Goal: Task Accomplishment & Management: Complete application form

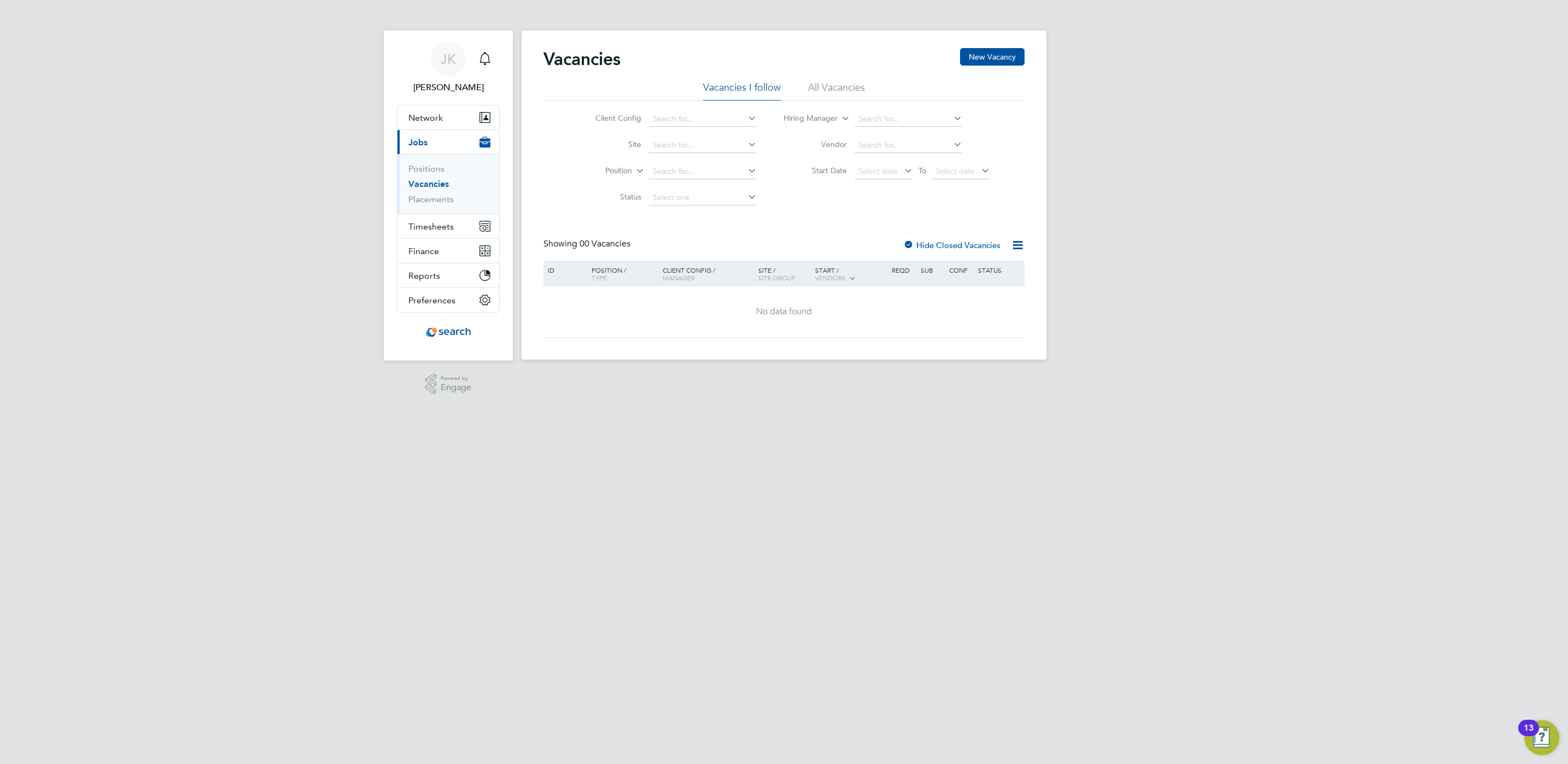
click at [430, 183] on link "Vacancies" at bounding box center [428, 184] width 41 height 11
click at [422, 173] on link "Positions" at bounding box center [426, 168] width 36 height 11
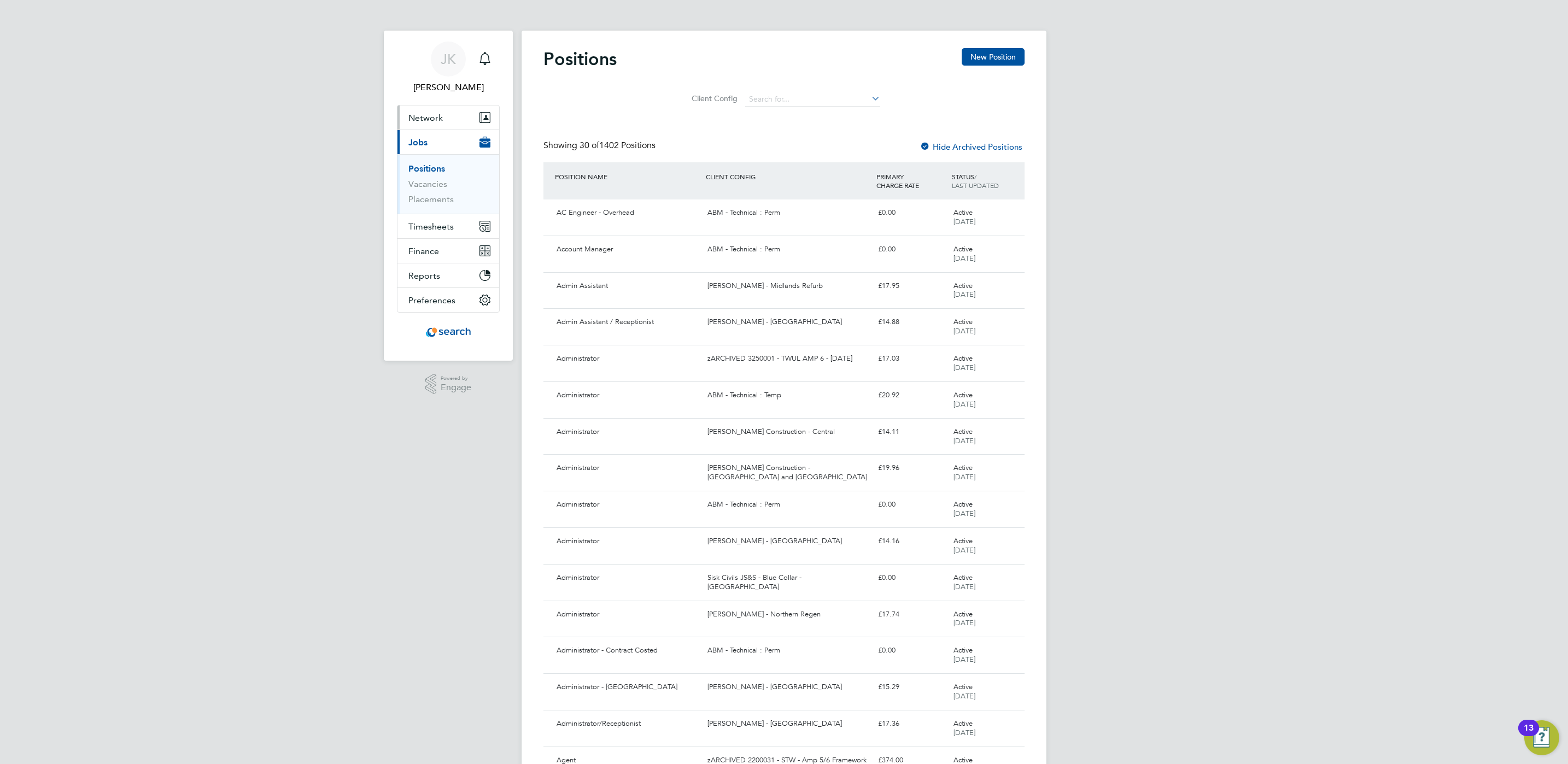
click at [436, 112] on button "Network" at bounding box center [448, 117] width 102 height 24
click at [458, 233] on button "Current page: Jobs" at bounding box center [448, 233] width 102 height 24
click at [435, 184] on link "Vacancies" at bounding box center [427, 184] width 39 height 11
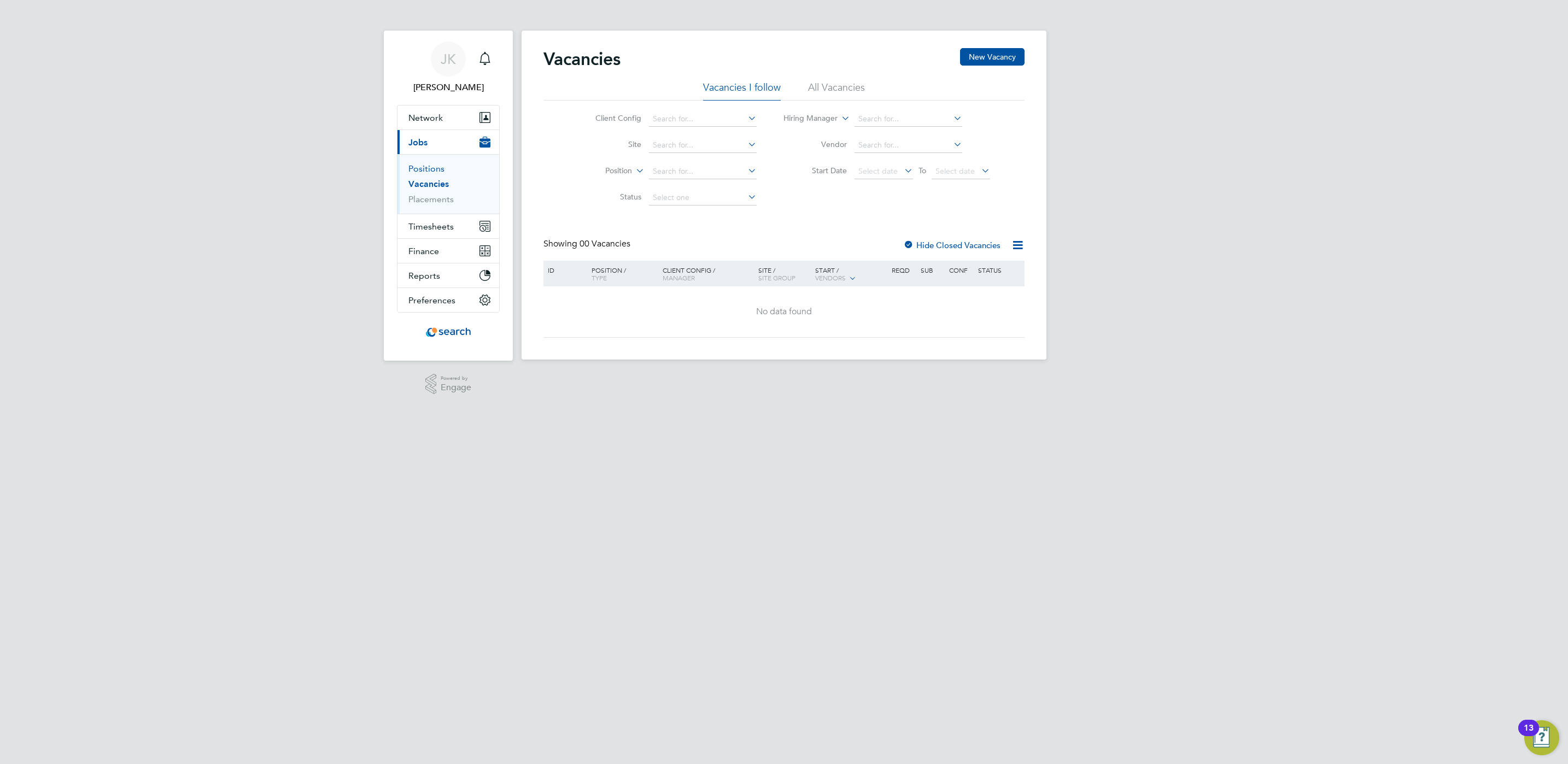
click at [434, 174] on link "Positions" at bounding box center [426, 168] width 36 height 11
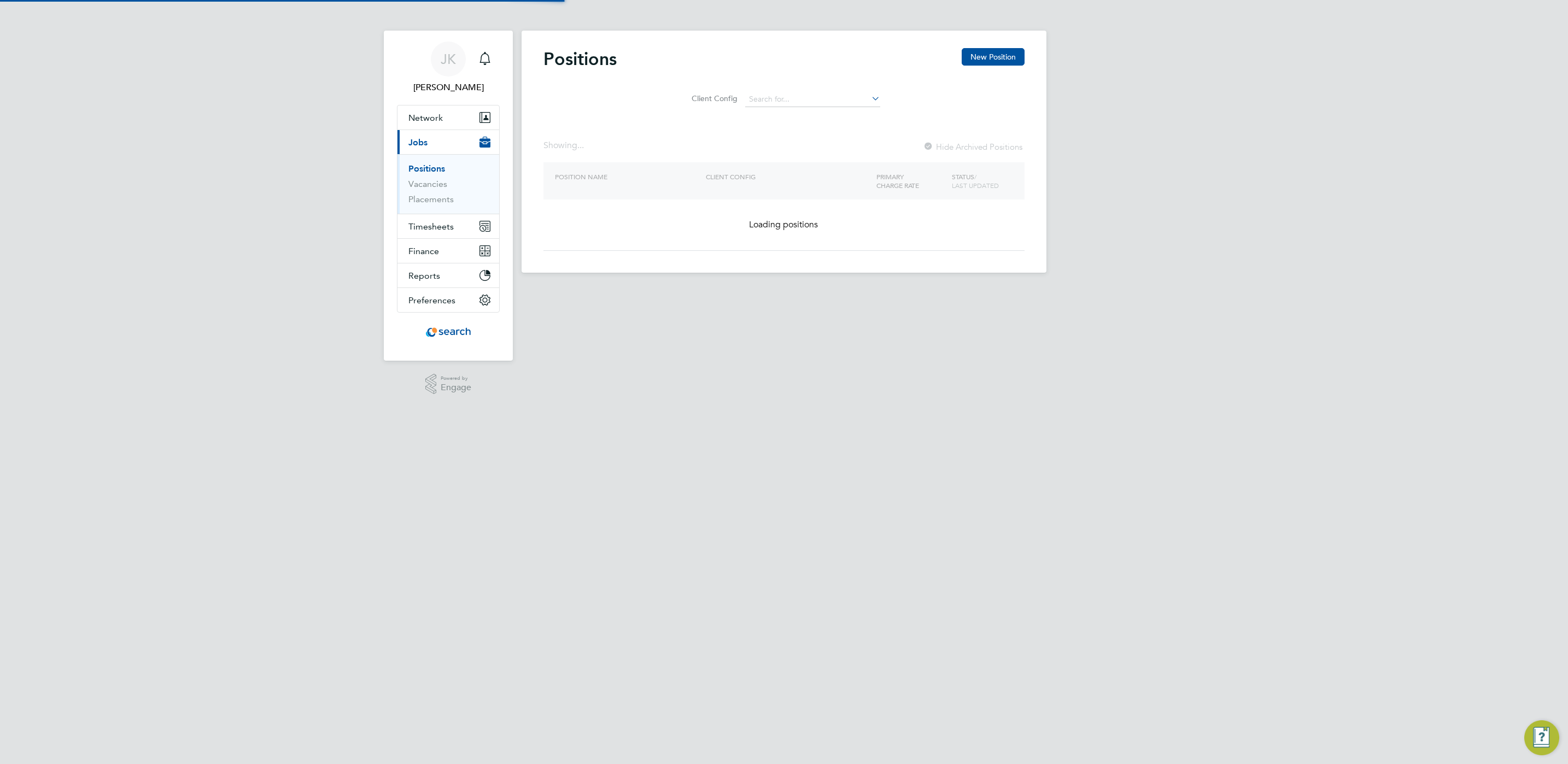
click at [434, 170] on link "Positions" at bounding box center [426, 168] width 37 height 11
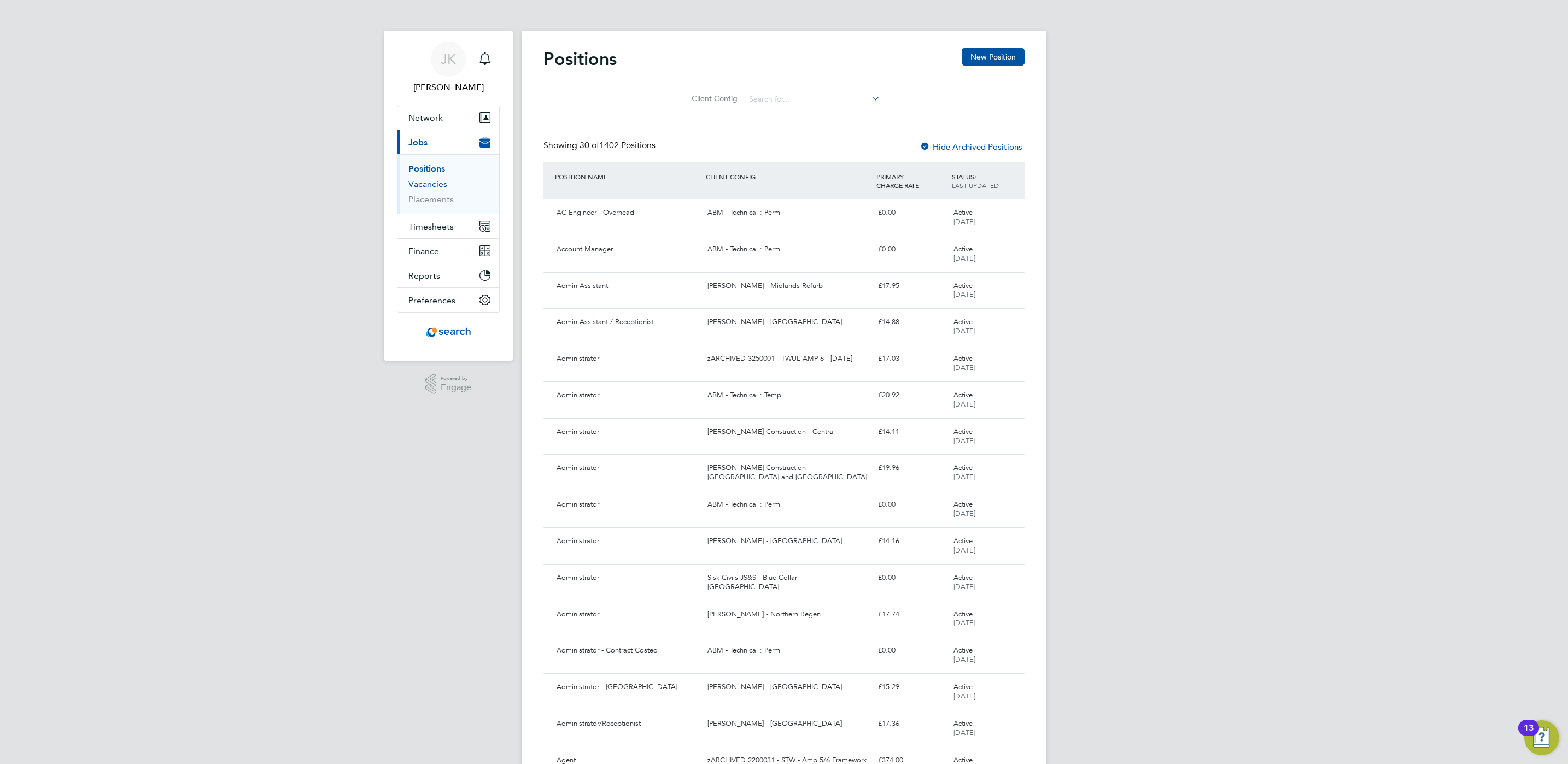
click at [436, 187] on link "Vacancies" at bounding box center [427, 184] width 39 height 11
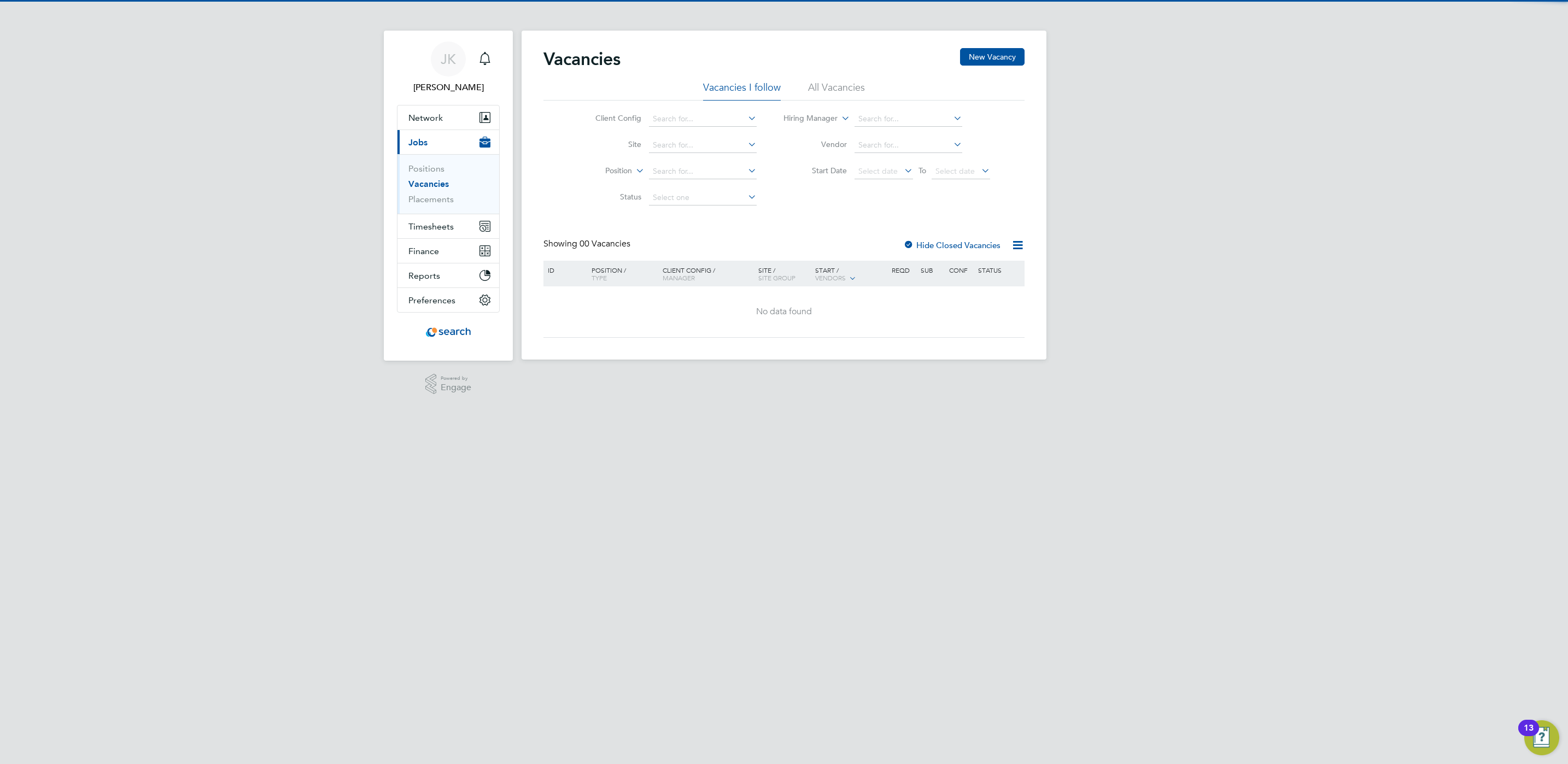
click at [428, 182] on link "Vacancies" at bounding box center [428, 184] width 41 height 11
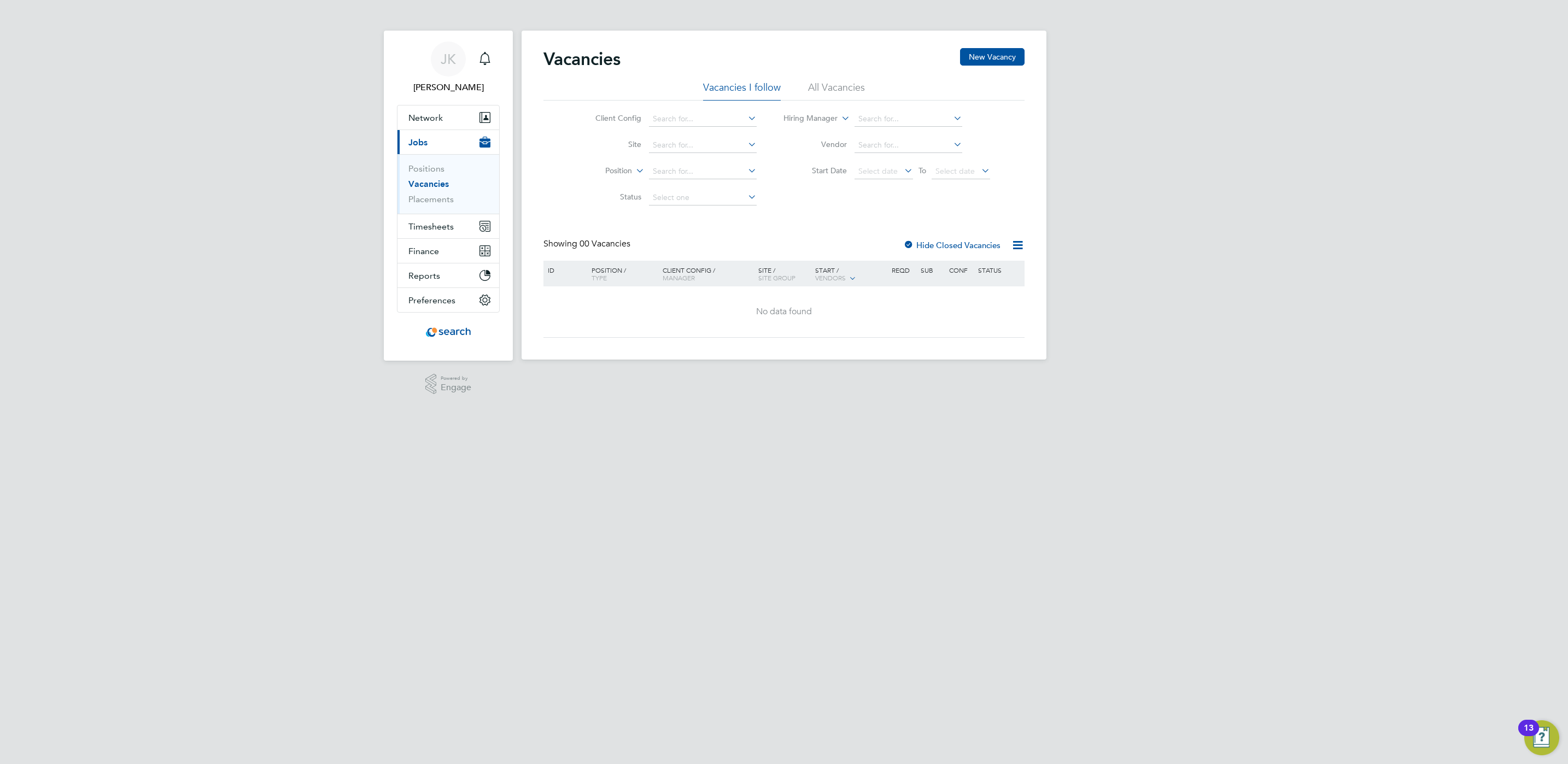
click at [931, 245] on label "Hide Closed Vacancies" at bounding box center [952, 245] width 97 height 11
click at [904, 246] on div at bounding box center [909, 246] width 11 height 11
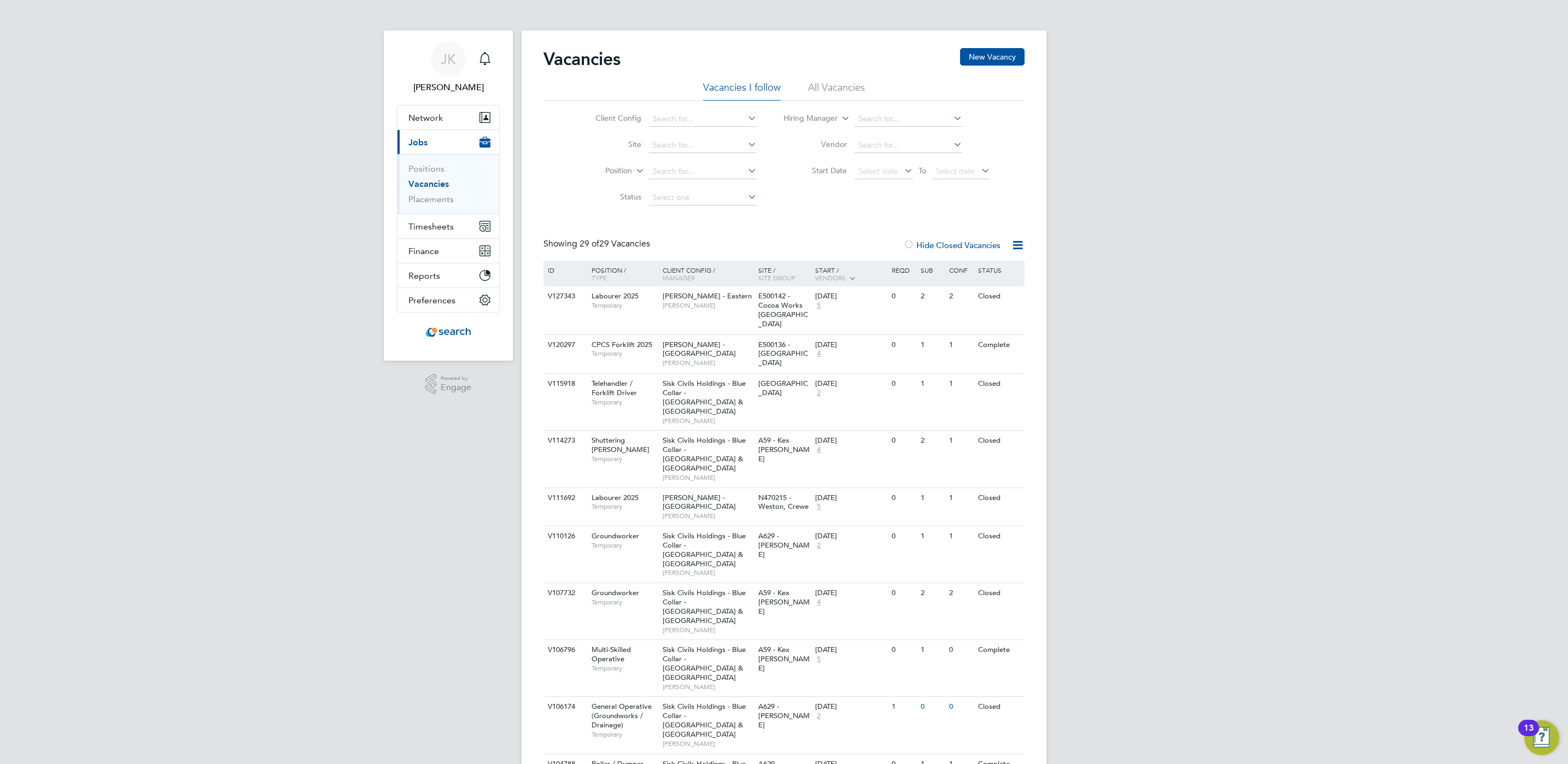
click at [842, 87] on li "All Vacancies" at bounding box center [836, 90] width 57 height 19
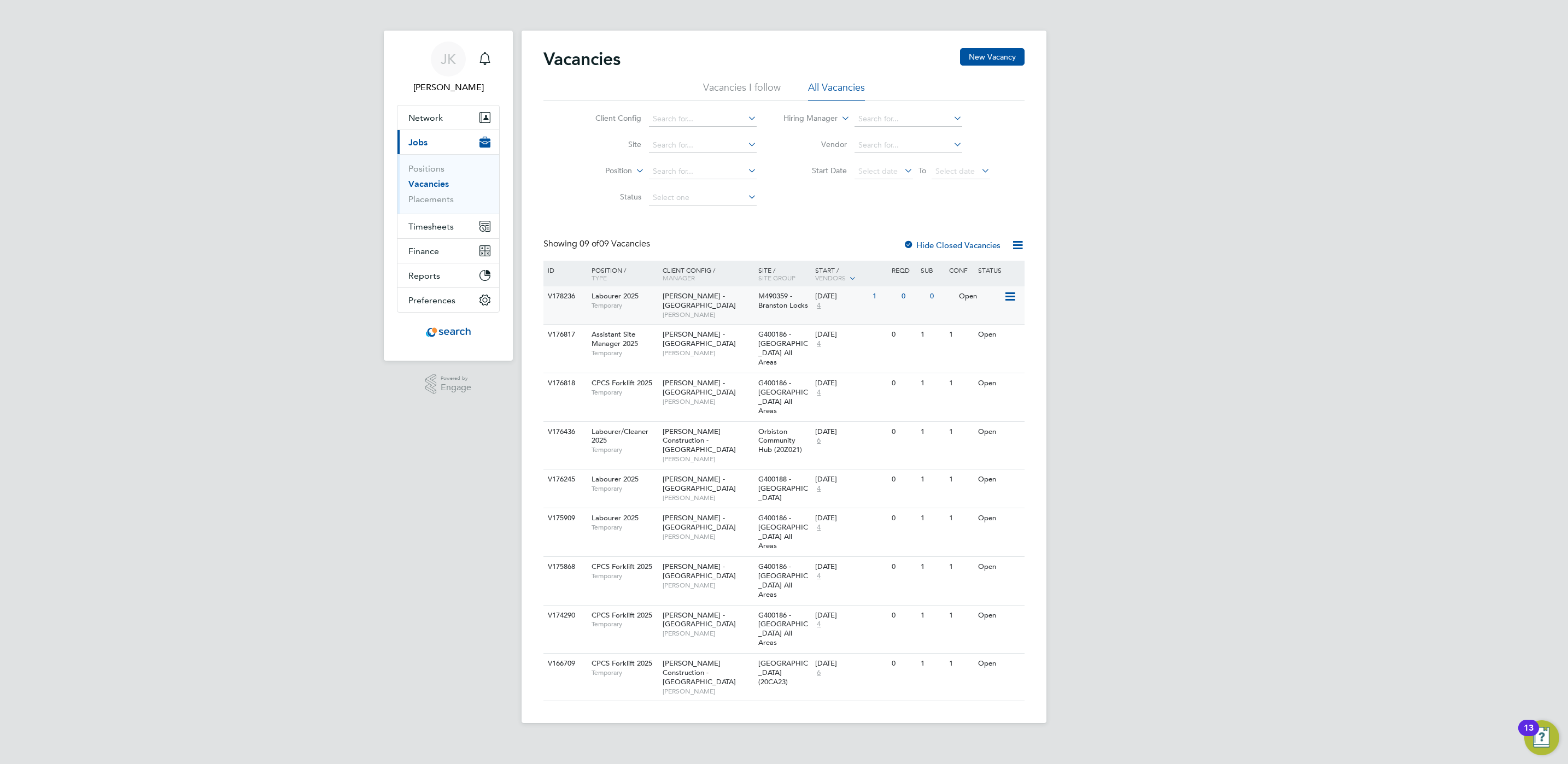
click at [779, 300] on span "M490359 - Branston Locks" at bounding box center [783, 301] width 49 height 19
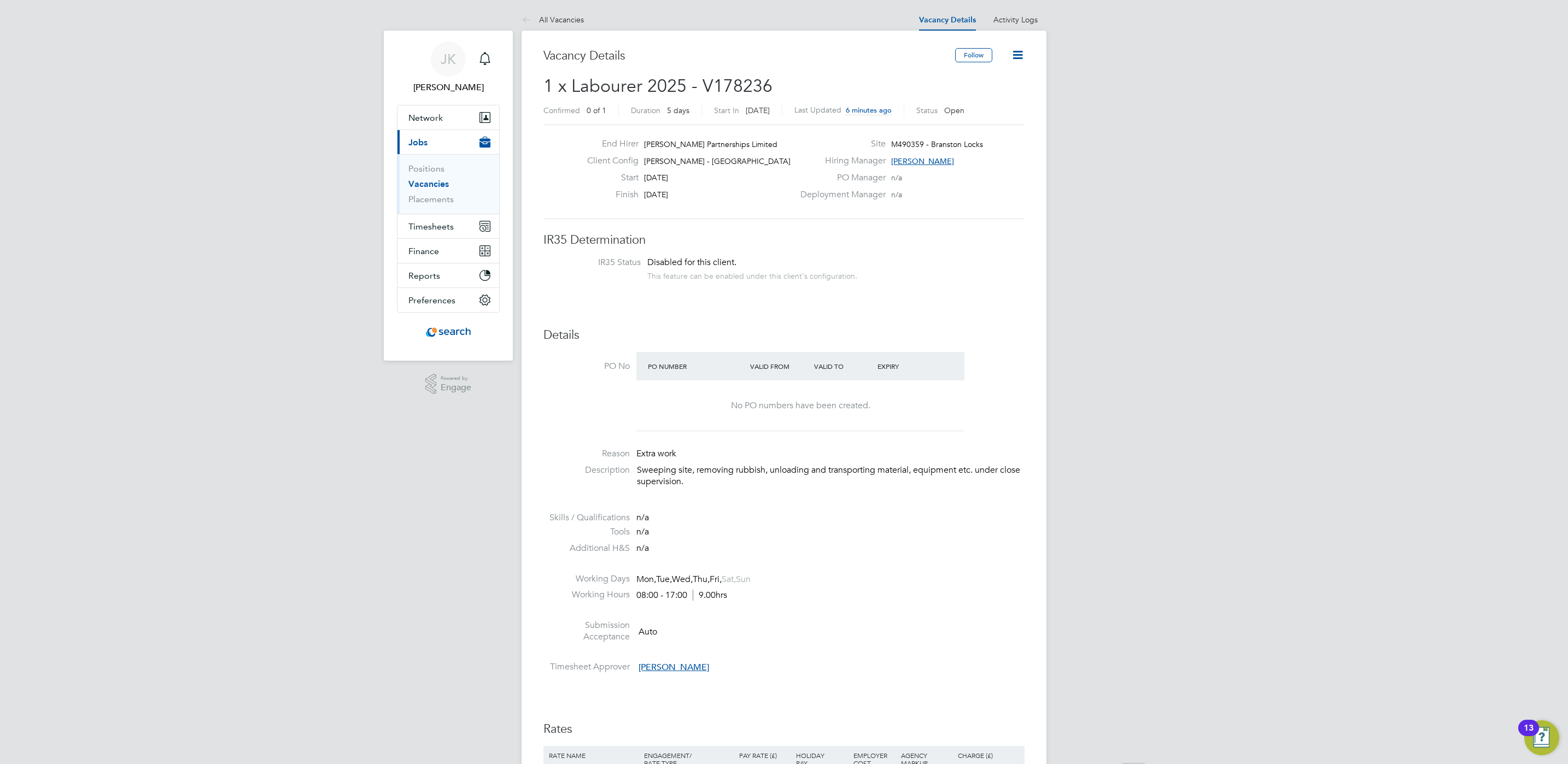
scroll to position [410, 0]
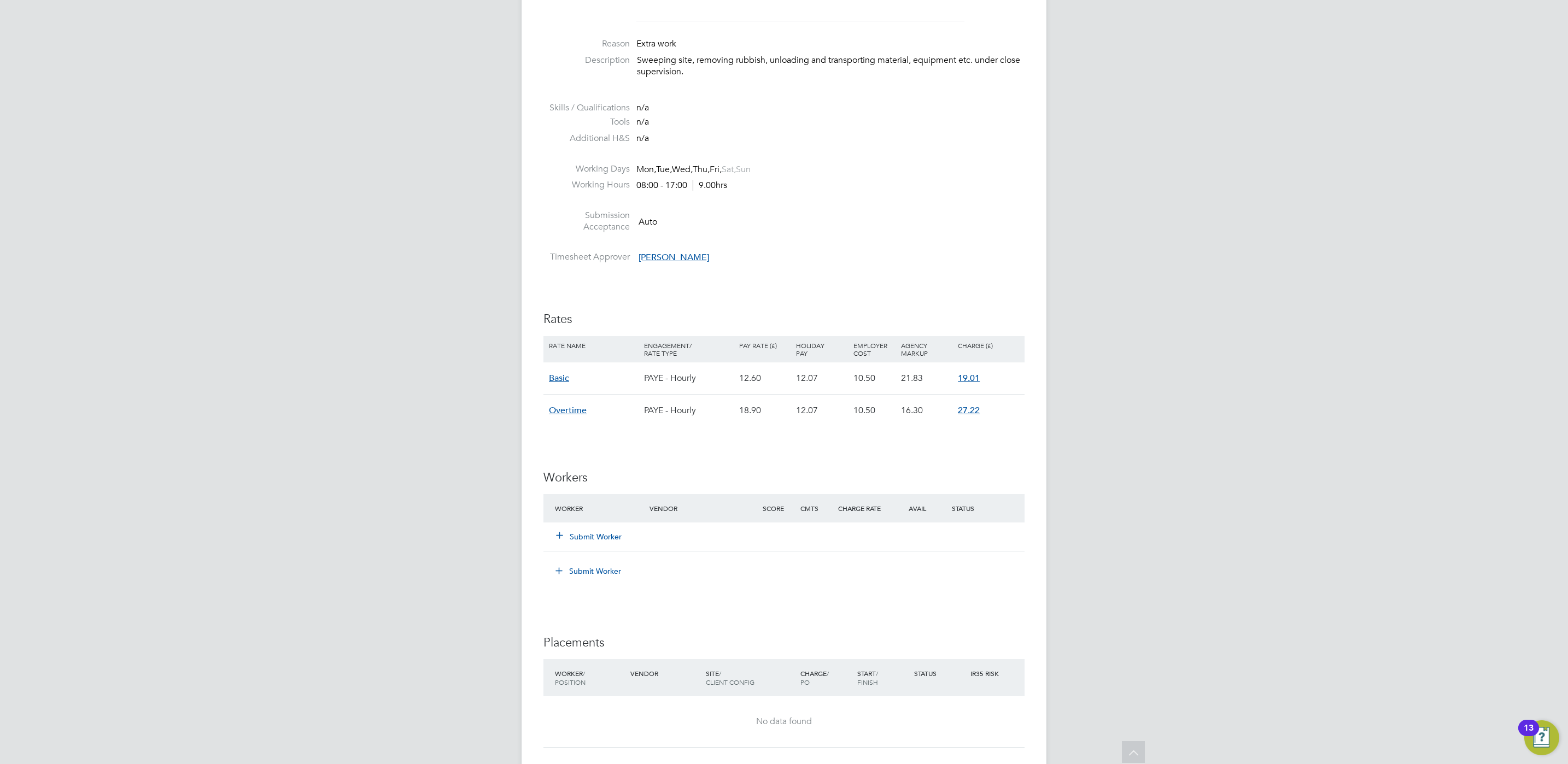
click at [601, 535] on button "Submit Worker" at bounding box center [589, 536] width 66 height 11
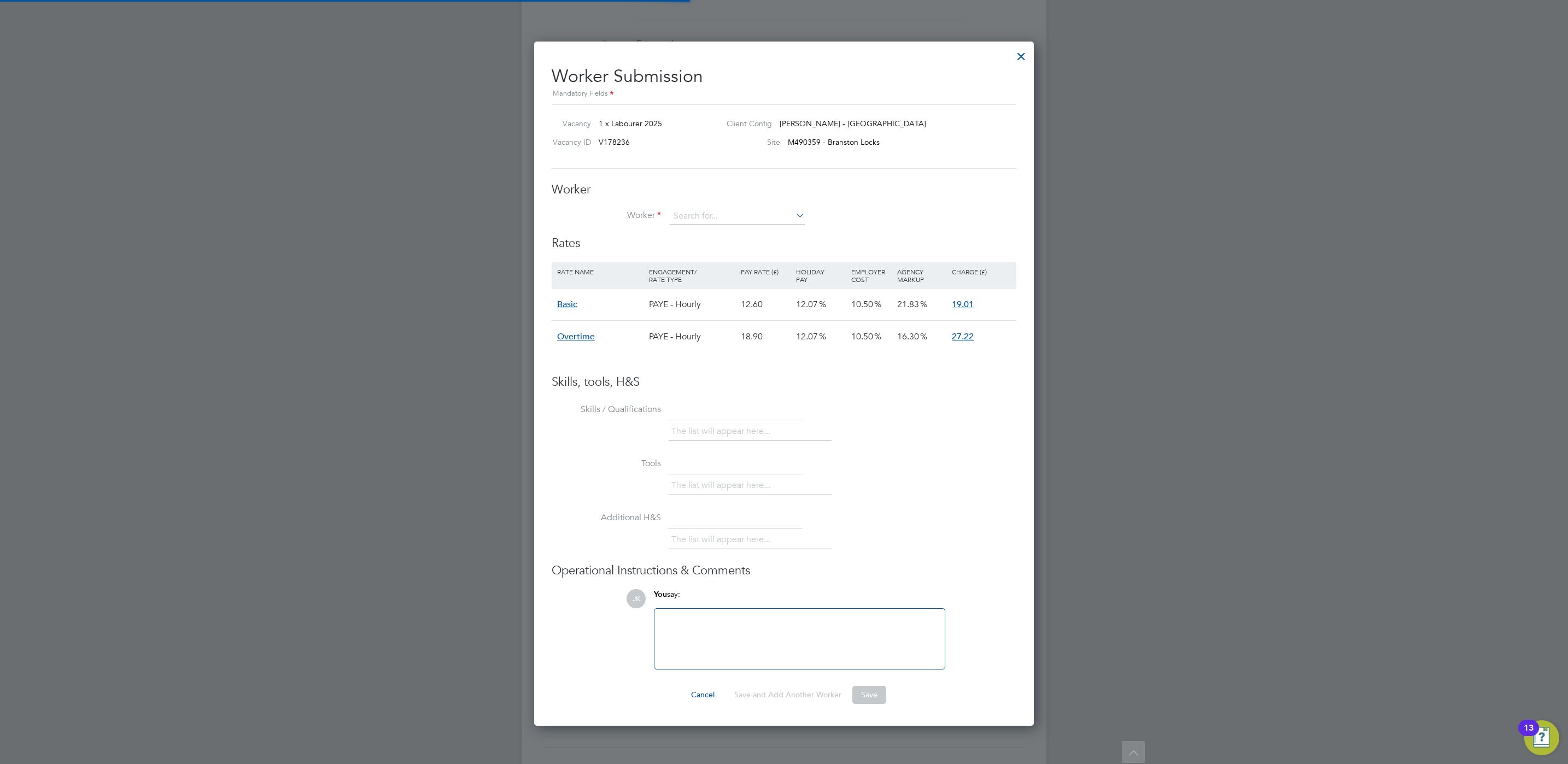
scroll to position [33, 92]
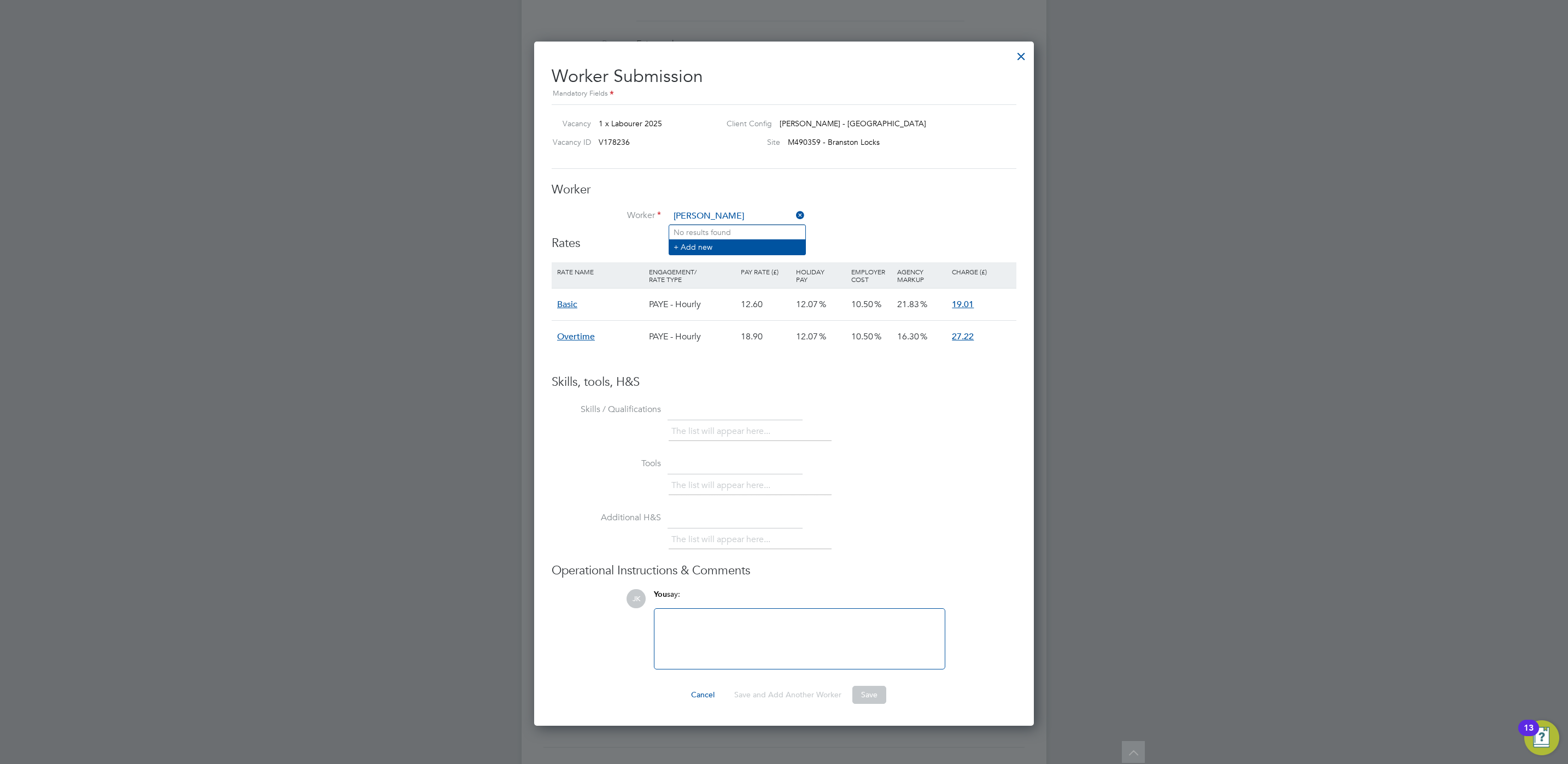
type input "[PERSON_NAME]"
click at [745, 250] on li "+ Add new" at bounding box center [737, 246] width 136 height 15
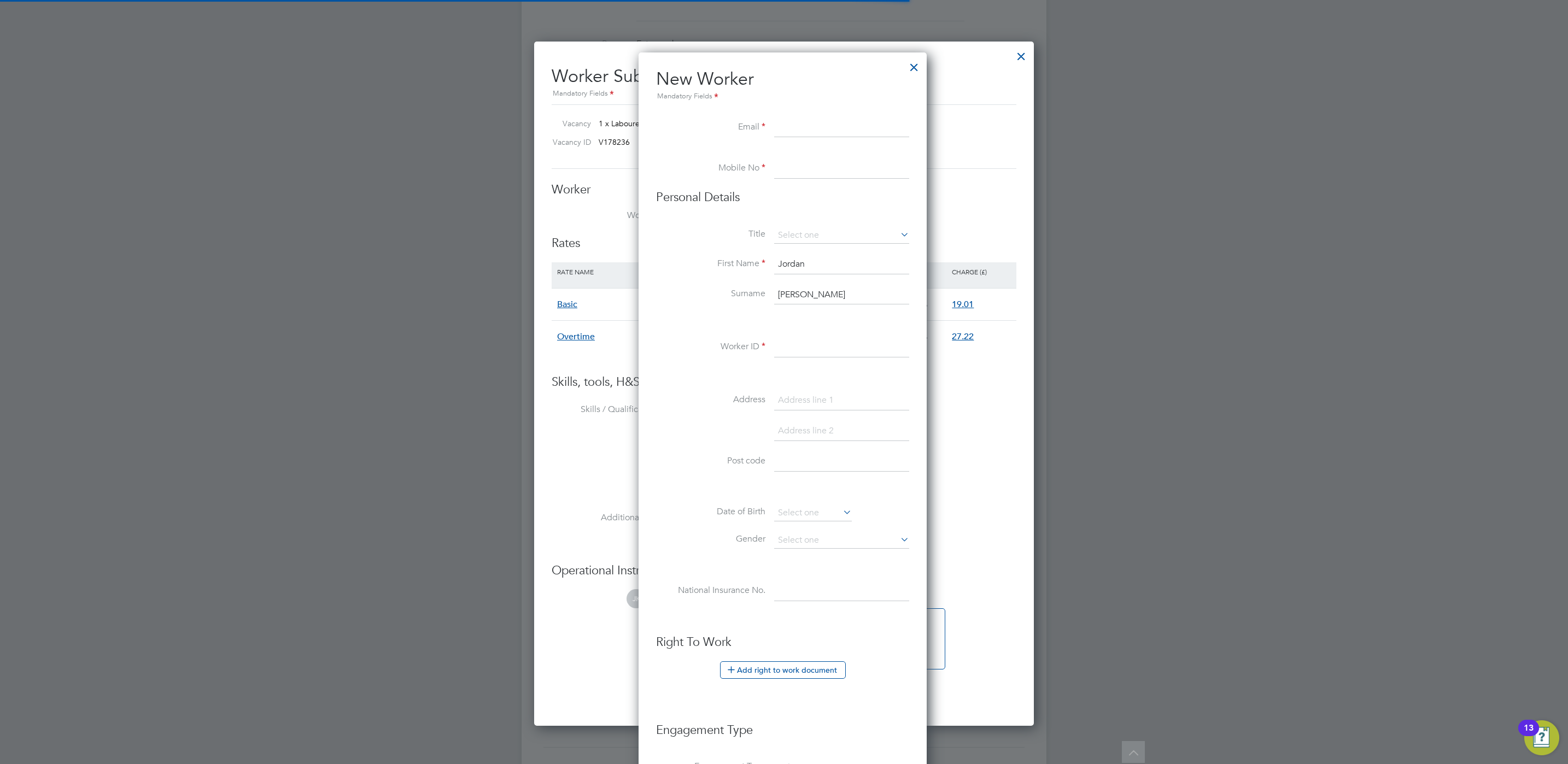
scroll to position [934, 291]
click at [809, 236] on input at bounding box center [841, 236] width 135 height 16
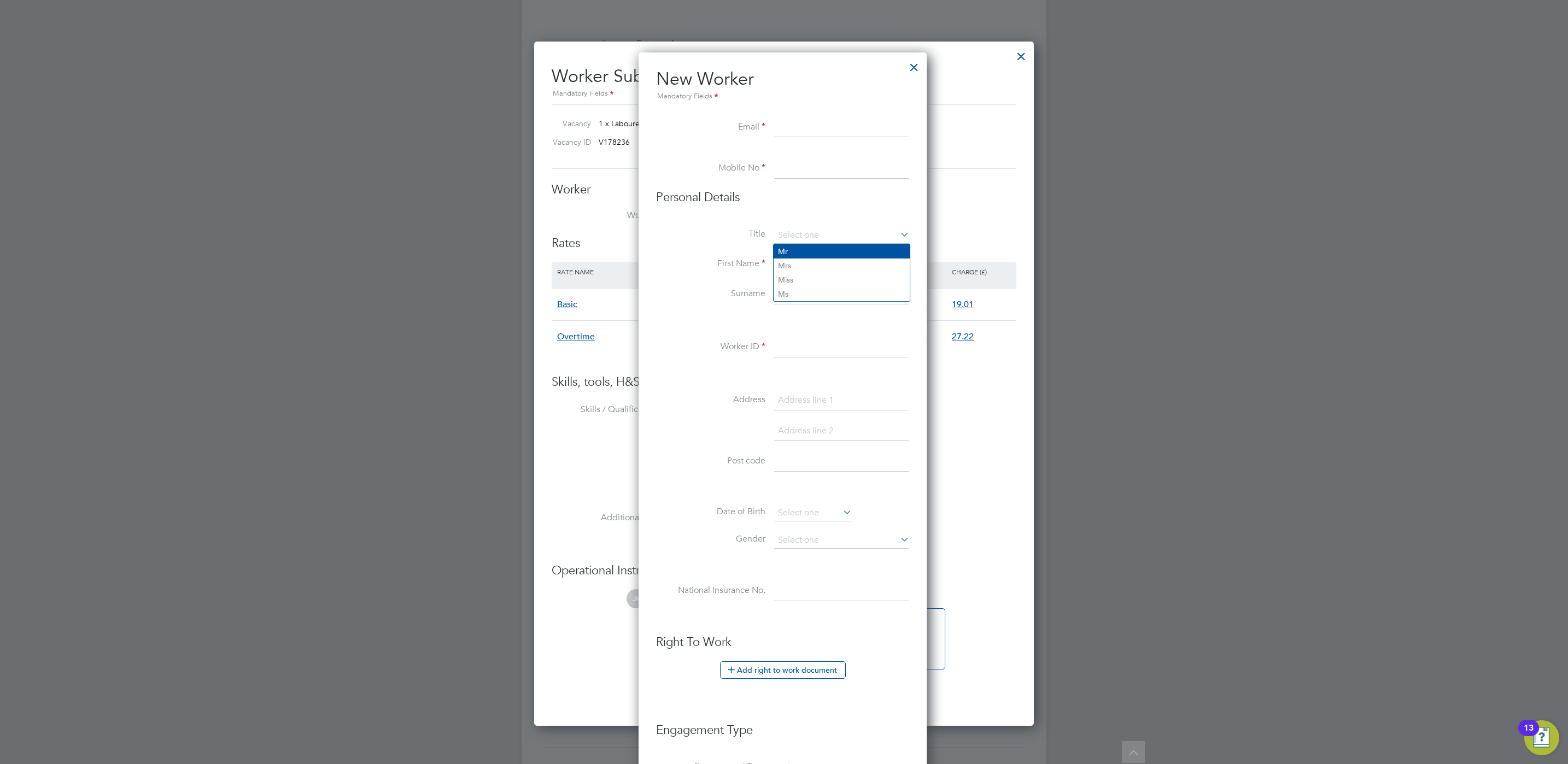
click at [808, 254] on li "Mr" at bounding box center [841, 251] width 136 height 14
type input "Mr"
click at [822, 342] on input at bounding box center [841, 347] width 135 height 19
type input "TR2796630"
click at [863, 409] on input at bounding box center [841, 400] width 135 height 19
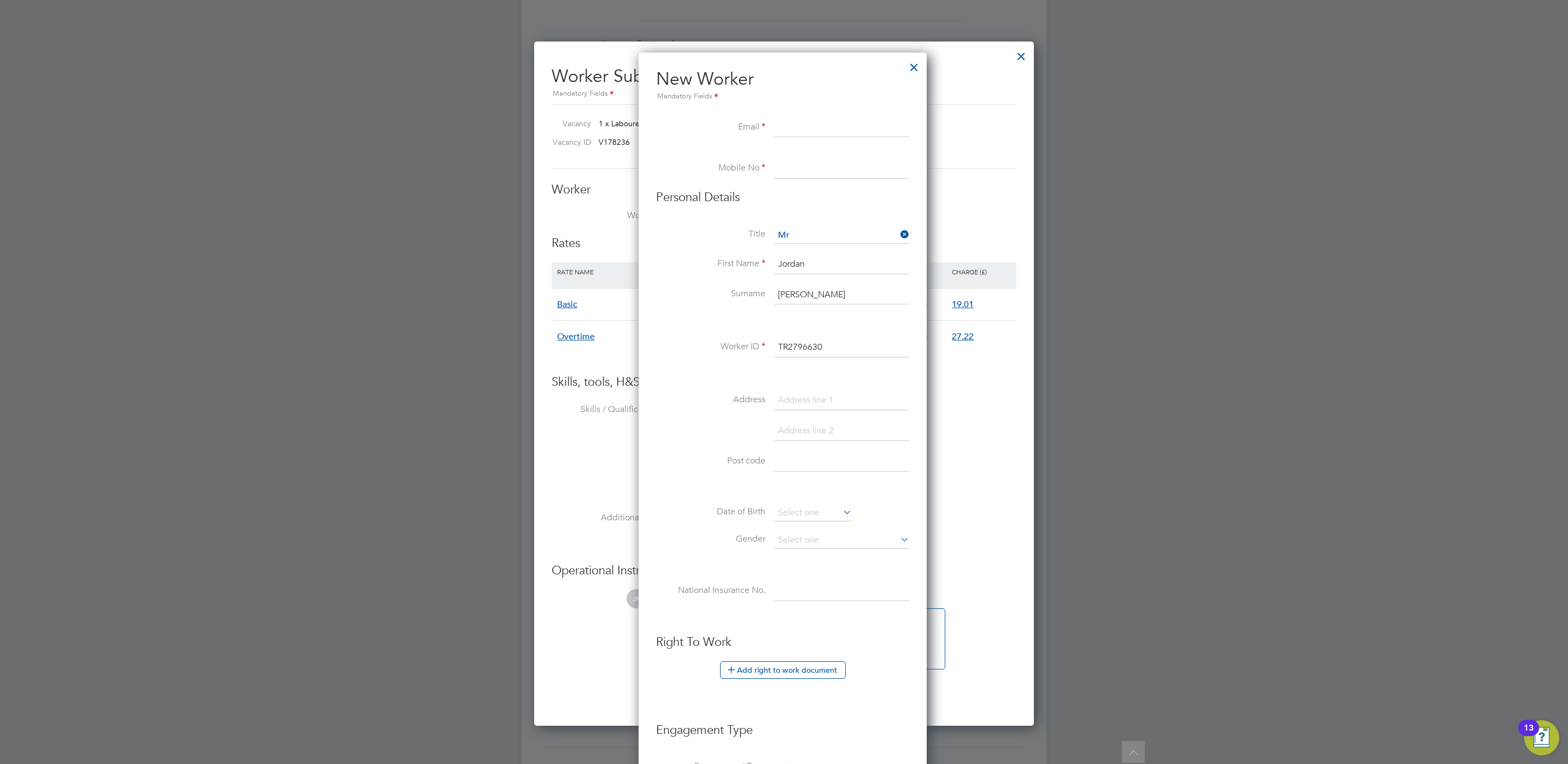
click at [795, 399] on input at bounding box center [841, 400] width 135 height 19
click at [790, 465] on input at bounding box center [841, 461] width 135 height 19
click at [790, 465] on input "DE" at bounding box center [841, 461] width 135 height 19
type input "DE15 9US"
click at [833, 407] on input at bounding box center [841, 400] width 135 height 19
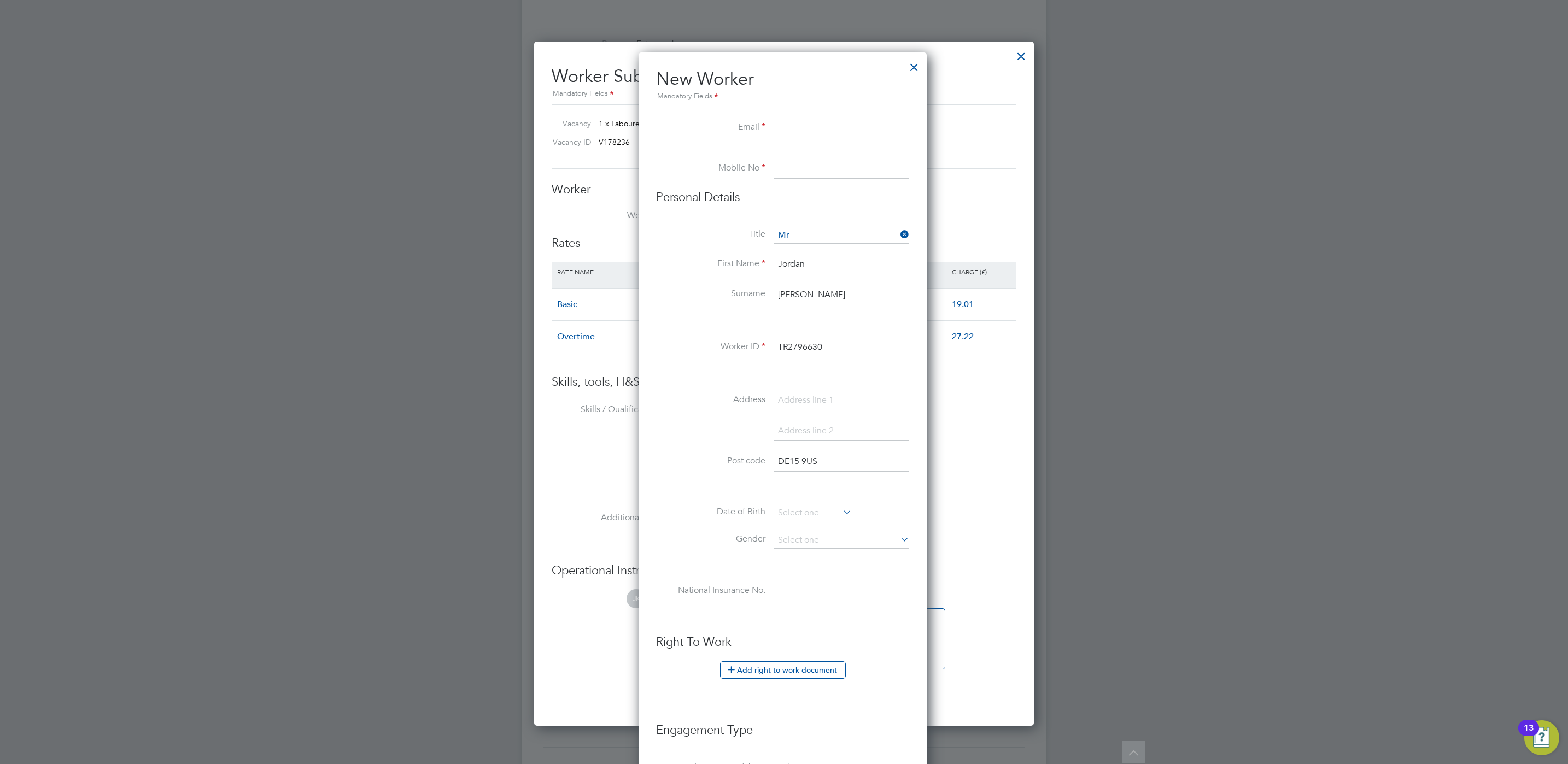
click at [836, 392] on input at bounding box center [841, 400] width 135 height 19
paste input "[STREET_ADDRESS]"
type input "[STREET_ADDRESS]"
click at [808, 432] on input at bounding box center [841, 431] width 135 height 19
click at [826, 427] on input at bounding box center [841, 431] width 135 height 19
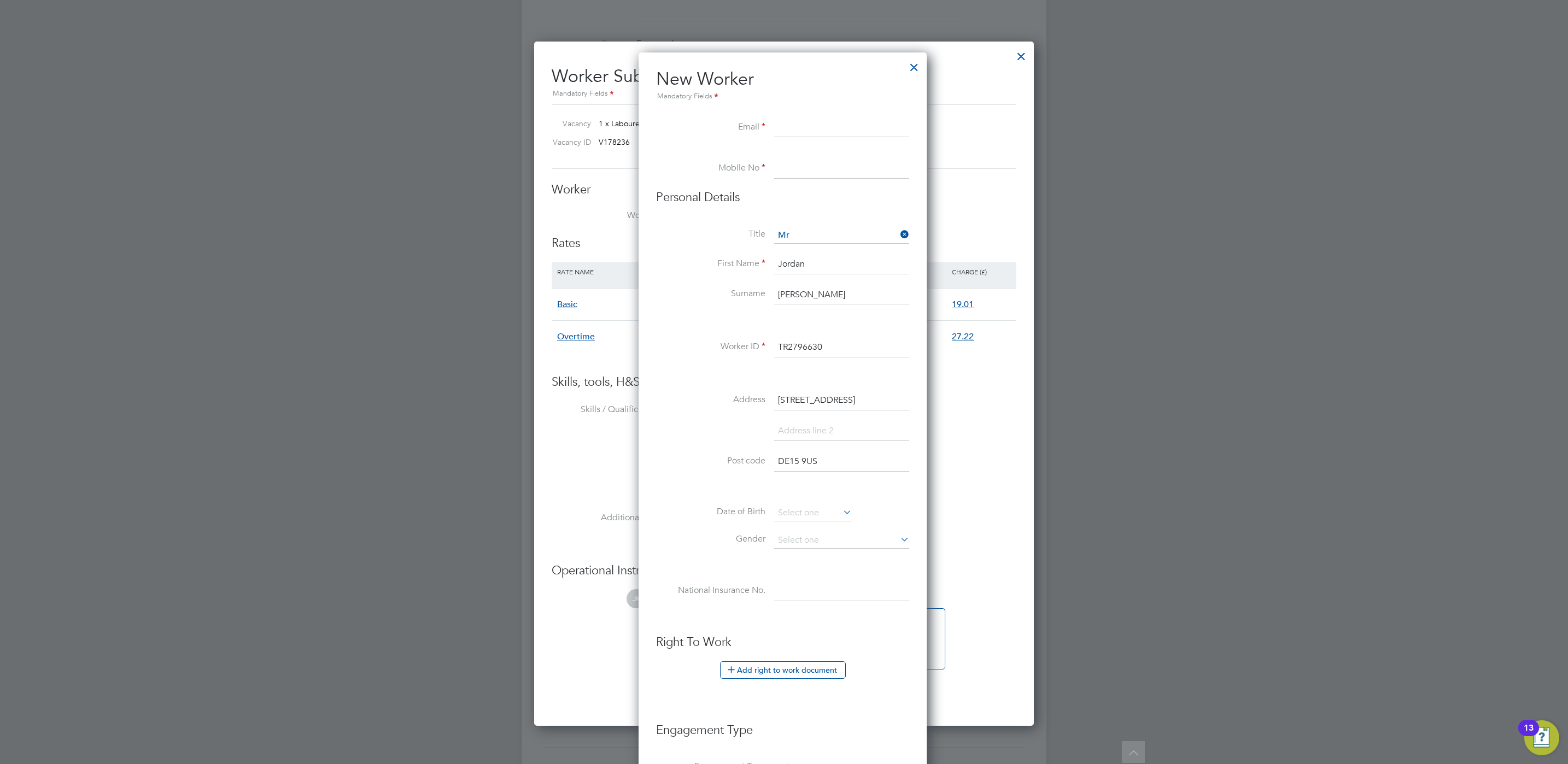
paste input "Drakelow"
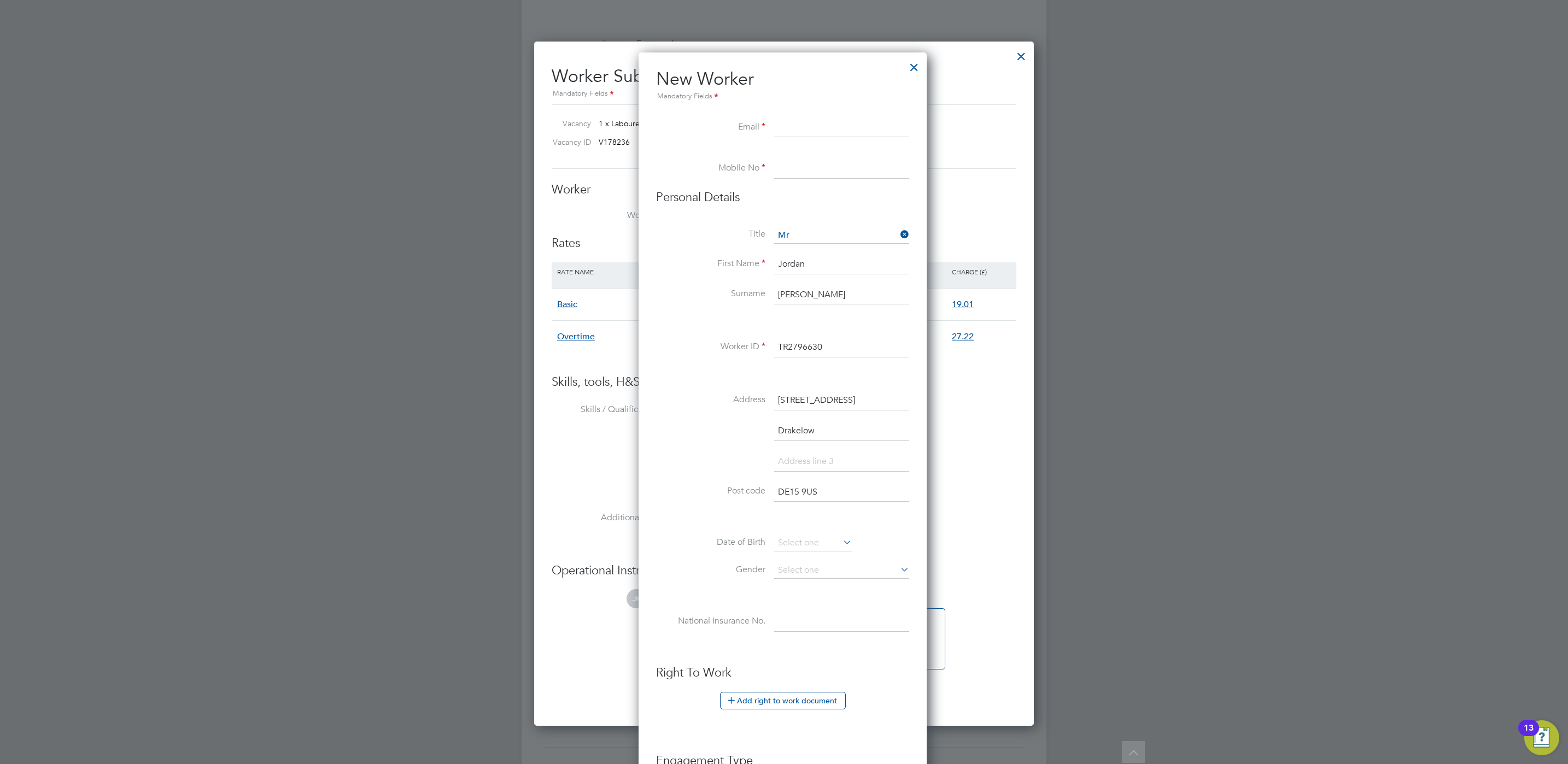
type input "Drakelow"
click at [707, 451] on li "Drakelow" at bounding box center [783, 437] width 253 height 31
click at [815, 458] on input at bounding box center [841, 461] width 135 height 19
click at [806, 540] on input at bounding box center [813, 543] width 77 height 16
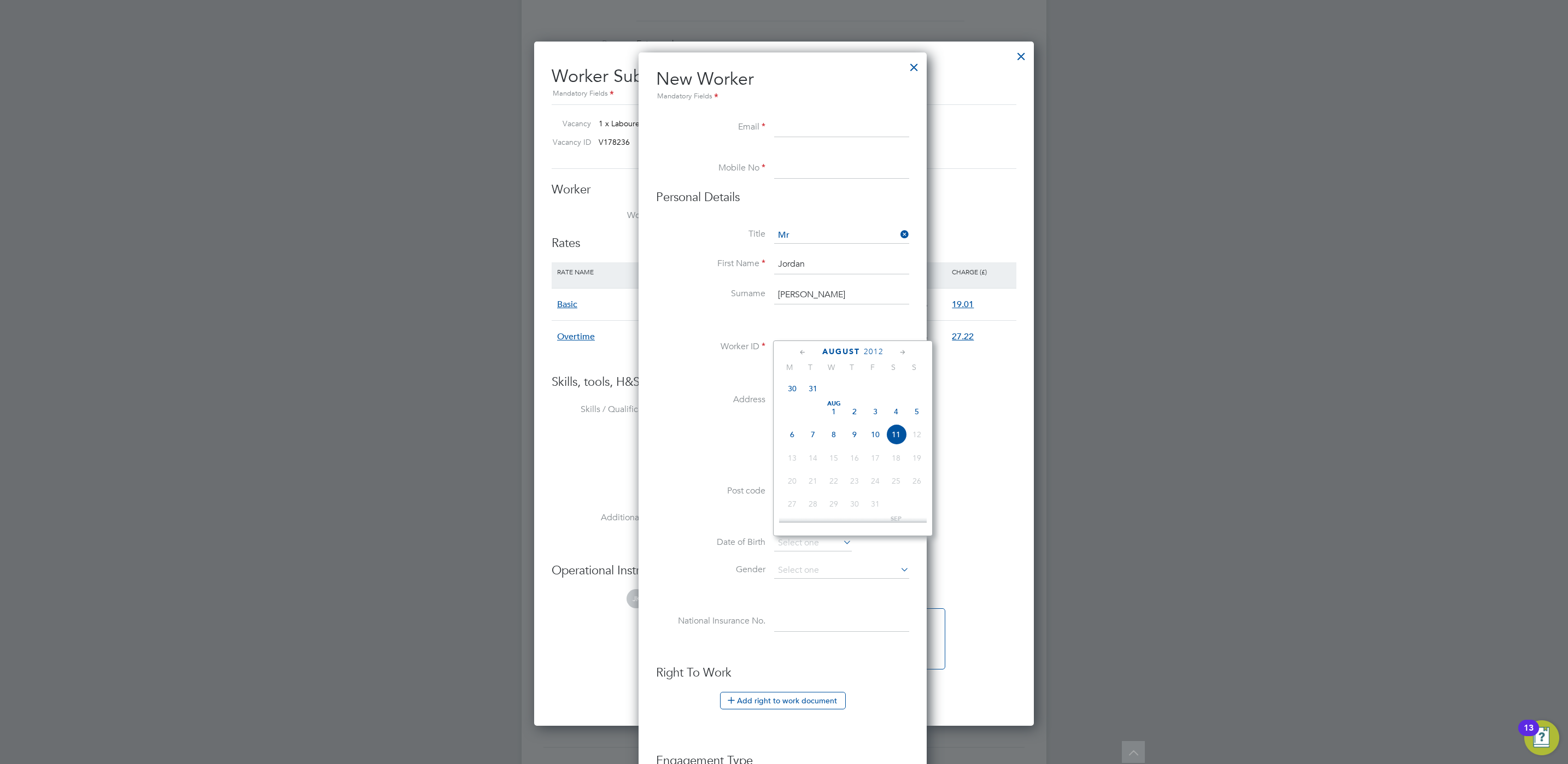
click at [845, 348] on span "August" at bounding box center [841, 352] width 38 height 9
click at [806, 353] on icon at bounding box center [803, 352] width 11 height 12
click at [803, 353] on icon at bounding box center [803, 352] width 11 height 12
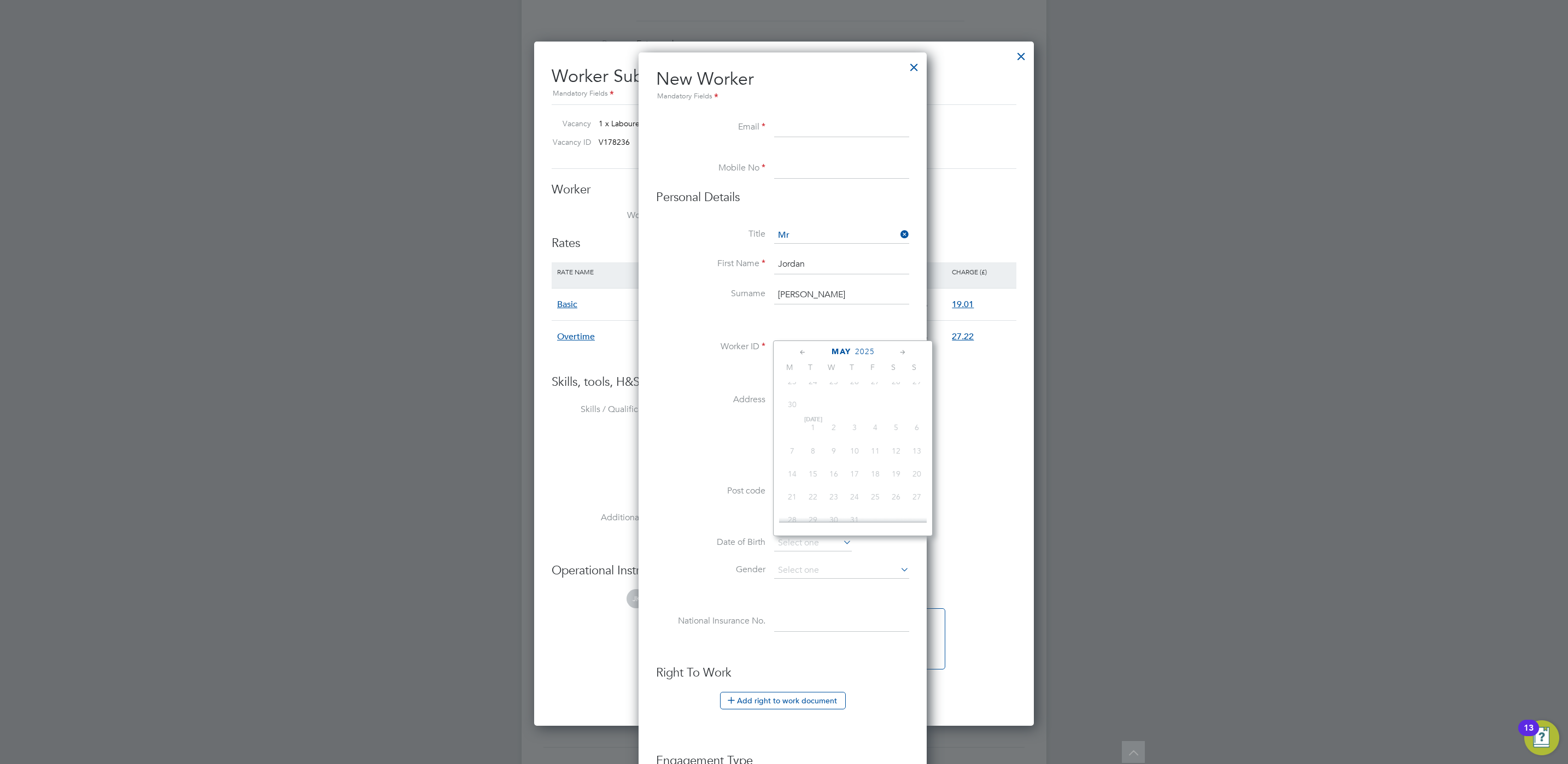
click at [858, 354] on span "2025" at bounding box center [864, 352] width 19 height 9
click at [833, 391] on span "1993" at bounding box center [833, 385] width 21 height 21
click at [915, 412] on span "18" at bounding box center [916, 409] width 21 height 21
click at [815, 547] on input "[DATE]" at bounding box center [813, 543] width 77 height 16
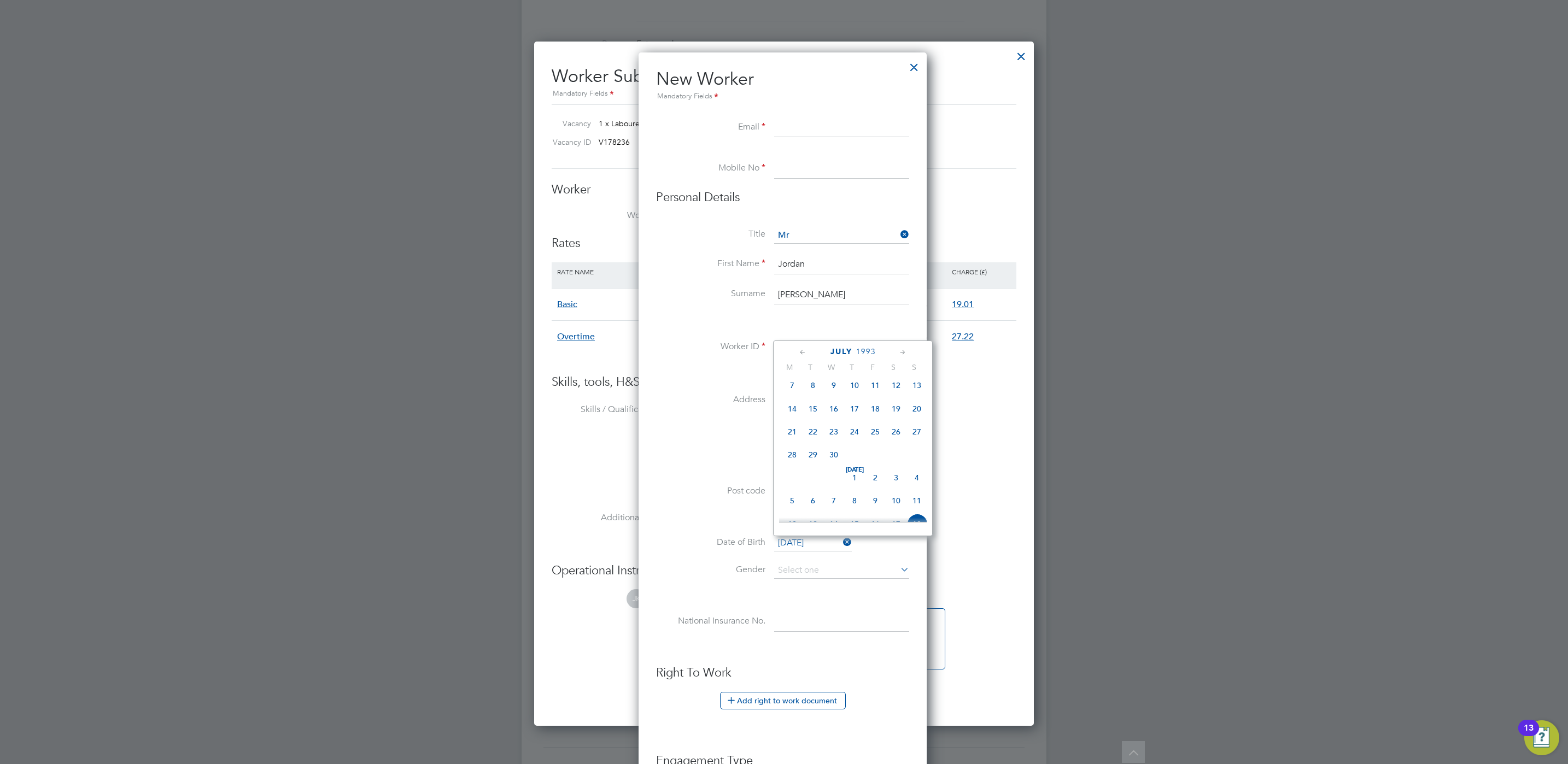
scroll to position [373, 0]
click at [863, 350] on span "1993" at bounding box center [866, 352] width 19 height 9
click at [788, 461] on span "1993" at bounding box center [792, 455] width 21 height 21
click at [840, 350] on span "June" at bounding box center [841, 352] width 24 height 9
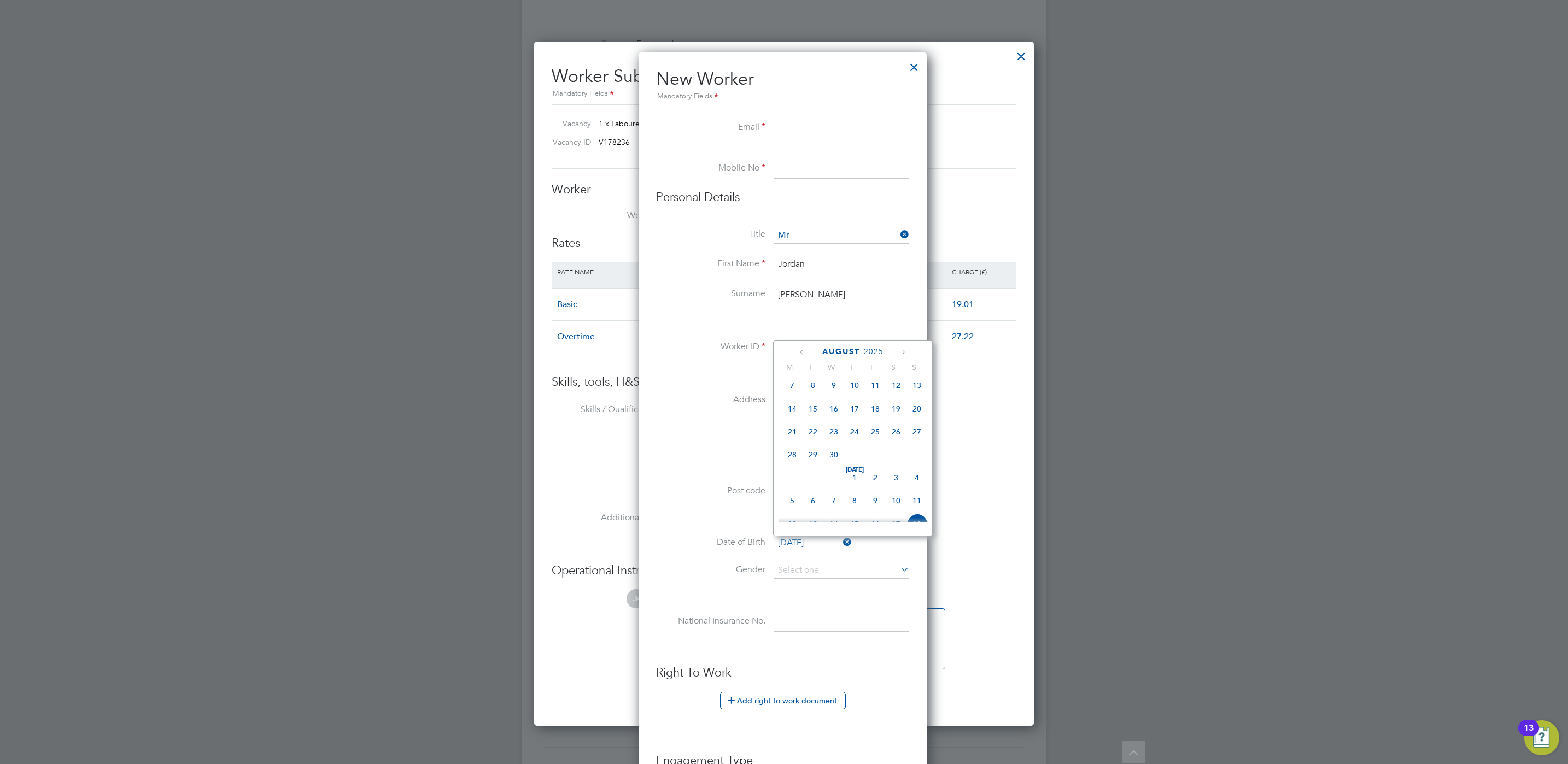
click at [837, 350] on span "August" at bounding box center [841, 352] width 38 height 9
click at [846, 353] on span "August" at bounding box center [841, 352] width 38 height 9
click at [865, 353] on span "2025" at bounding box center [873, 352] width 19 height 9
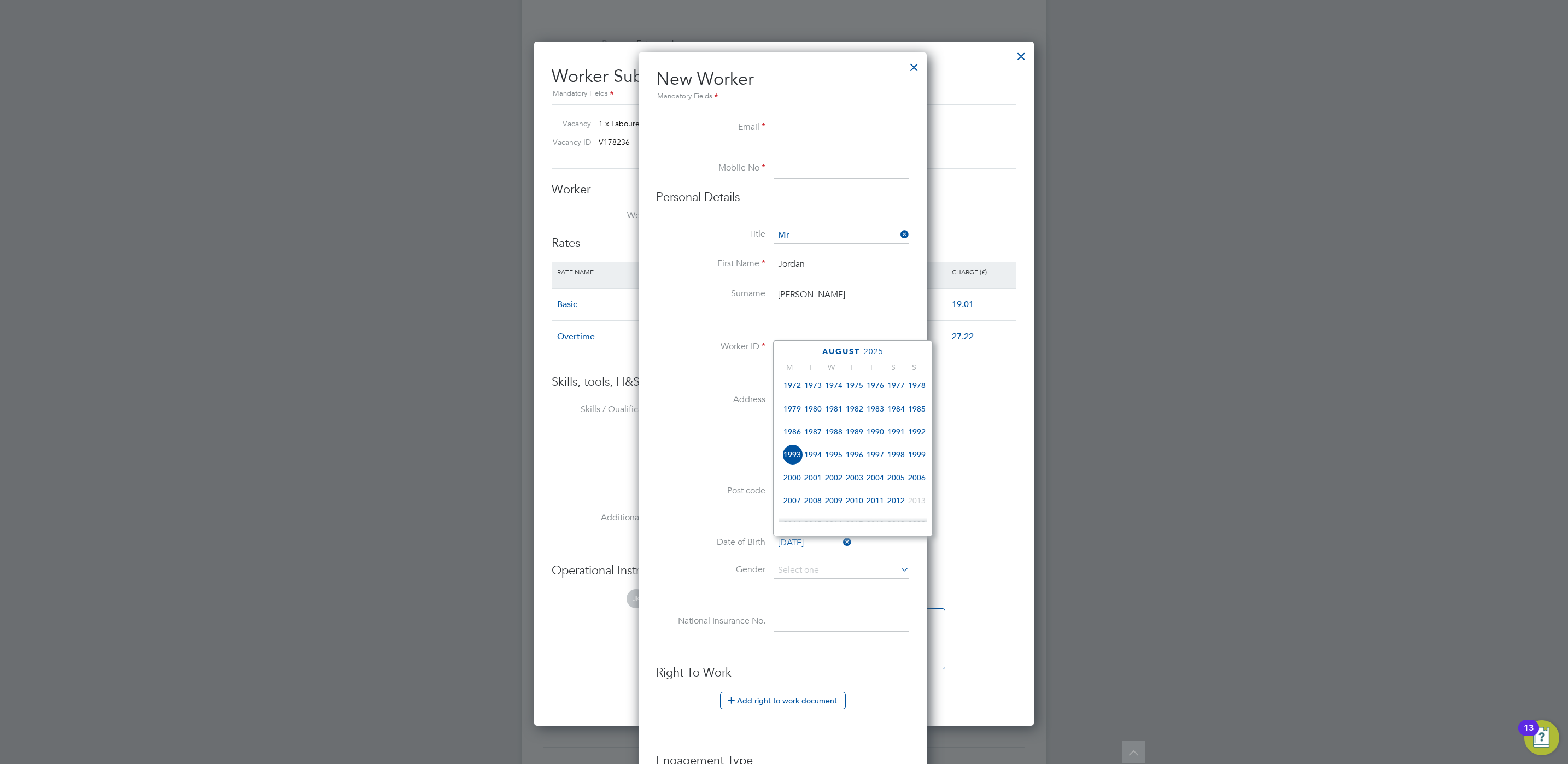
click at [790, 459] on span "1993" at bounding box center [792, 455] width 21 height 21
click at [798, 355] on icon at bounding box center [803, 352] width 11 height 12
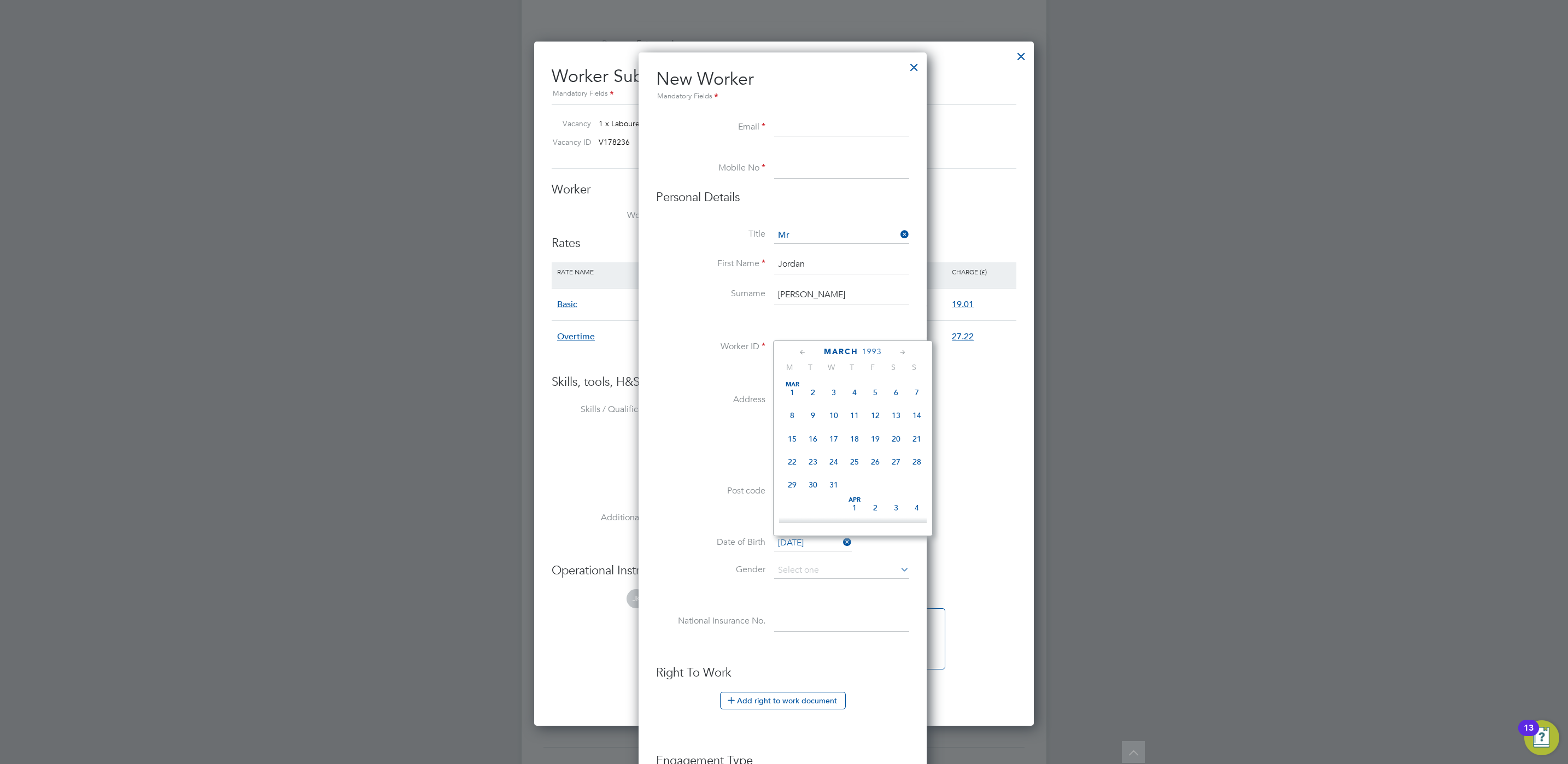
click at [855, 435] on span "18" at bounding box center [854, 439] width 21 height 21
type input "[DATE]"
click at [802, 571] on input at bounding box center [841, 571] width 135 height 16
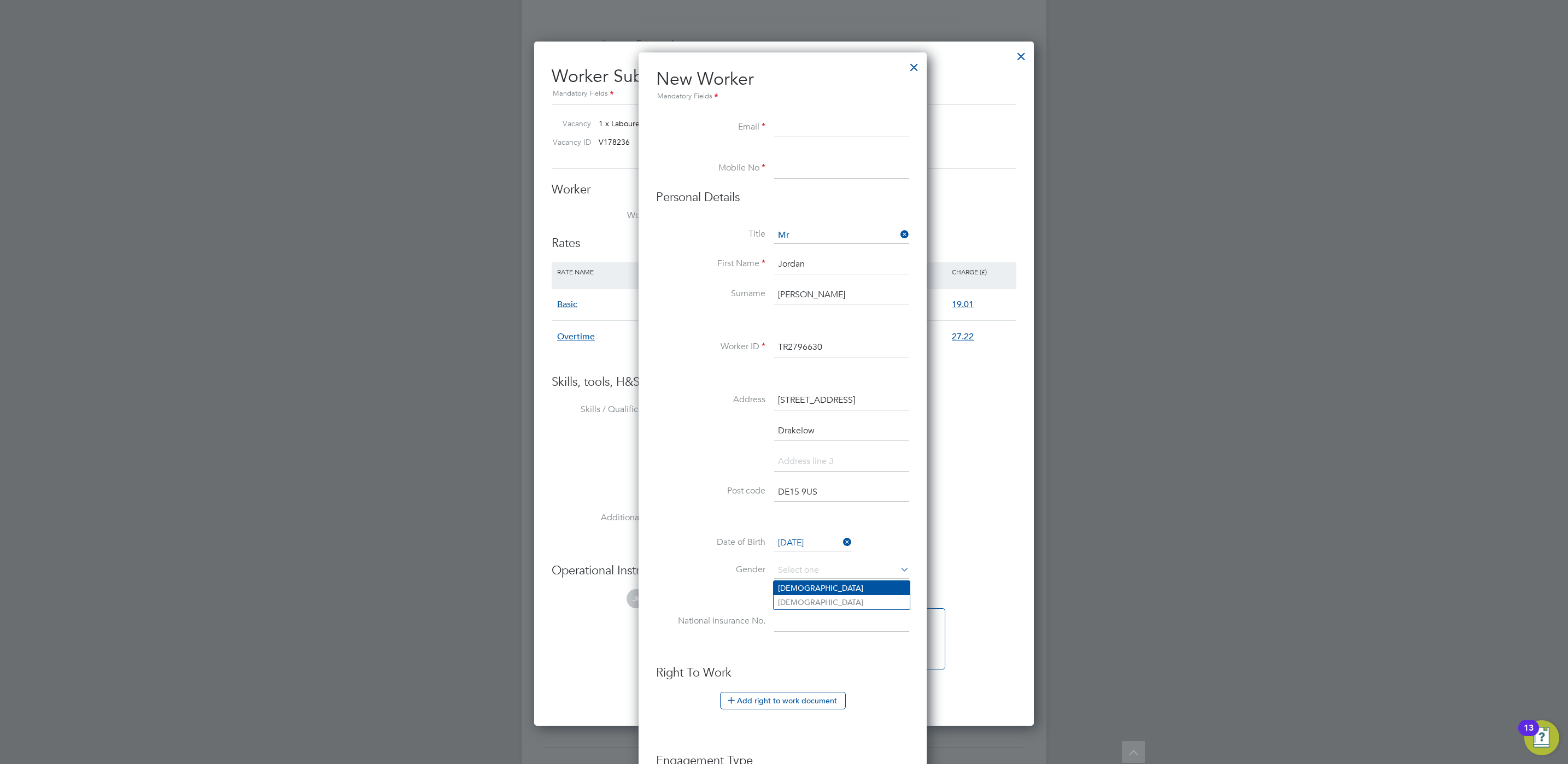
click at [817, 589] on li "[DEMOGRAPHIC_DATA]" at bounding box center [841, 589] width 136 height 14
type input "[DEMOGRAPHIC_DATA]"
click at [800, 627] on input at bounding box center [841, 622] width 135 height 19
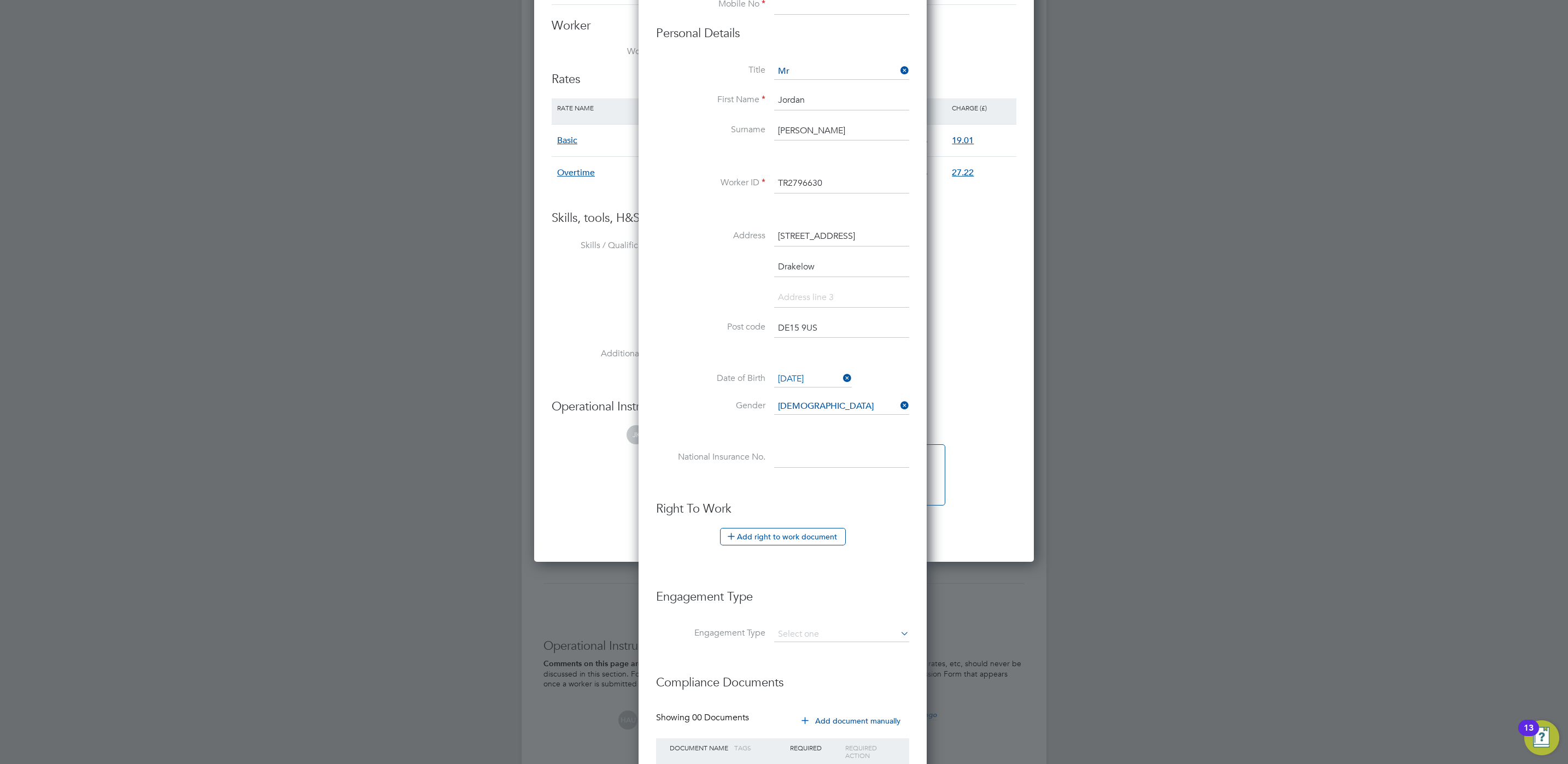
scroll to position [656, 0]
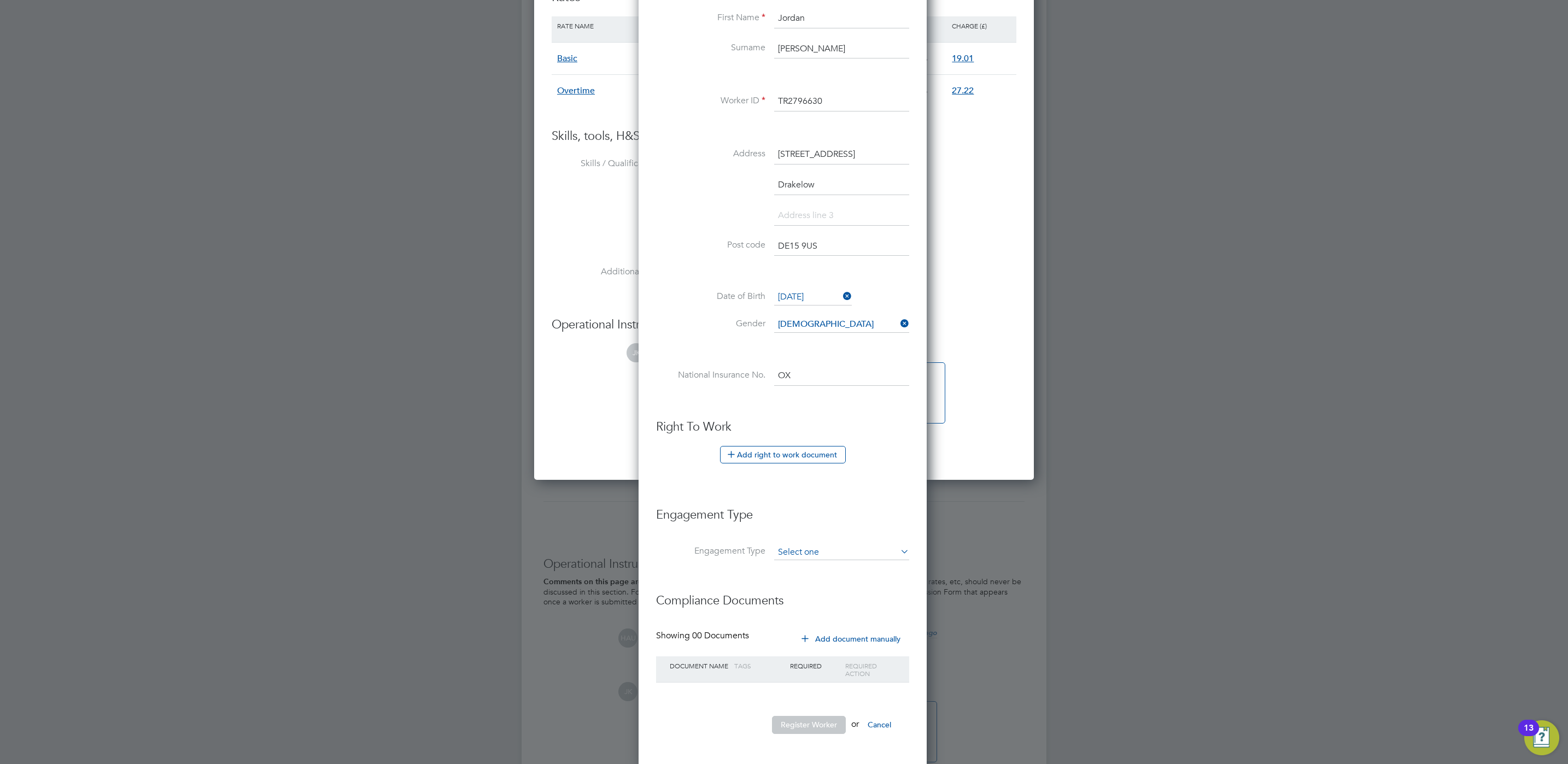
type input "O"
type input "PX 97 72 05 B"
click at [876, 507] on h3 "Engagement Type" at bounding box center [783, 509] width 253 height 26
click at [836, 553] on input at bounding box center [841, 552] width 135 height 15
click at [840, 588] on li "PAYE Direct" at bounding box center [841, 587] width 136 height 16
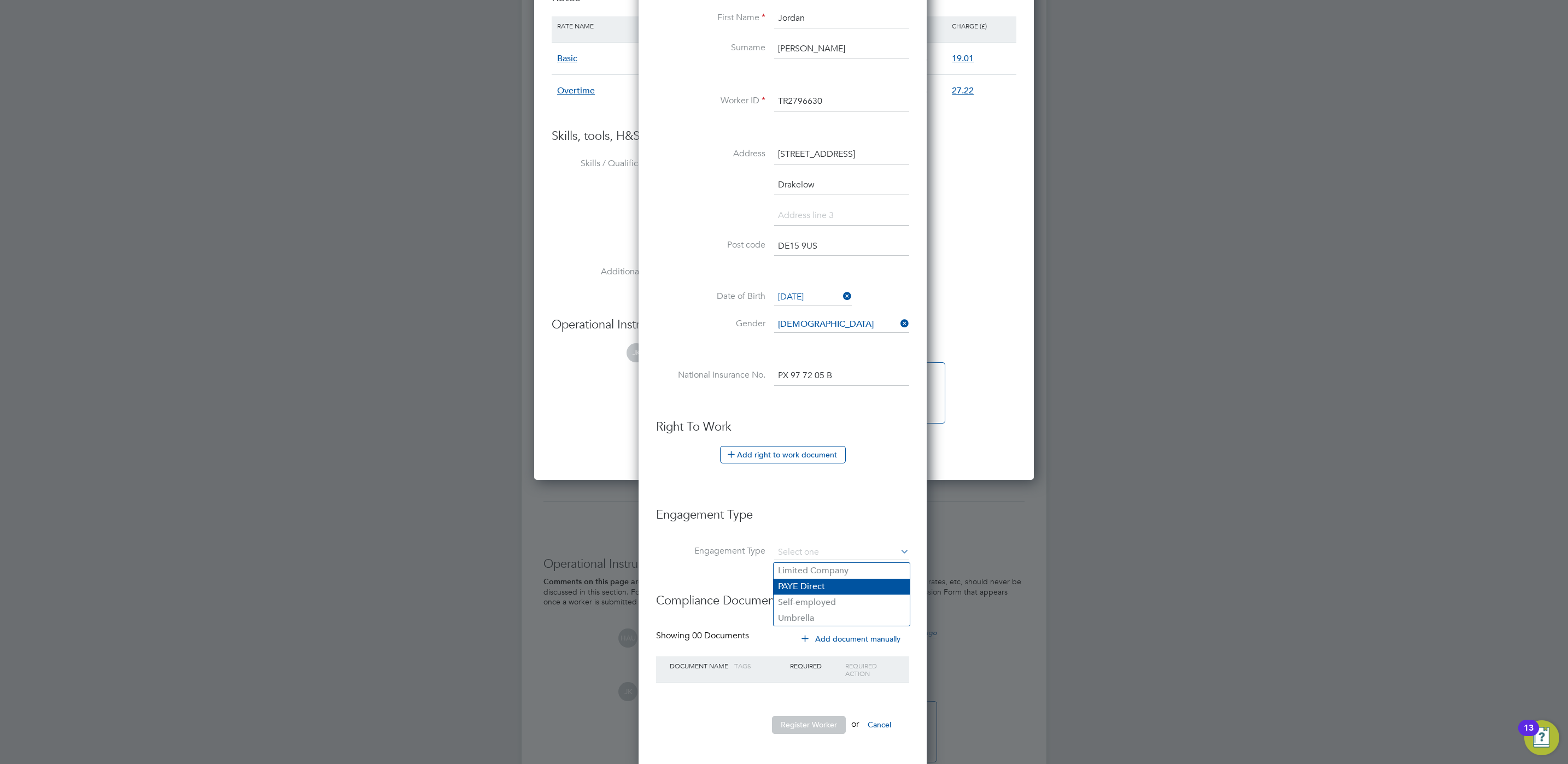
type input "PAYE Direct"
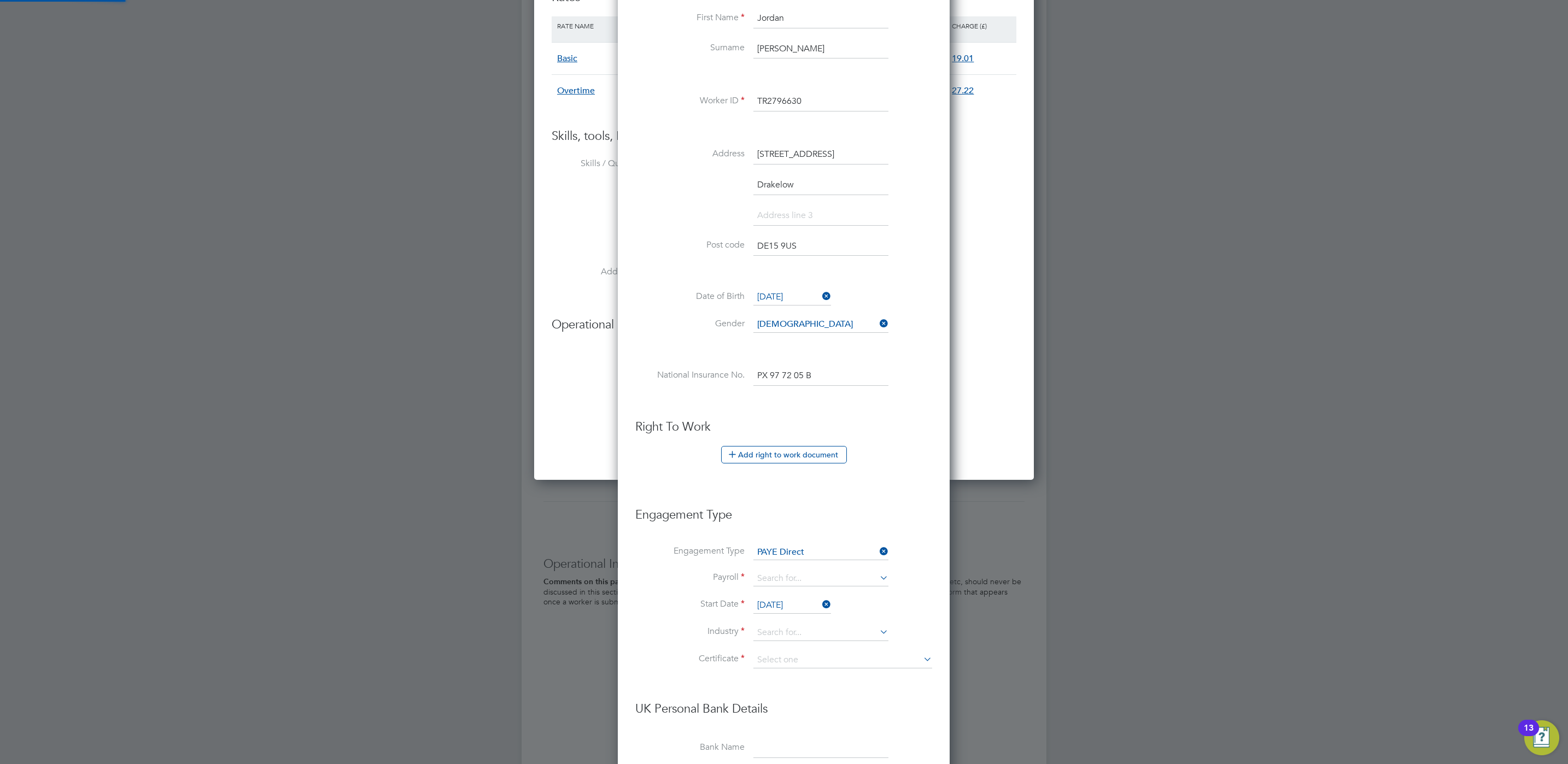
scroll to position [1287, 331]
click at [823, 571] on li "Engagement Type PAYE Direct" at bounding box center [783, 558] width 297 height 26
click at [863, 582] on input at bounding box center [821, 579] width 135 height 15
click at [828, 597] on li "Agency PAYE" at bounding box center [821, 598] width 136 height 16
type input "Agency PAYE"
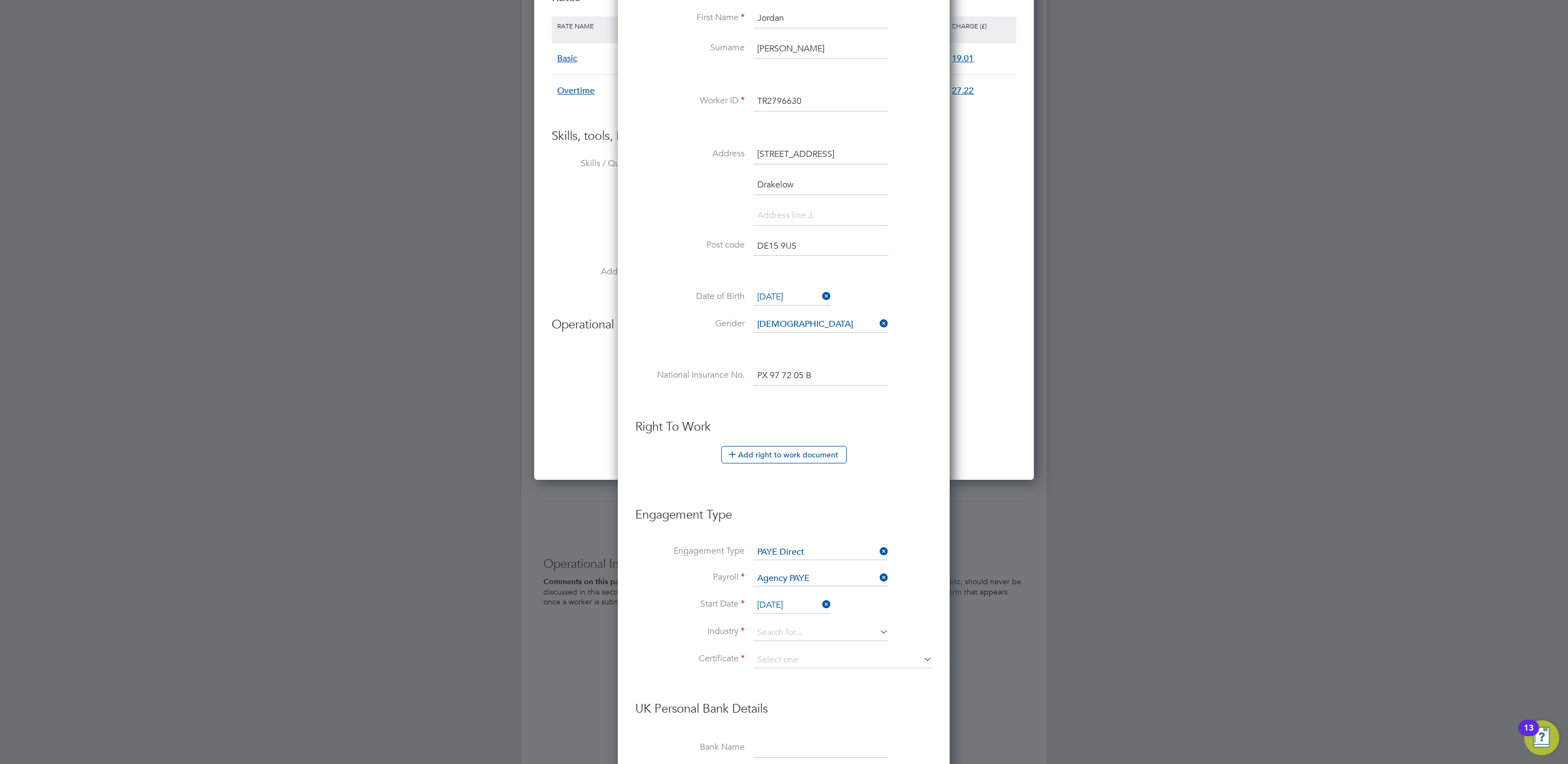
click at [893, 515] on h3 "Engagement Type" at bounding box center [783, 509] width 297 height 26
click at [831, 635] on input at bounding box center [821, 633] width 135 height 16
click at [810, 725] on li "Construction" at bounding box center [821, 725] width 136 height 15
type input "Construction"
click at [819, 664] on input at bounding box center [843, 660] width 179 height 16
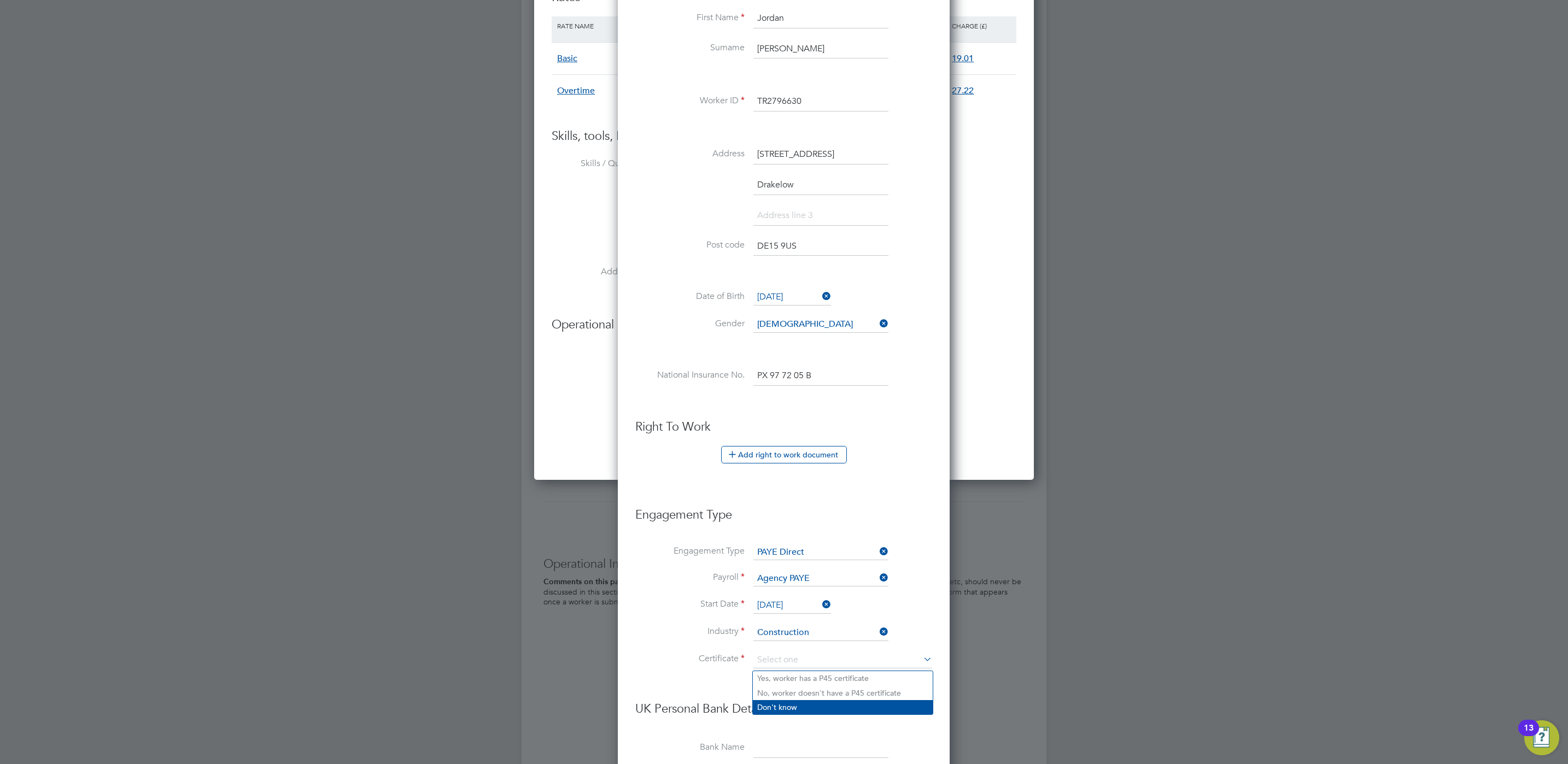
click at [856, 709] on li "Don't know" at bounding box center [842, 707] width 180 height 14
type input "Don't know"
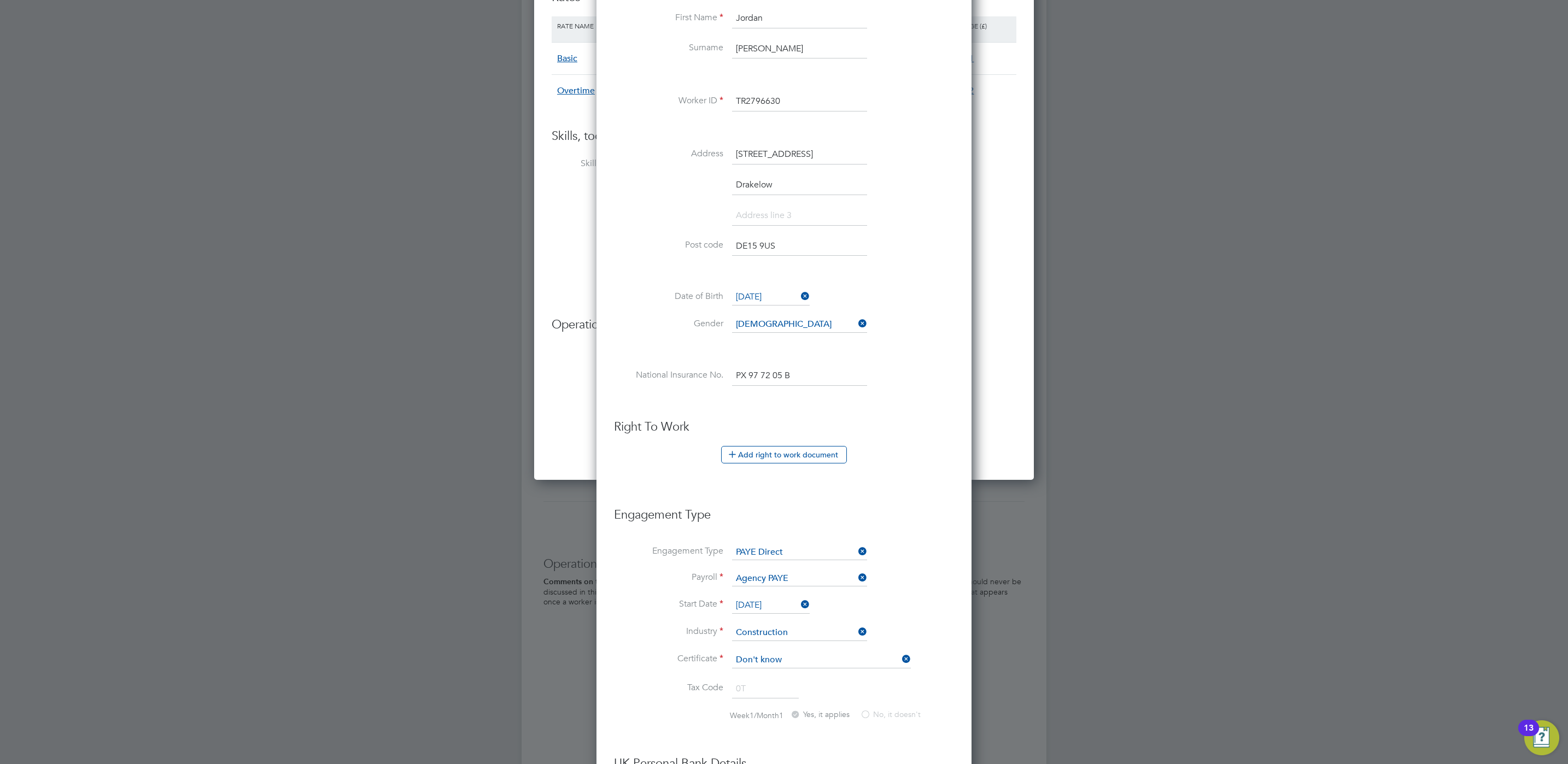
click at [831, 674] on li "Certificate Don't know" at bounding box center [783, 666] width 340 height 27
click at [871, 659] on input at bounding box center [821, 660] width 179 height 16
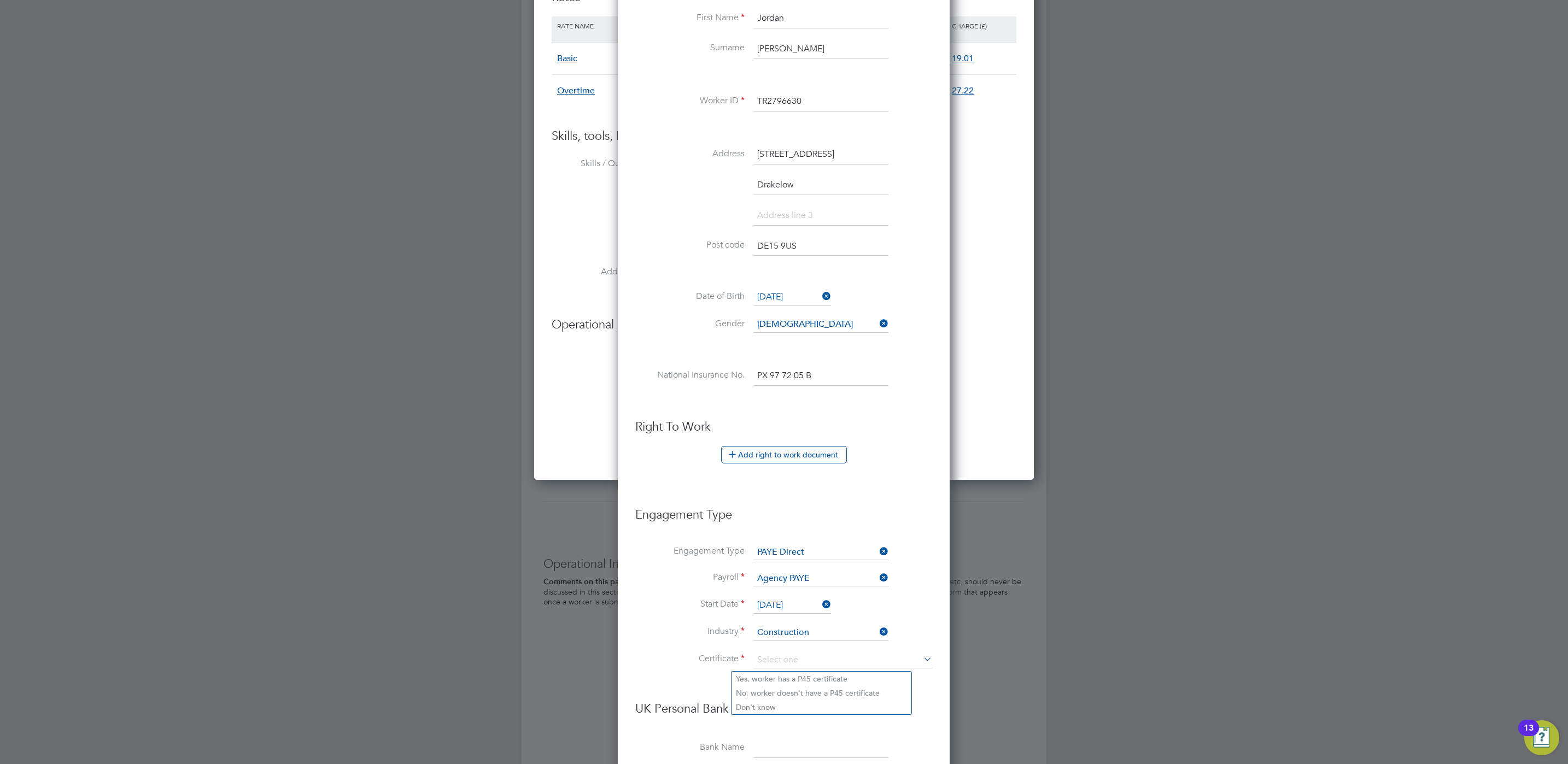
scroll to position [6, 5]
click at [815, 695] on li "No, worker doesn't have a P45 certificate" at bounding box center [821, 693] width 180 height 14
type input "No, worker doesn't have a P45 certificate"
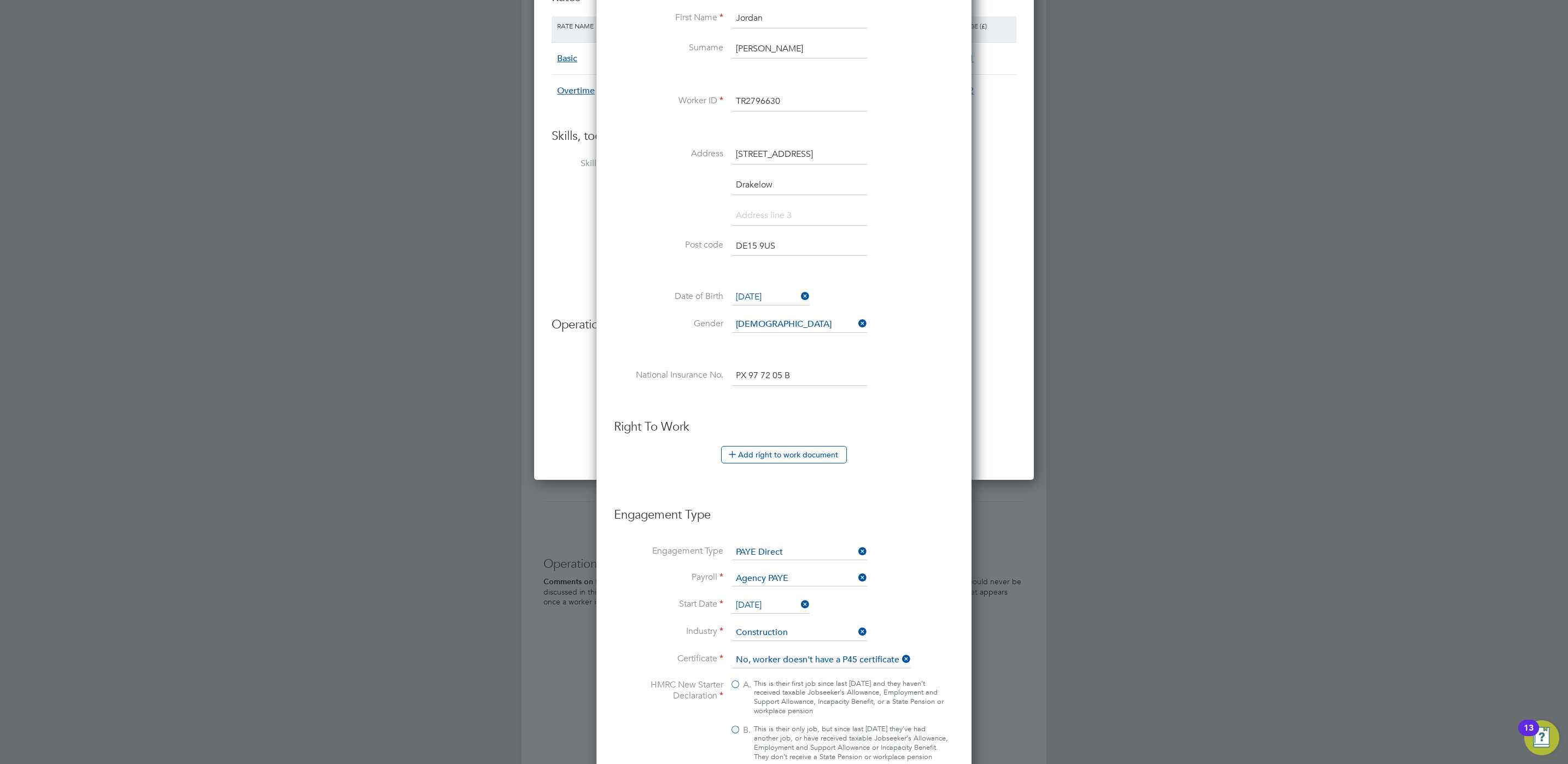
click at [855, 652] on li "Industry Construction" at bounding box center [783, 639] width 340 height 27
click at [857, 662] on input at bounding box center [821, 660] width 179 height 16
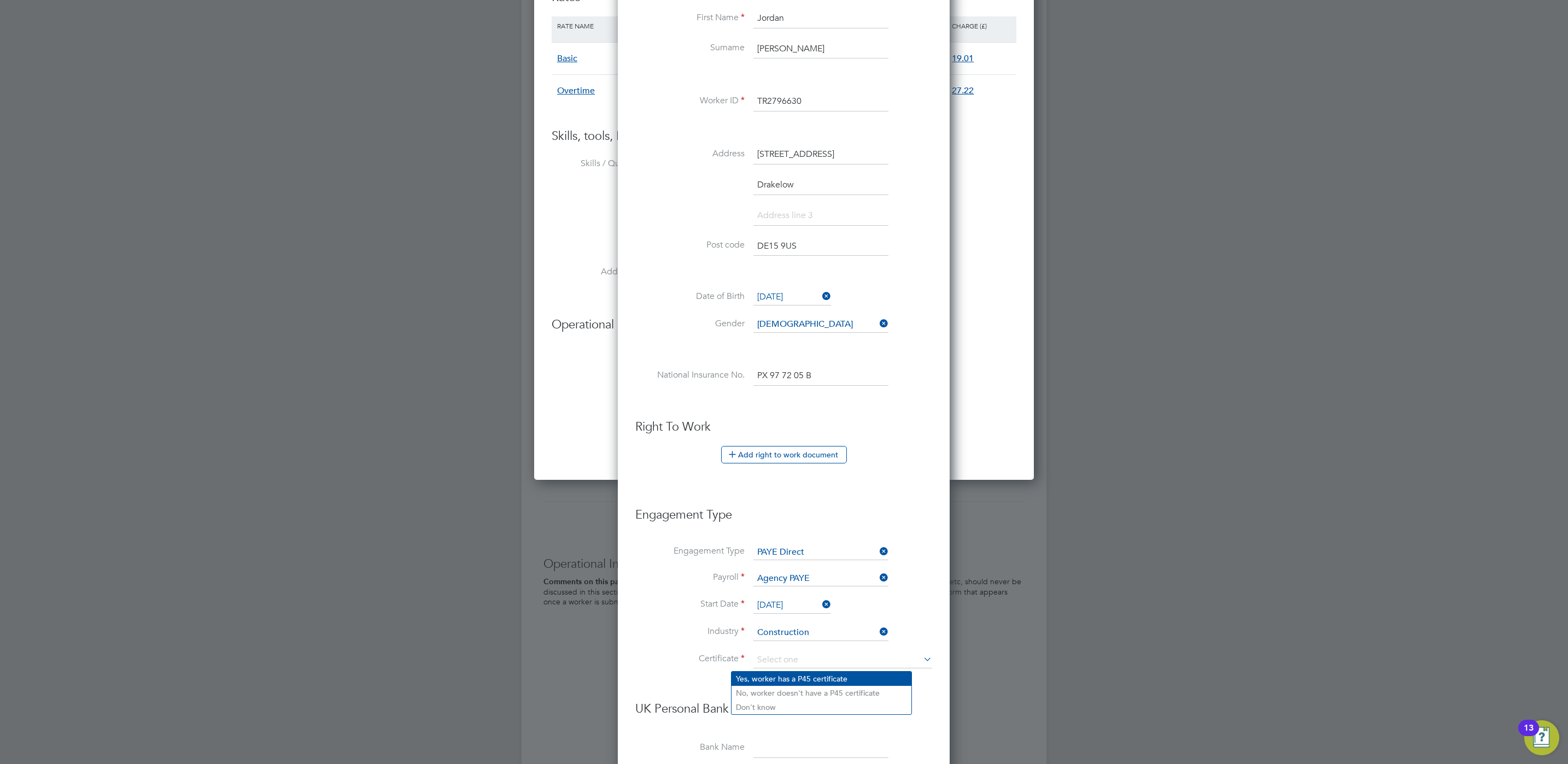
click at [810, 678] on li "Yes, worker has a P45 certificate" at bounding box center [821, 679] width 180 height 14
type input "Yes, worker has a P45 certificate"
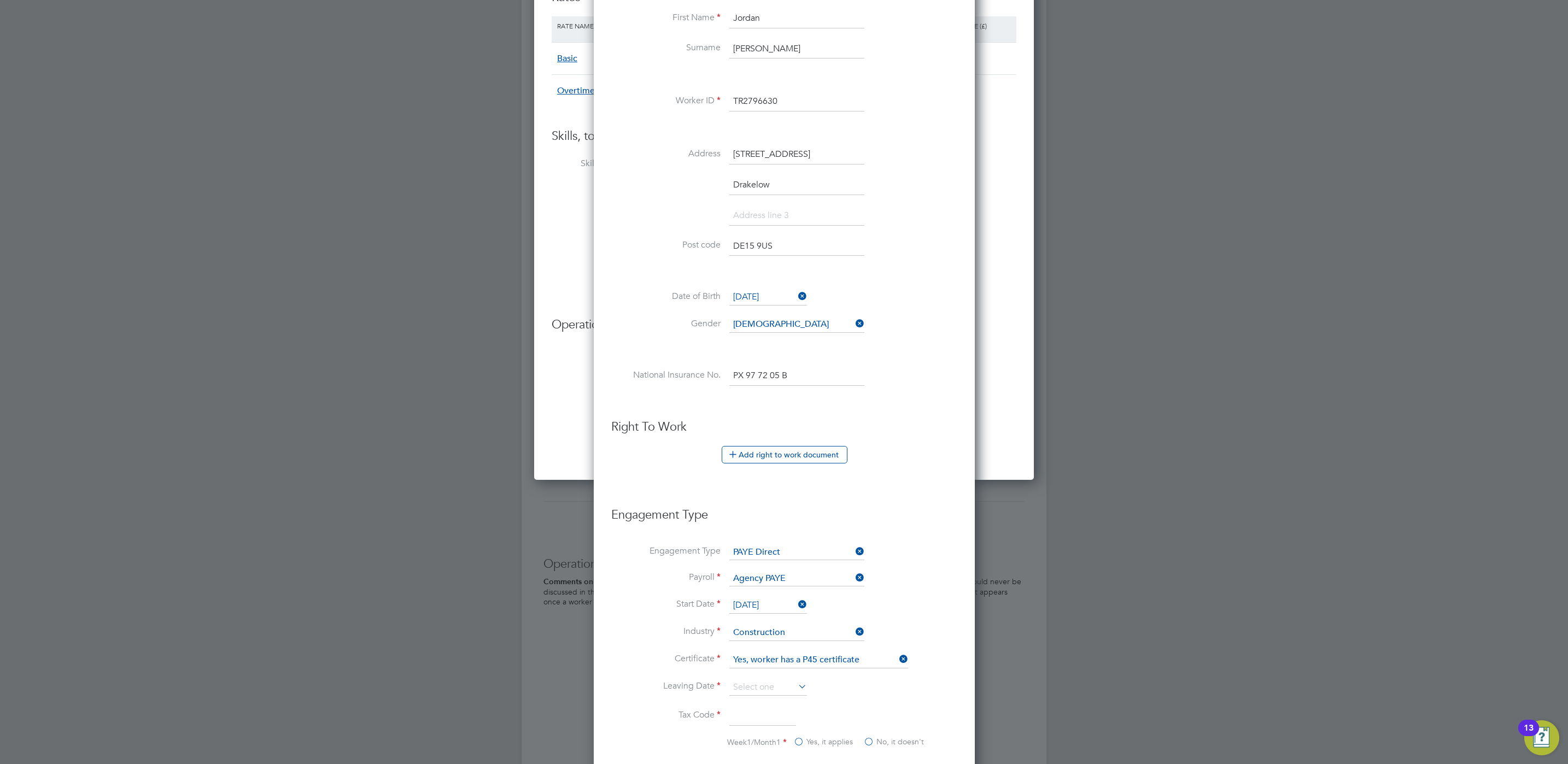
scroll to position [1456, 380]
drag, startPoint x: 904, startPoint y: 629, endPoint x: 914, endPoint y: 628, distance: 10.0
click at [904, 628] on li "Industry Construction" at bounding box center [784, 639] width 346 height 27
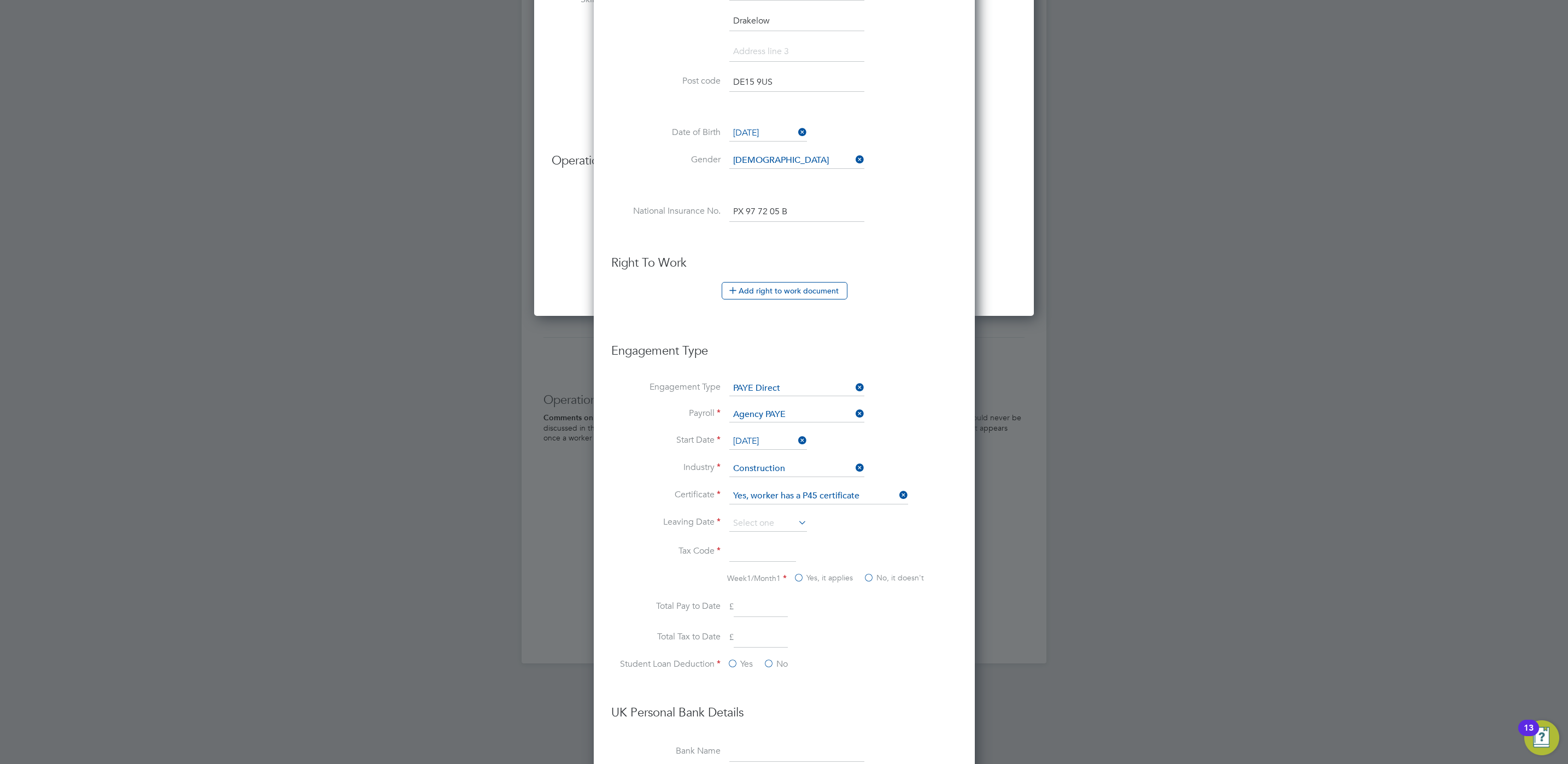
click at [832, 380] on li "Engagement Type" at bounding box center [784, 357] width 346 height 49
click at [829, 387] on input at bounding box center [797, 388] width 135 height 15
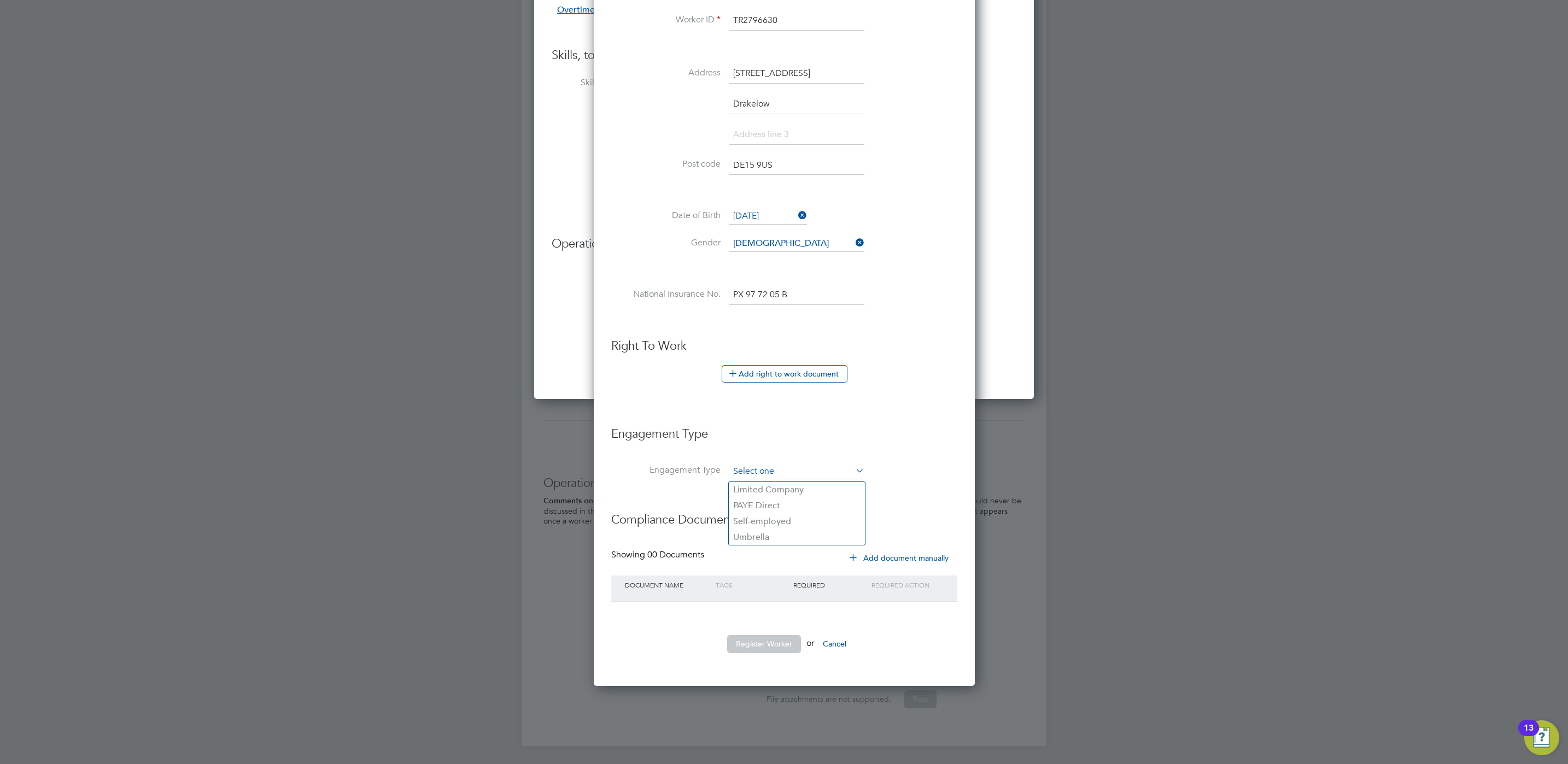
scroll to position [5, 5]
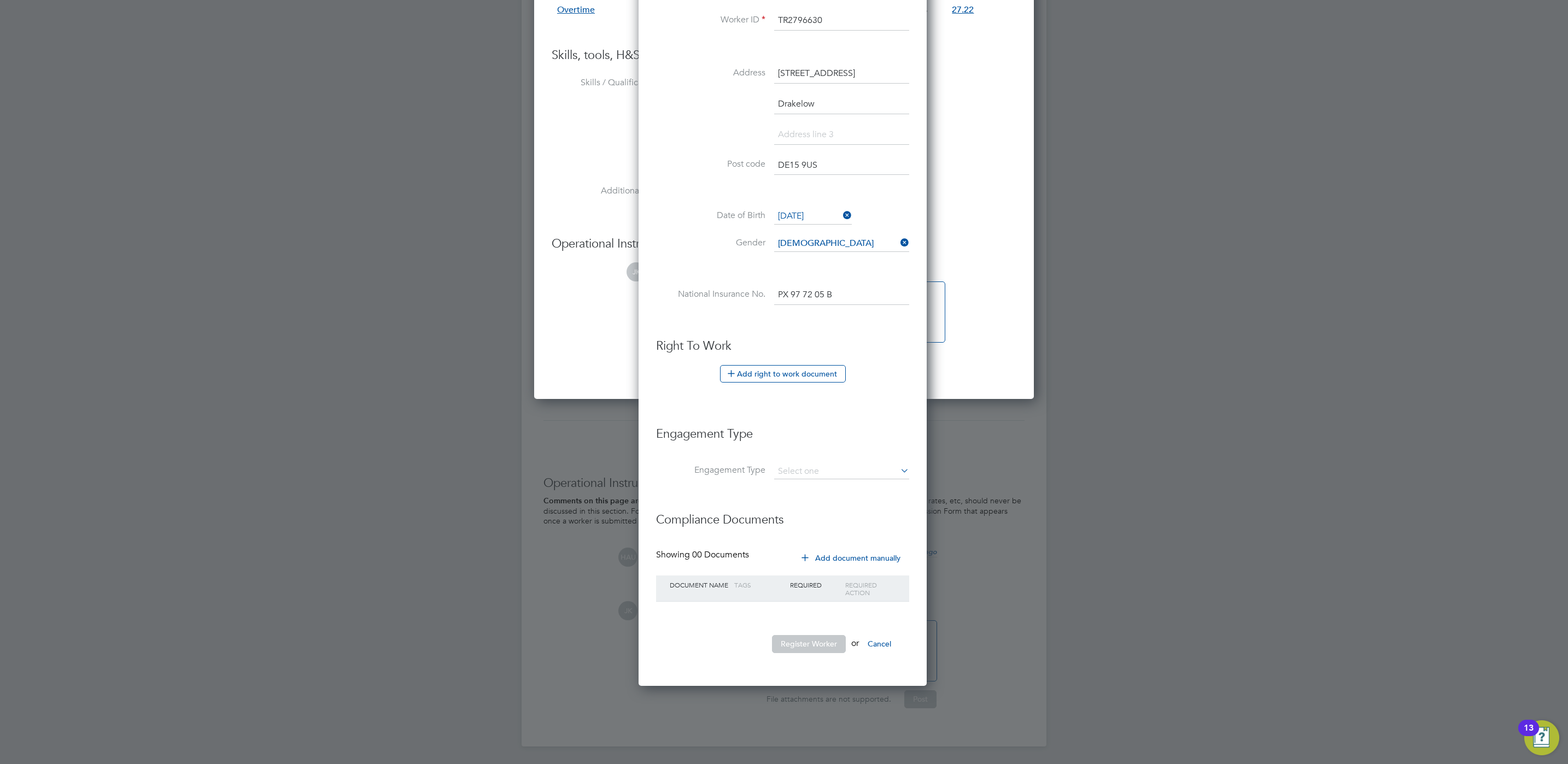
click at [799, 508] on li "PAYE Direct" at bounding box center [797, 506] width 136 height 16
type input "PAYE Direct"
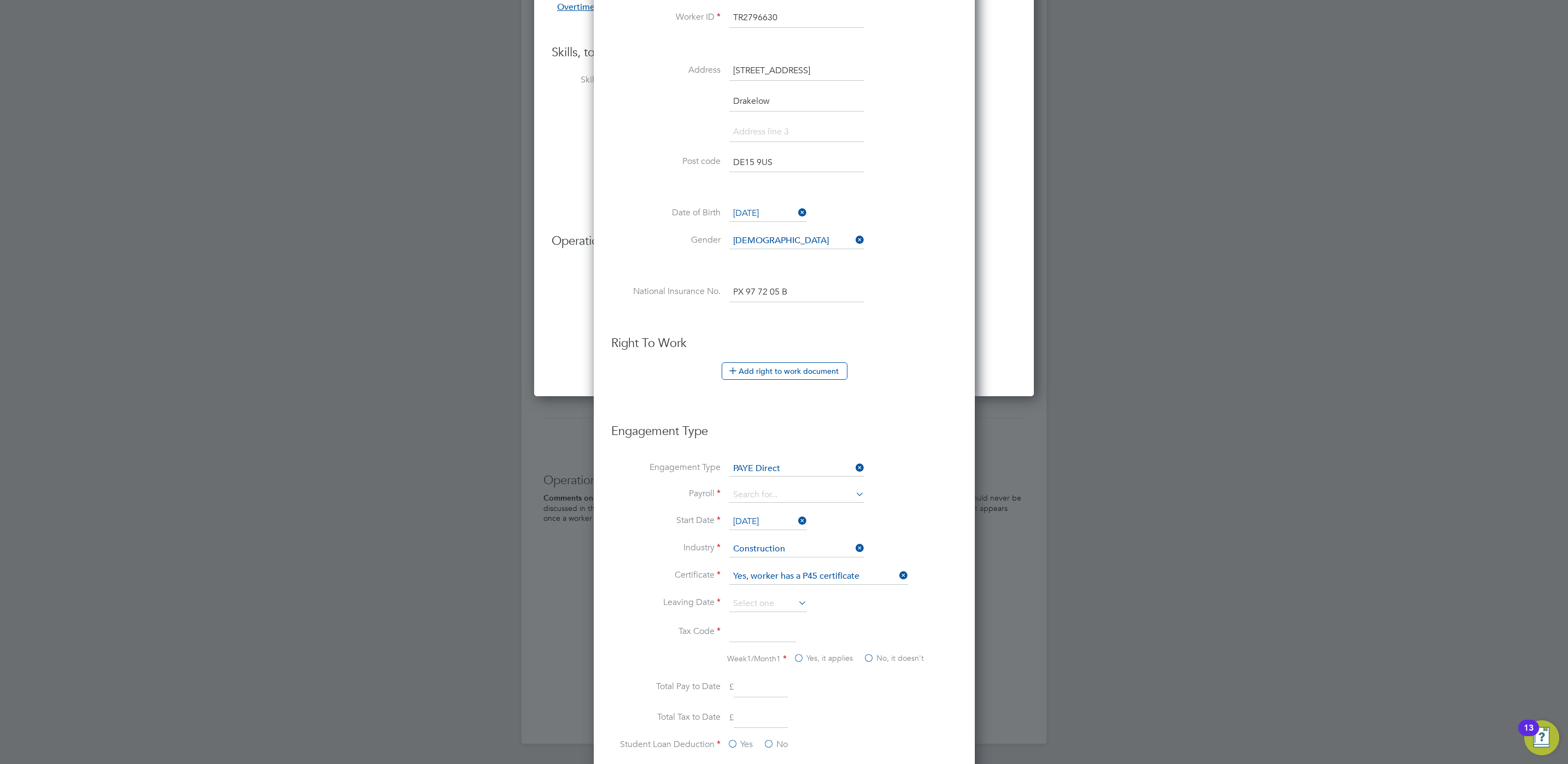
scroll to position [1456, 380]
click at [790, 498] on input at bounding box center [797, 495] width 135 height 15
click at [788, 527] on li "PAYE (Umbrella)" at bounding box center [797, 529] width 136 height 16
type input "PAYE (Umbrella)"
click at [788, 503] on input at bounding box center [797, 495] width 135 height 15
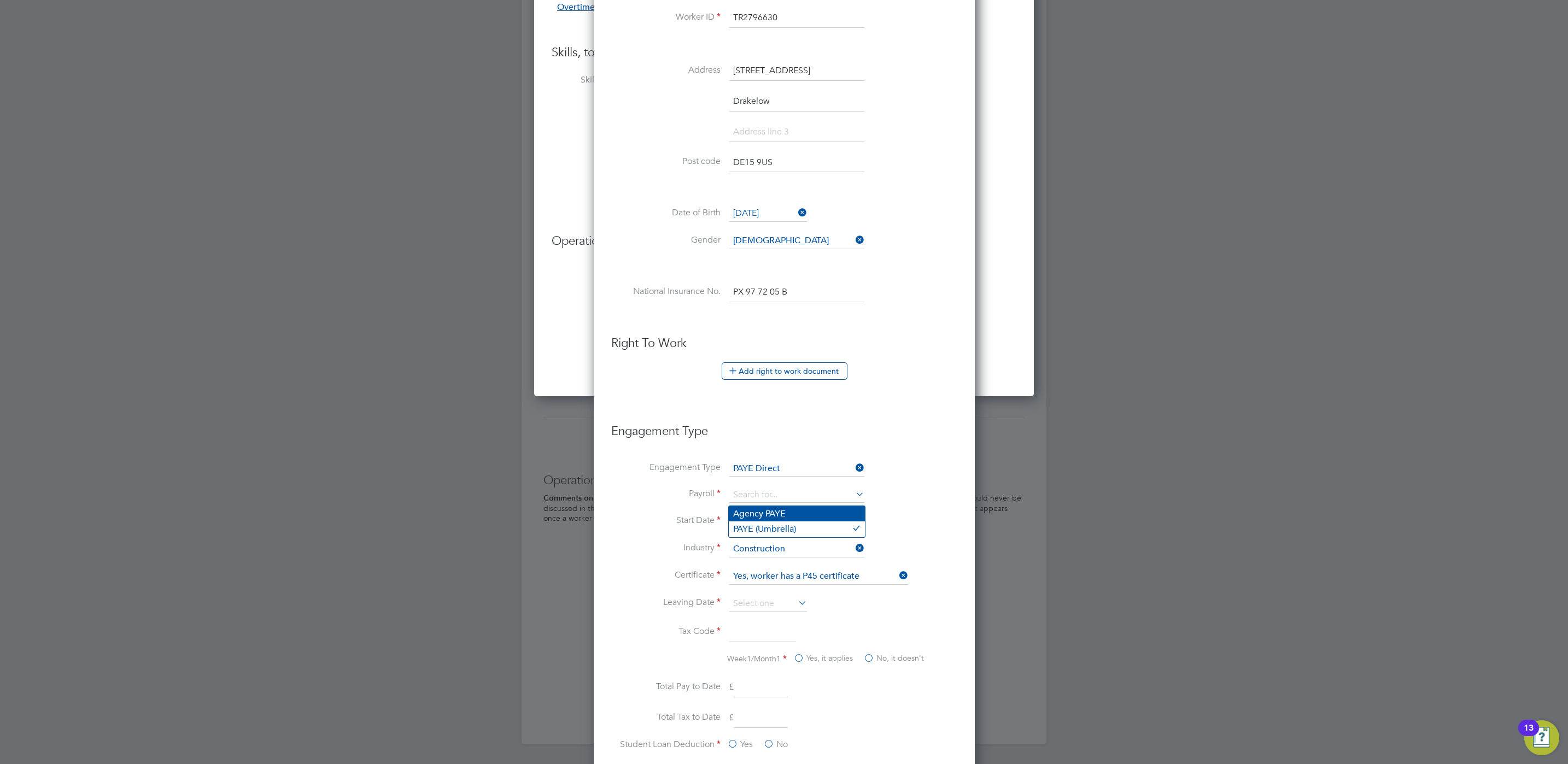
click at [790, 512] on li "Agency PAYE" at bounding box center [797, 514] width 136 height 16
type input "Agency PAYE"
click at [926, 508] on li "Payroll Agency PAYE" at bounding box center [784, 501] width 346 height 26
click at [897, 579] on icon at bounding box center [897, 575] width 0 height 15
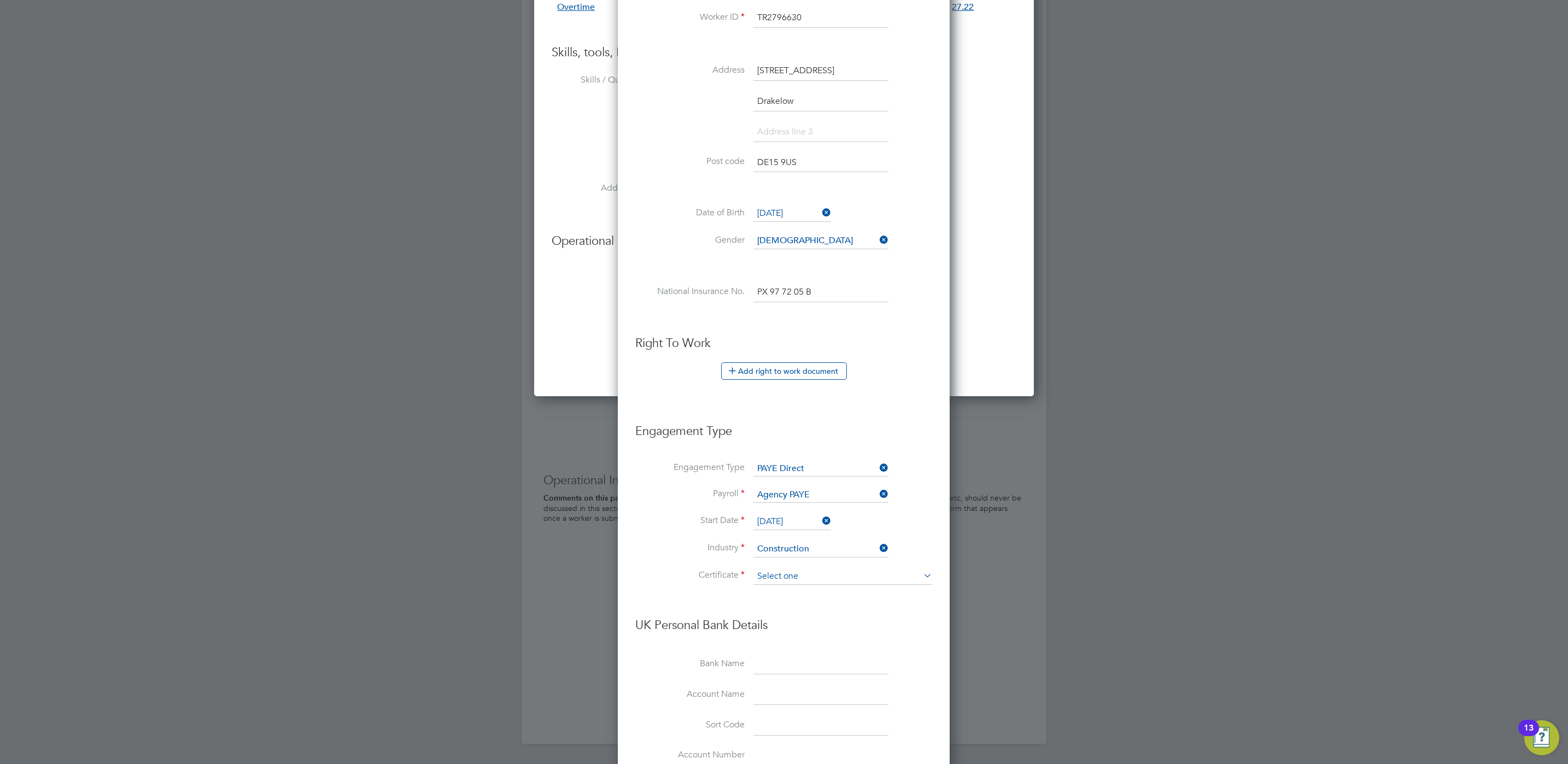
click at [860, 579] on input at bounding box center [843, 576] width 179 height 16
click at [829, 617] on li "Don't know" at bounding box center [842, 624] width 180 height 14
type input "Don't know"
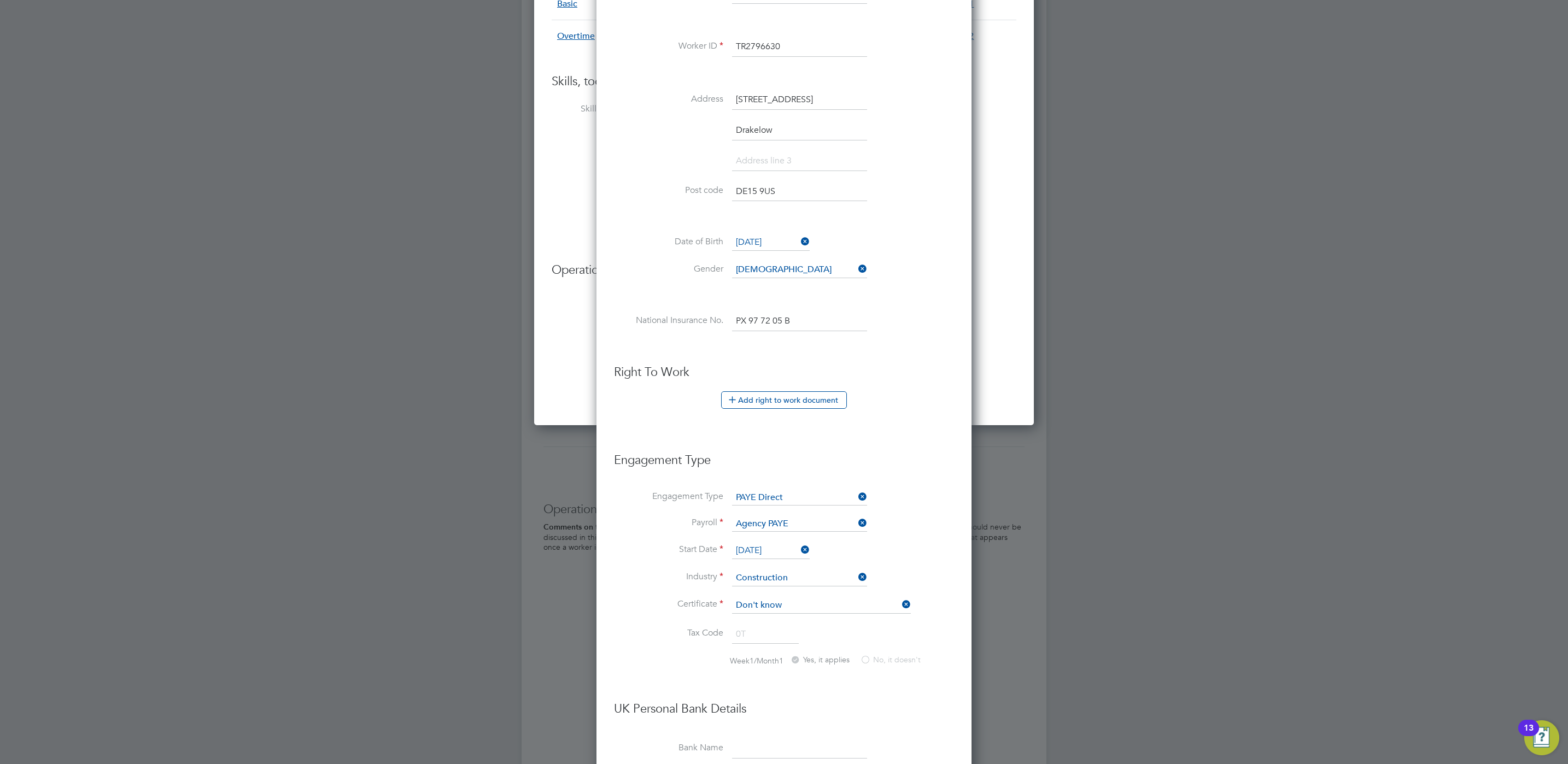
scroll to position [465, 0]
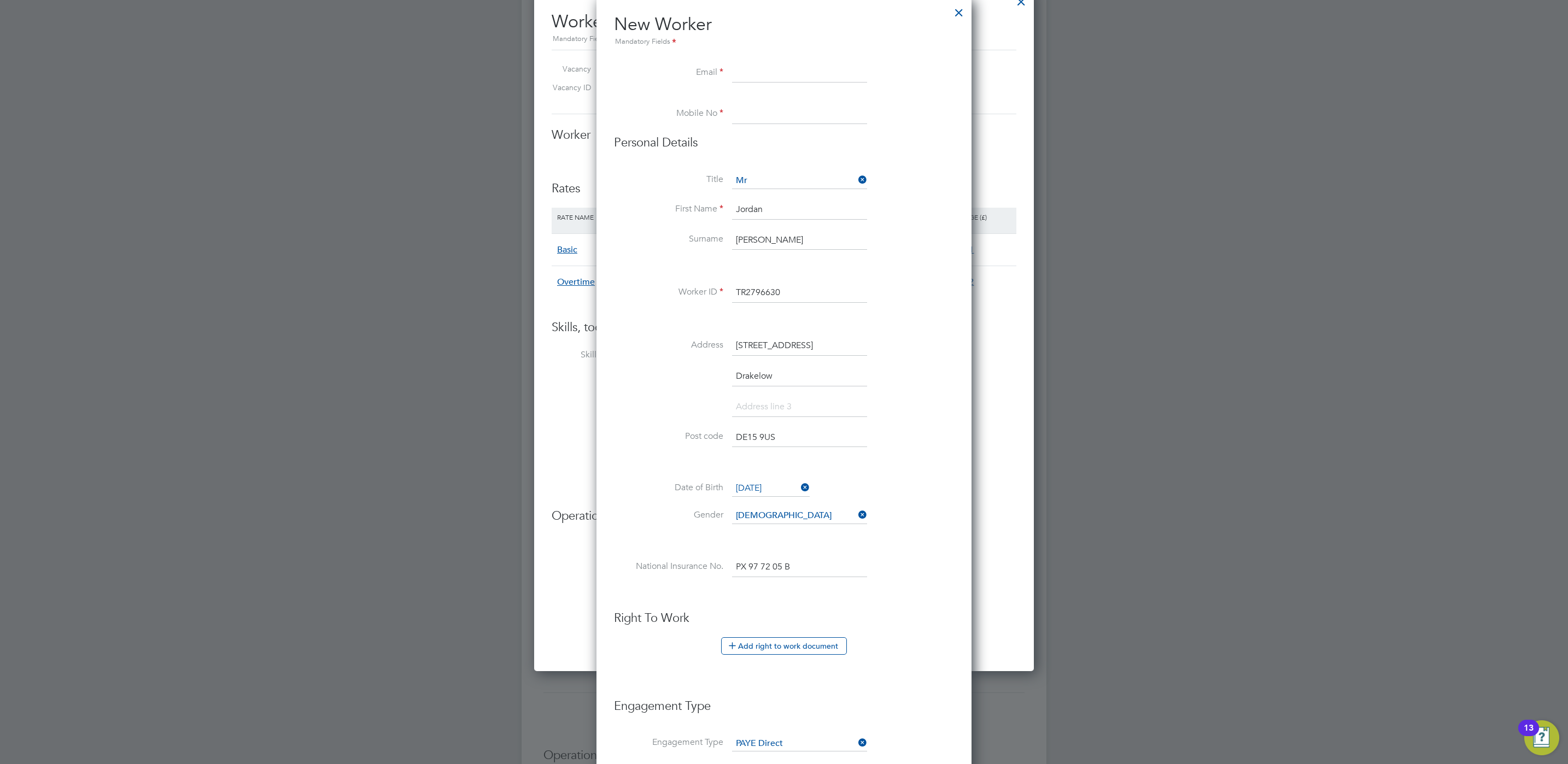
click at [817, 568] on input "PX 97 72 05 B" at bounding box center [799, 567] width 135 height 19
click at [896, 586] on li "National Insurance No. PX 97 72 05 B" at bounding box center [783, 573] width 340 height 31
click at [774, 652] on button "Add right to work document" at bounding box center [784, 646] width 126 height 17
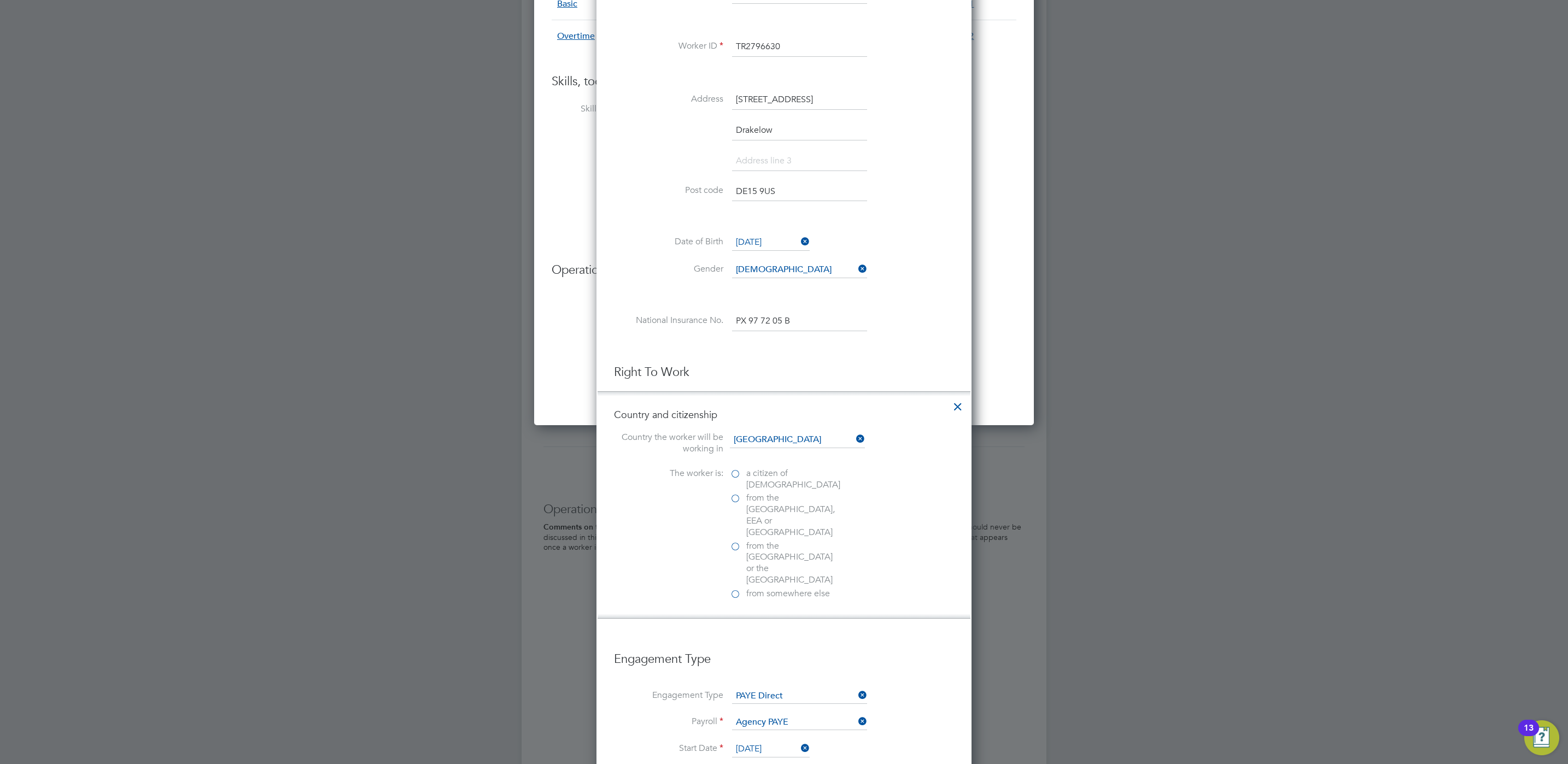
scroll to position [793, 0]
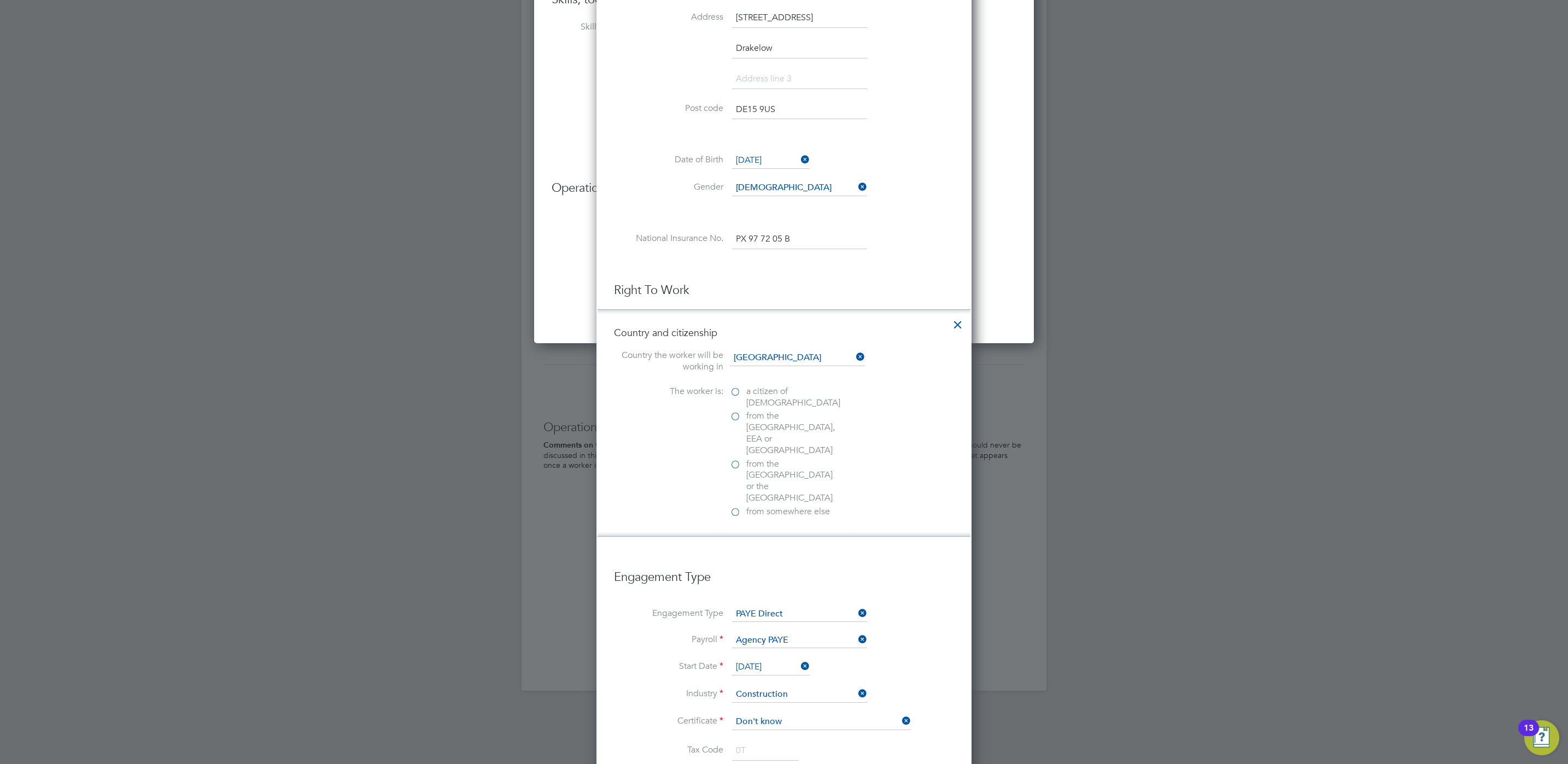
click at [735, 391] on label "a citizen of [DEMOGRAPHIC_DATA]" at bounding box center [784, 397] width 110 height 23
click at [0, 0] on input "a citizen of [DEMOGRAPHIC_DATA]" at bounding box center [0, 0] width 0 height 0
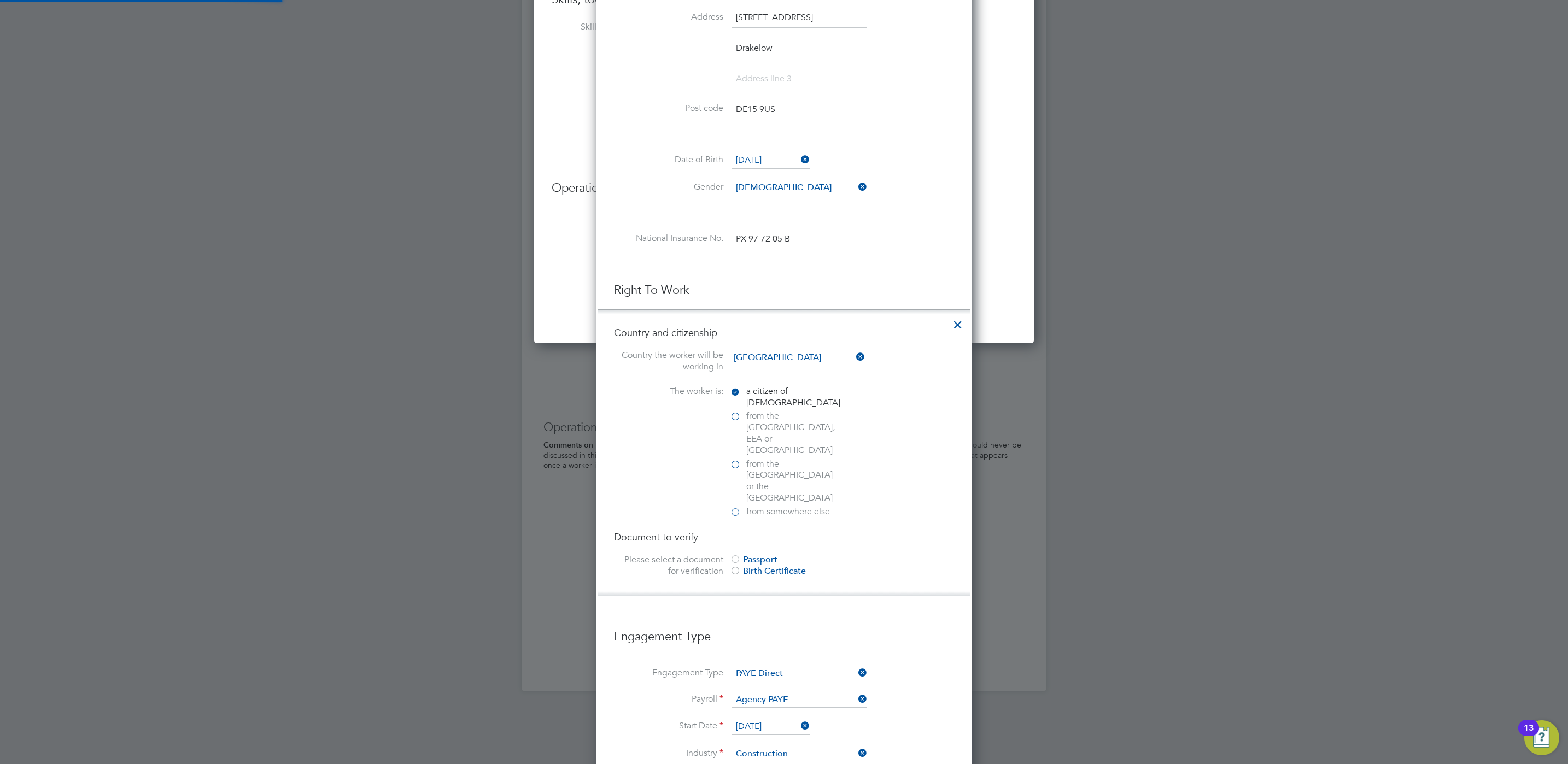
scroll to position [875, 0]
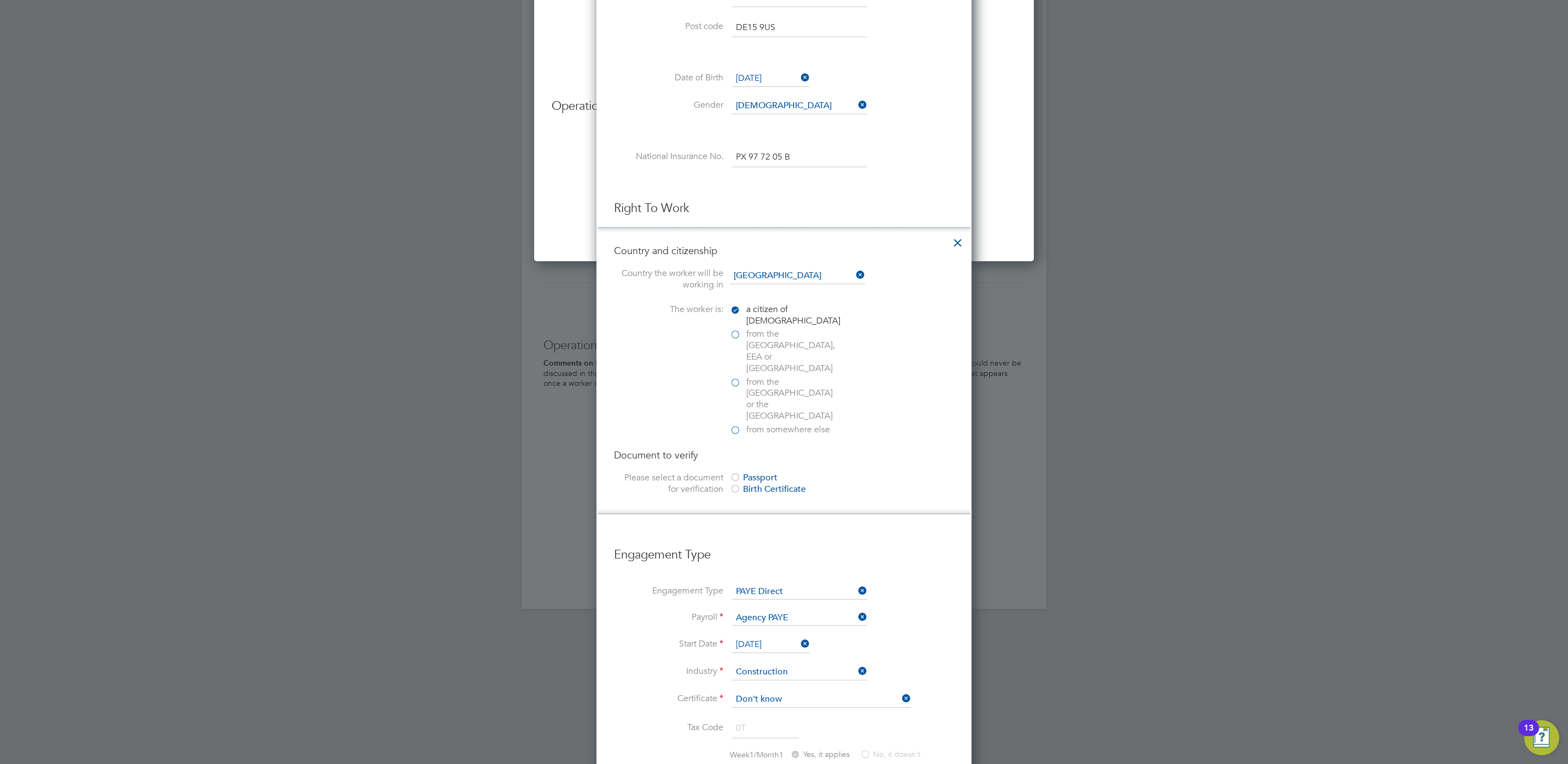
click at [735, 473] on div at bounding box center [735, 478] width 11 height 11
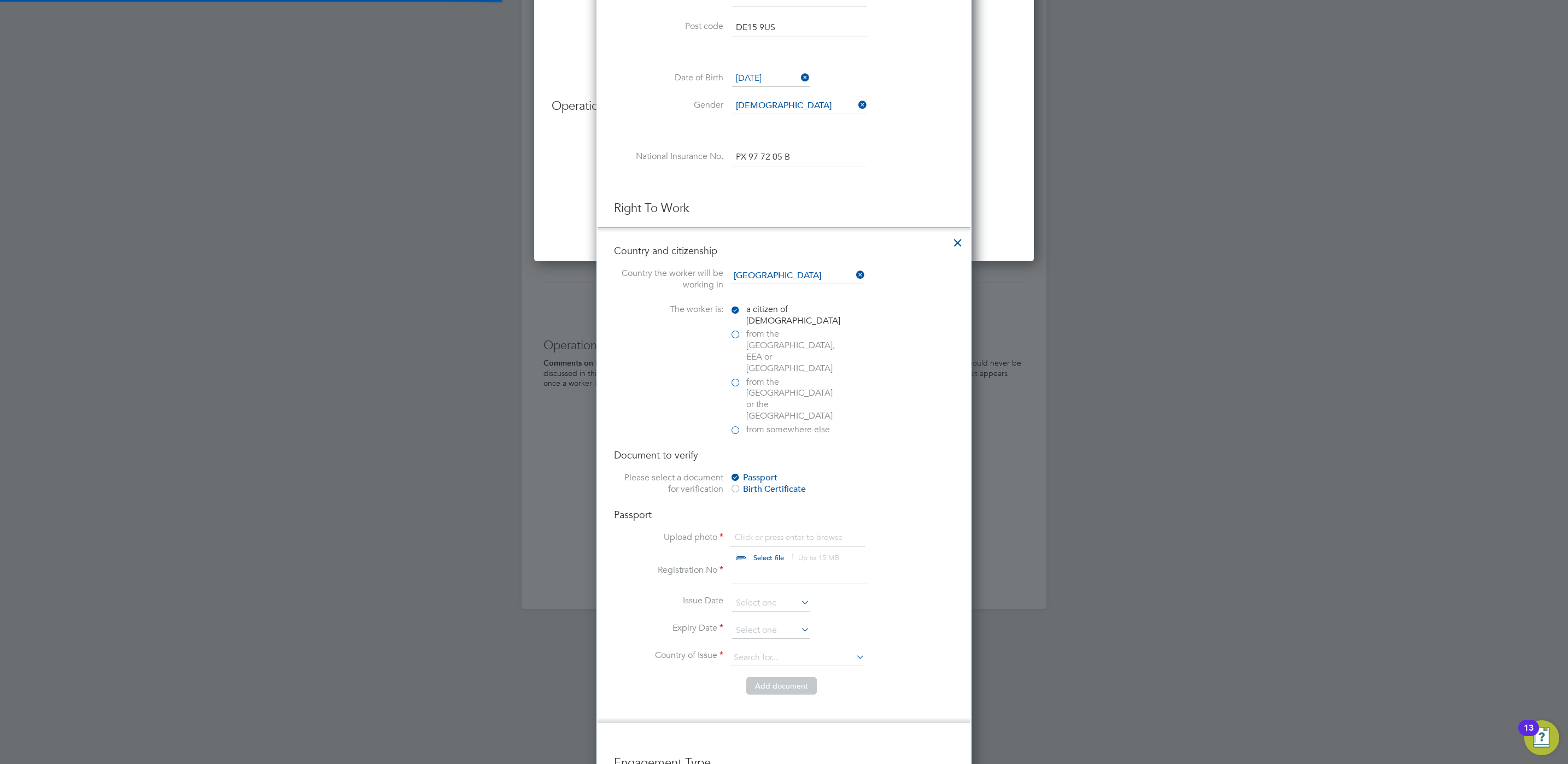
scroll to position [15, 136]
click at [756, 532] on input "file" at bounding box center [779, 548] width 172 height 33
type input "C:\fakepath\Passport.jpg"
click at [753, 565] on input at bounding box center [799, 574] width 135 height 19
type input "121974625"
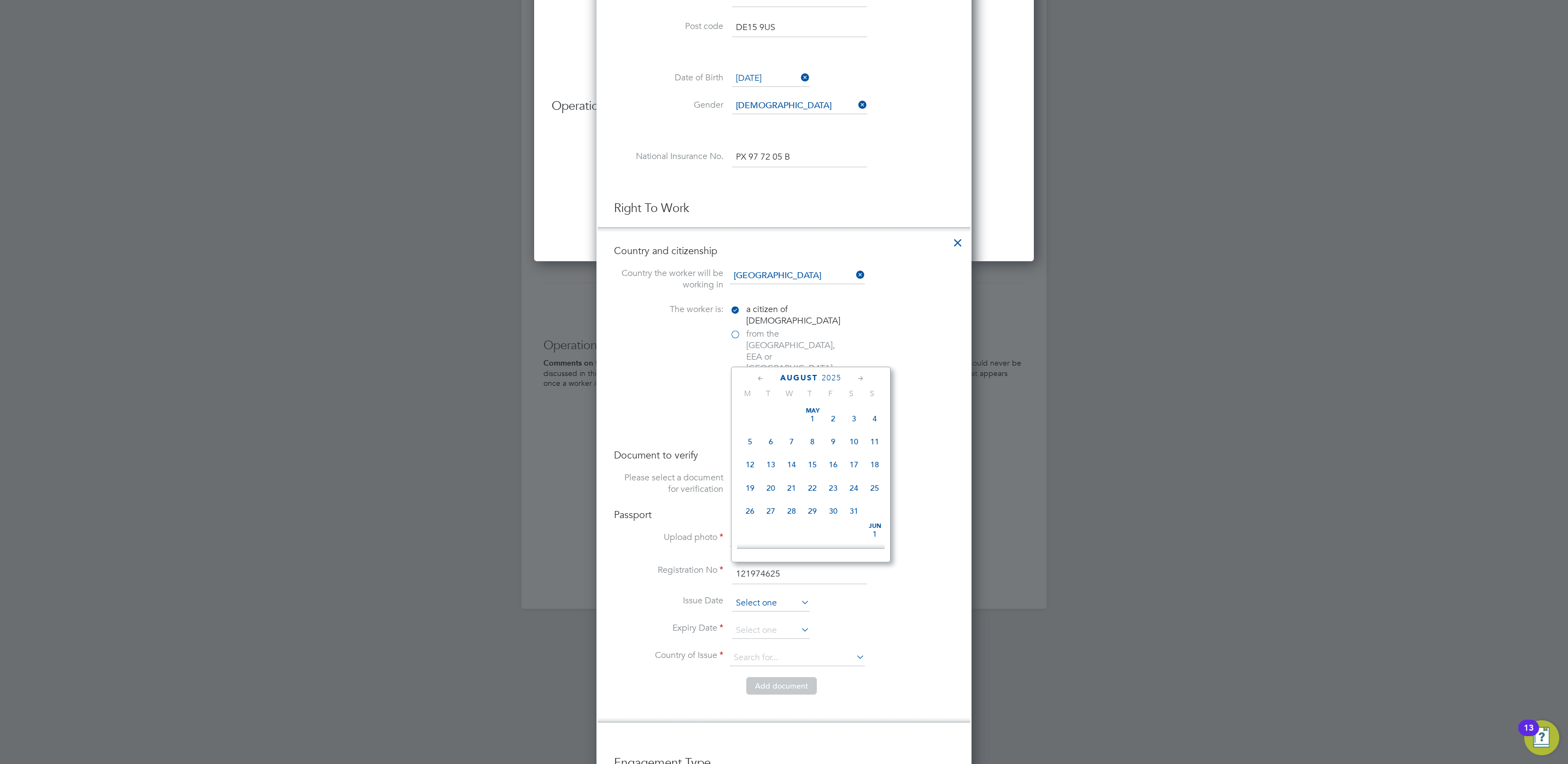
click at [769, 596] on input at bounding box center [770, 604] width 77 height 16
click at [762, 596] on input at bounding box center [770, 604] width 77 height 16
click at [762, 623] on input at bounding box center [770, 631] width 77 height 16
click at [856, 404] on icon at bounding box center [861, 406] width 11 height 12
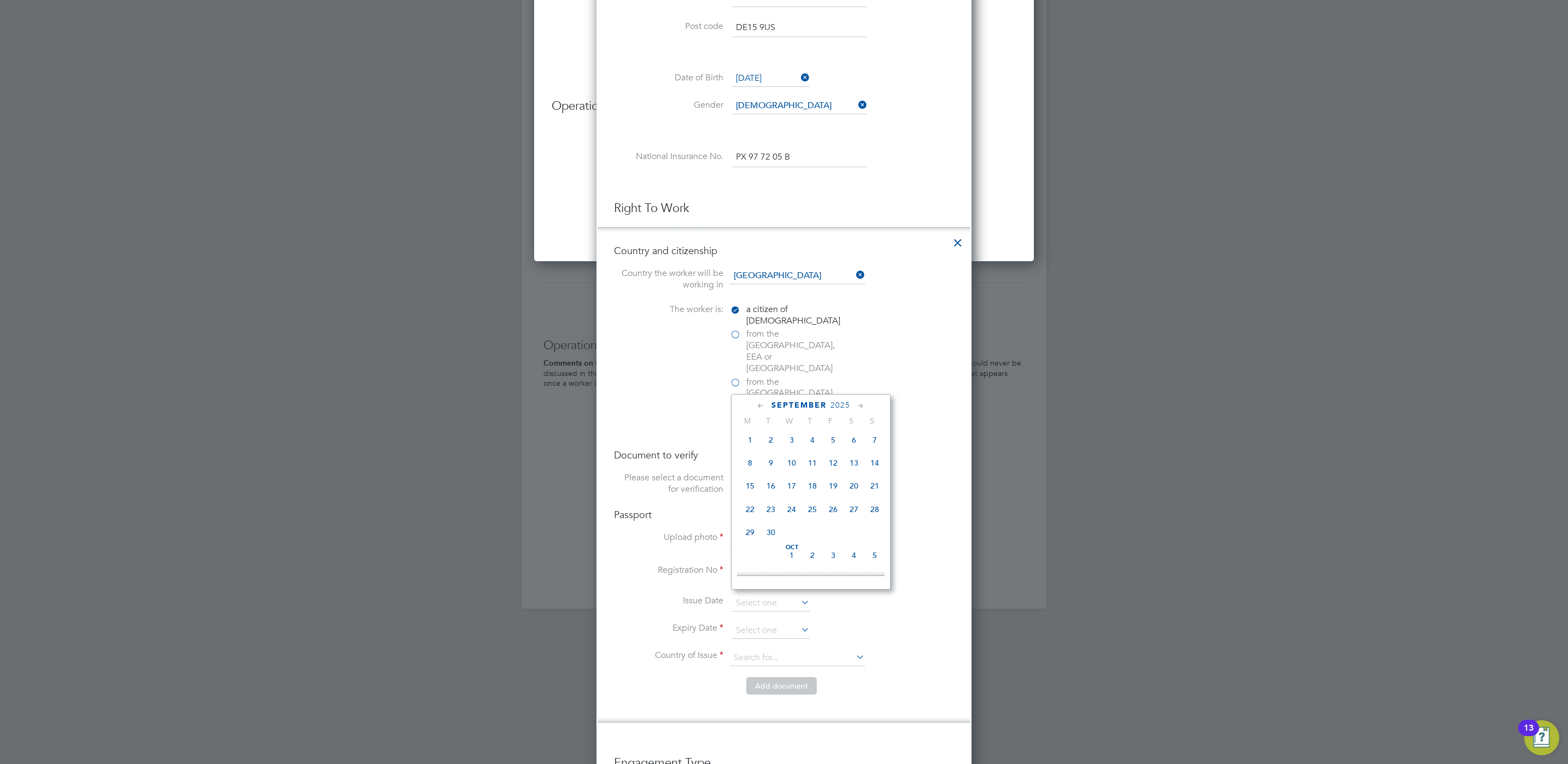
click at [859, 404] on icon at bounding box center [861, 406] width 11 height 12
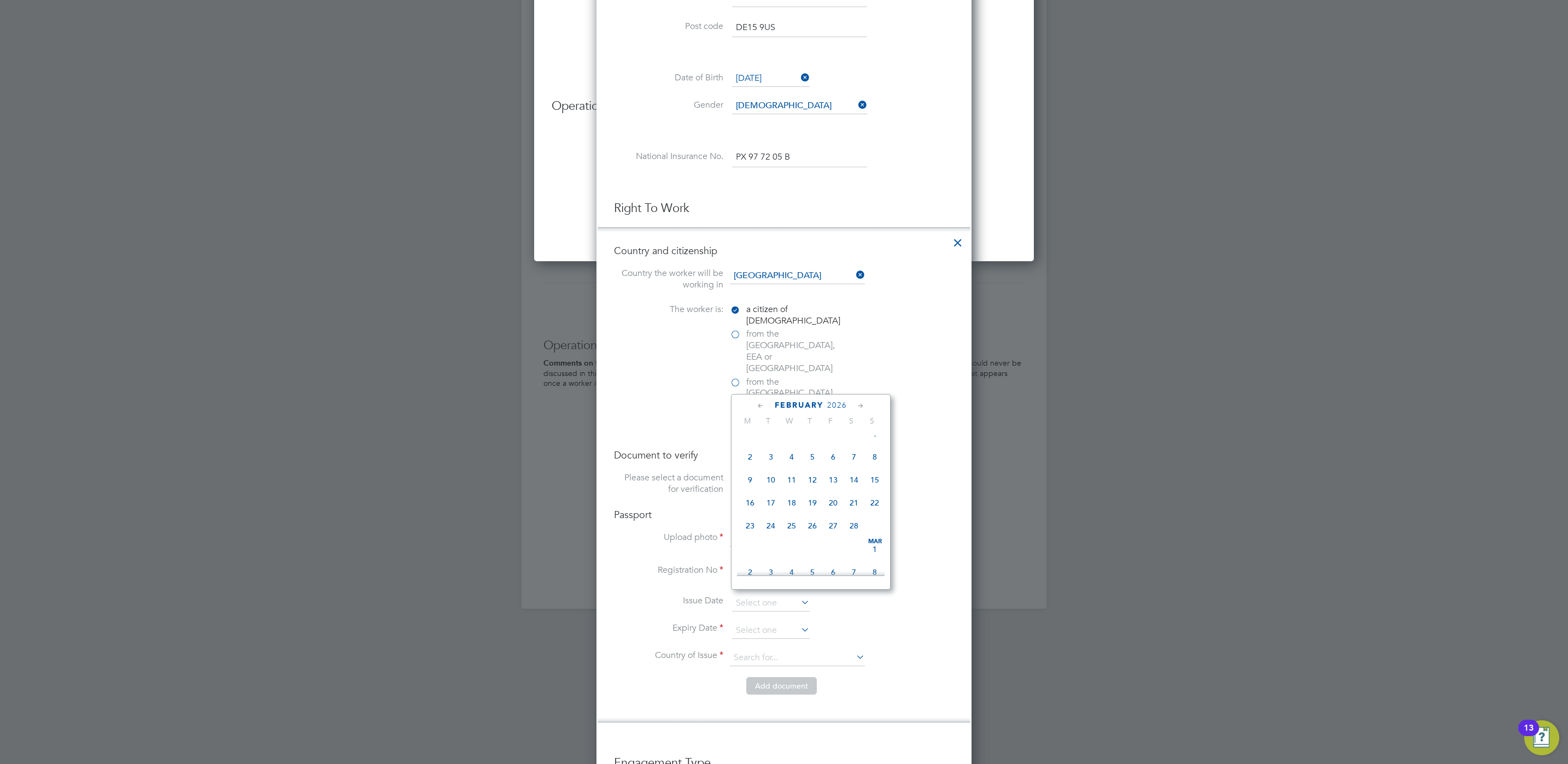
click at [836, 407] on span "2026" at bounding box center [836, 405] width 19 height 9
click at [856, 509] on span "2030" at bounding box center [853, 508] width 21 height 21
click at [857, 404] on icon at bounding box center [861, 406] width 11 height 12
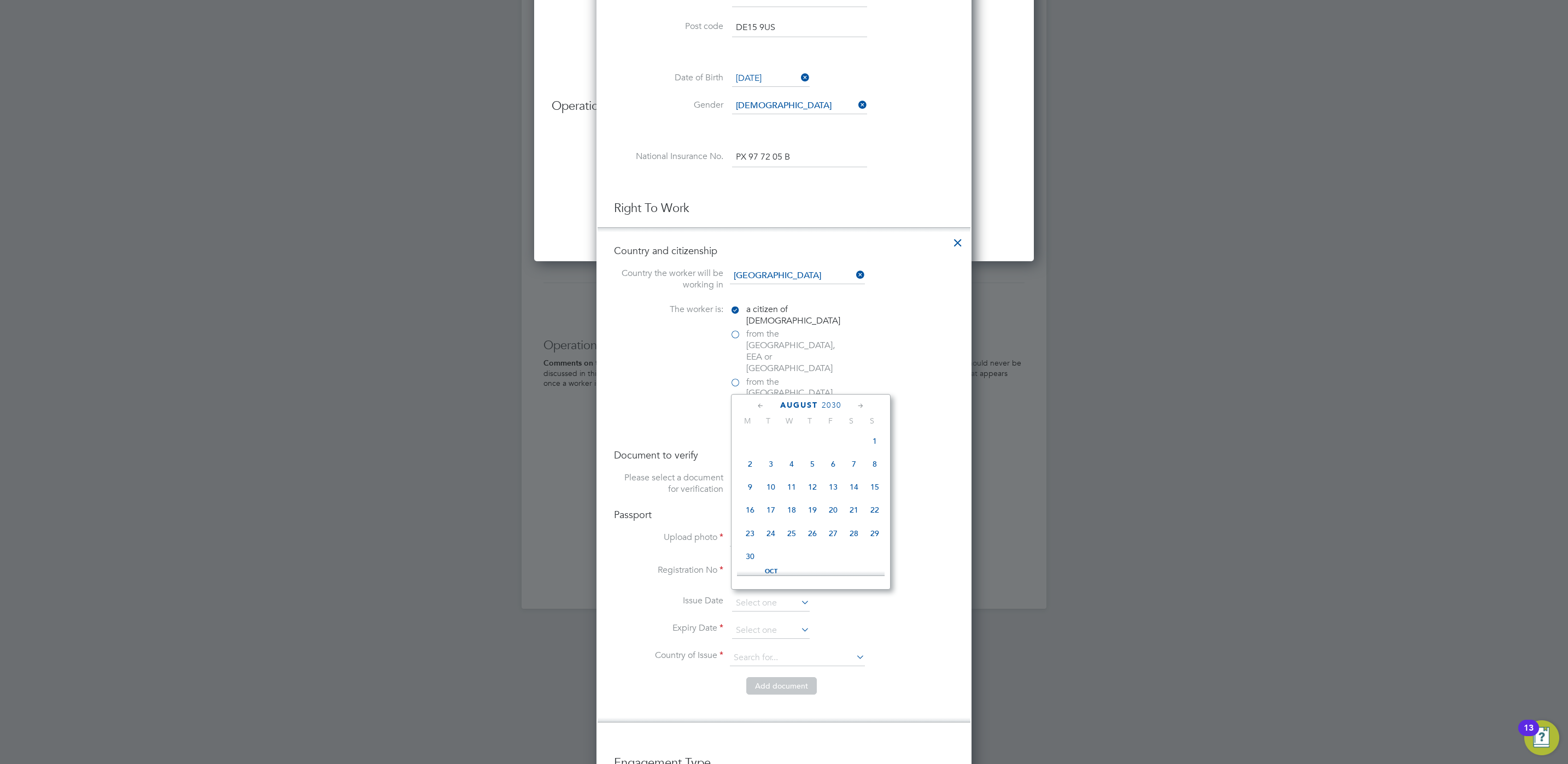
click at [857, 404] on icon at bounding box center [861, 406] width 11 height 12
click at [751, 556] on span "30" at bounding box center [750, 552] width 21 height 21
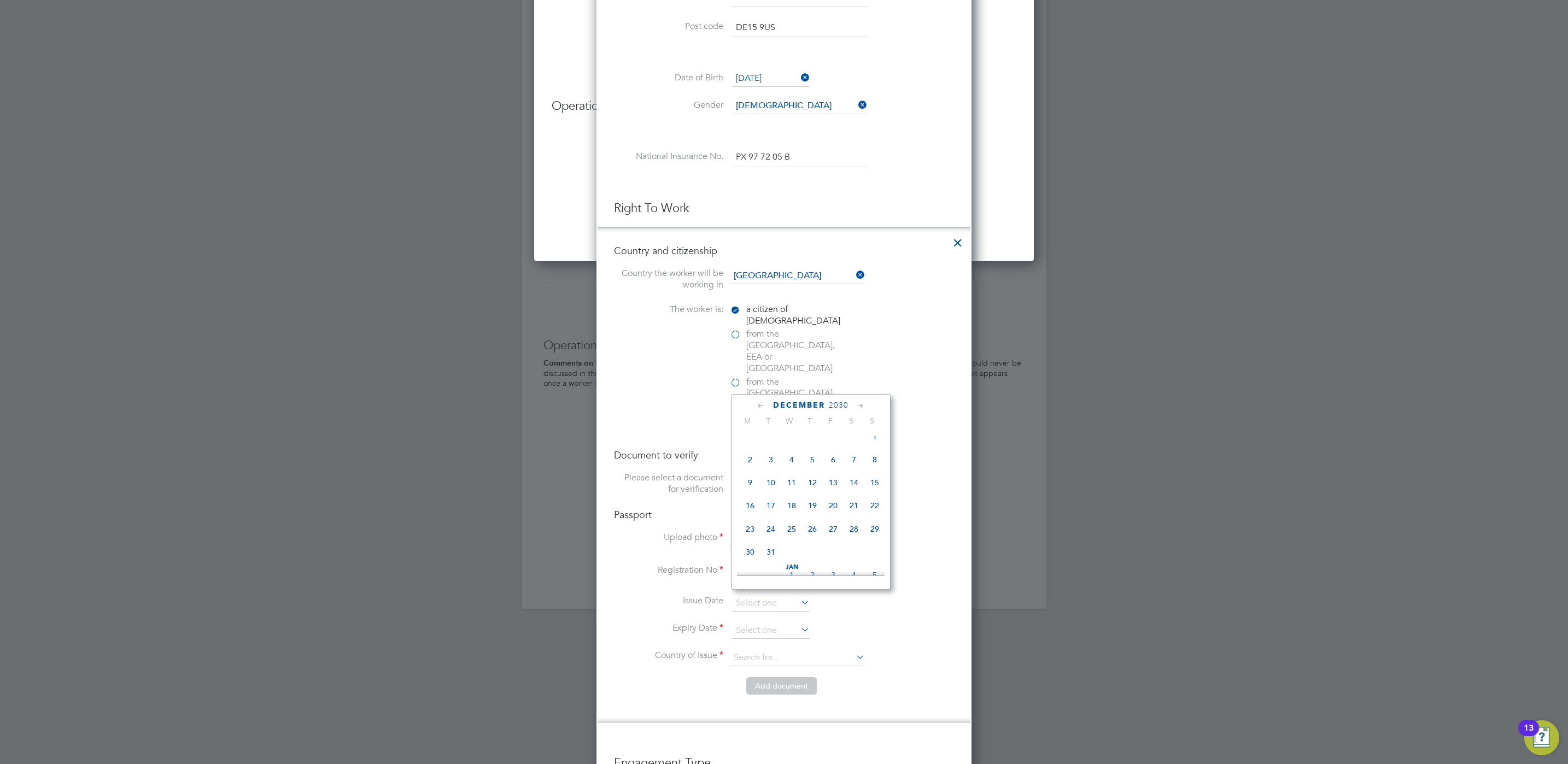
type input "[DATE]"
click at [914, 623] on li "Expiry Date [DATE]" at bounding box center [783, 637] width 340 height 27
click at [854, 649] on icon at bounding box center [854, 657] width 0 height 15
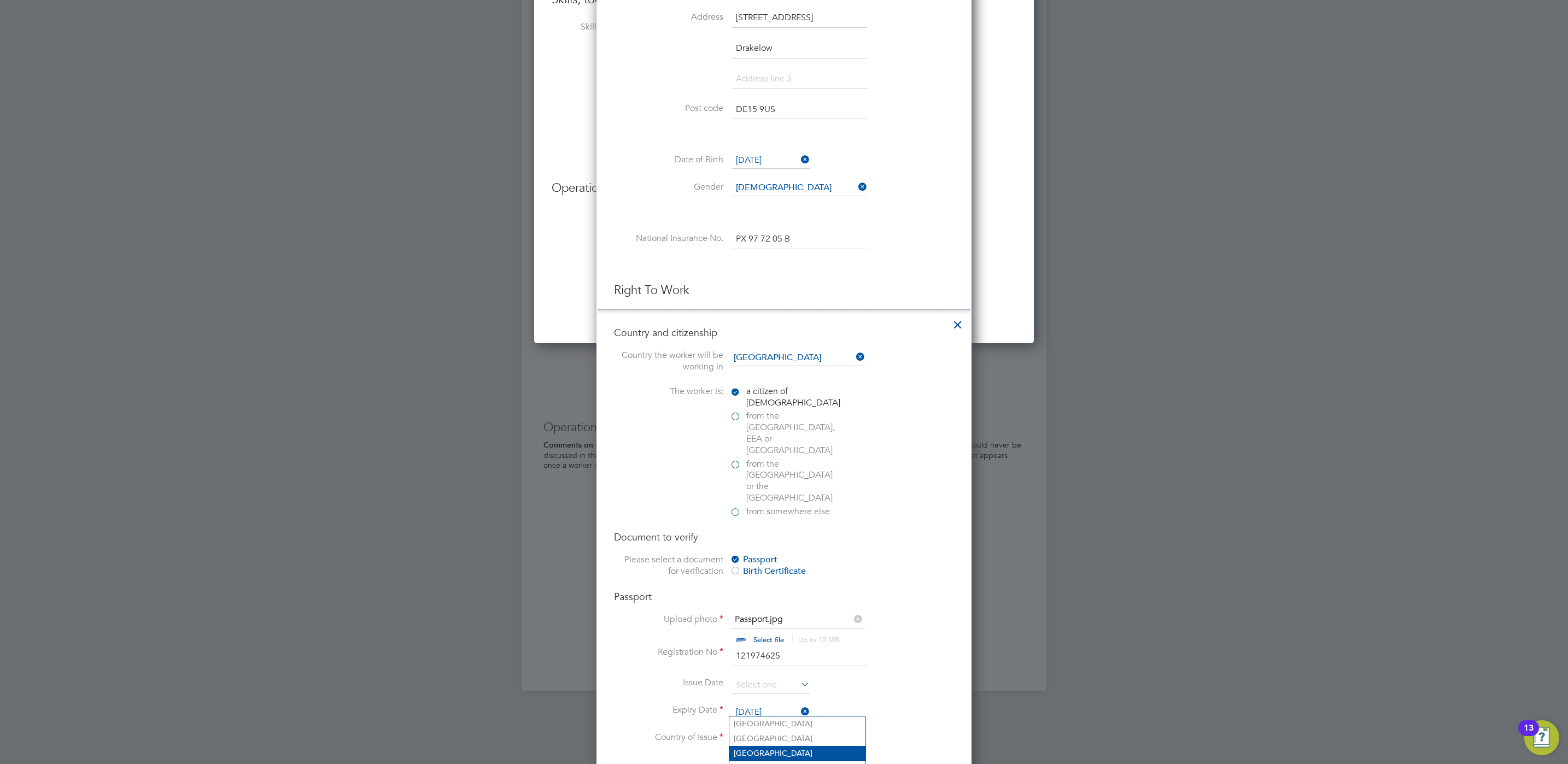
scroll to position [875, 0]
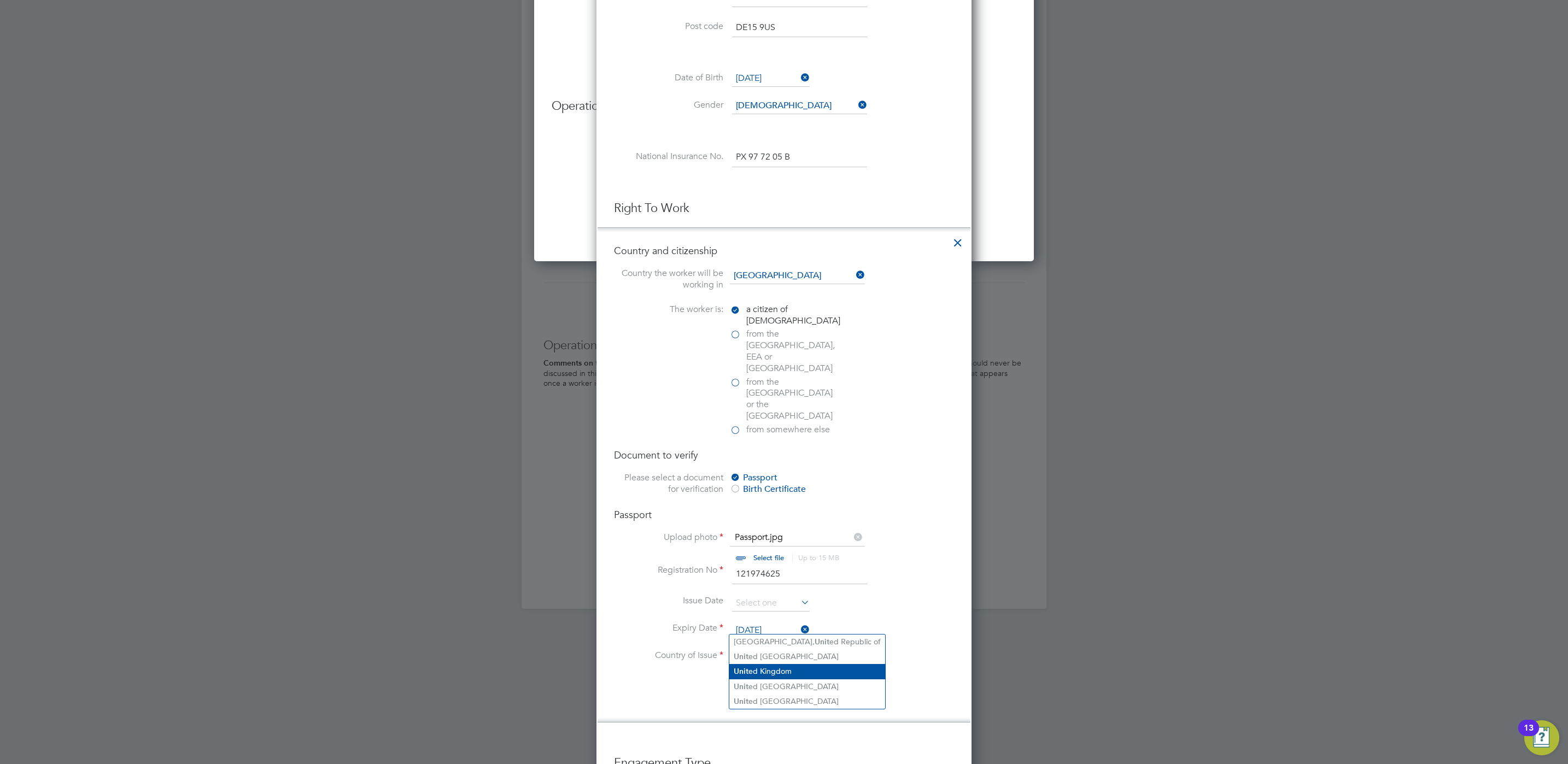
click at [795, 669] on li "Unit ed Kingdom" at bounding box center [808, 672] width 156 height 15
type input "[GEOGRAPHIC_DATA]"
click at [929, 623] on li "Expiry Date [DATE]" at bounding box center [783, 637] width 340 height 27
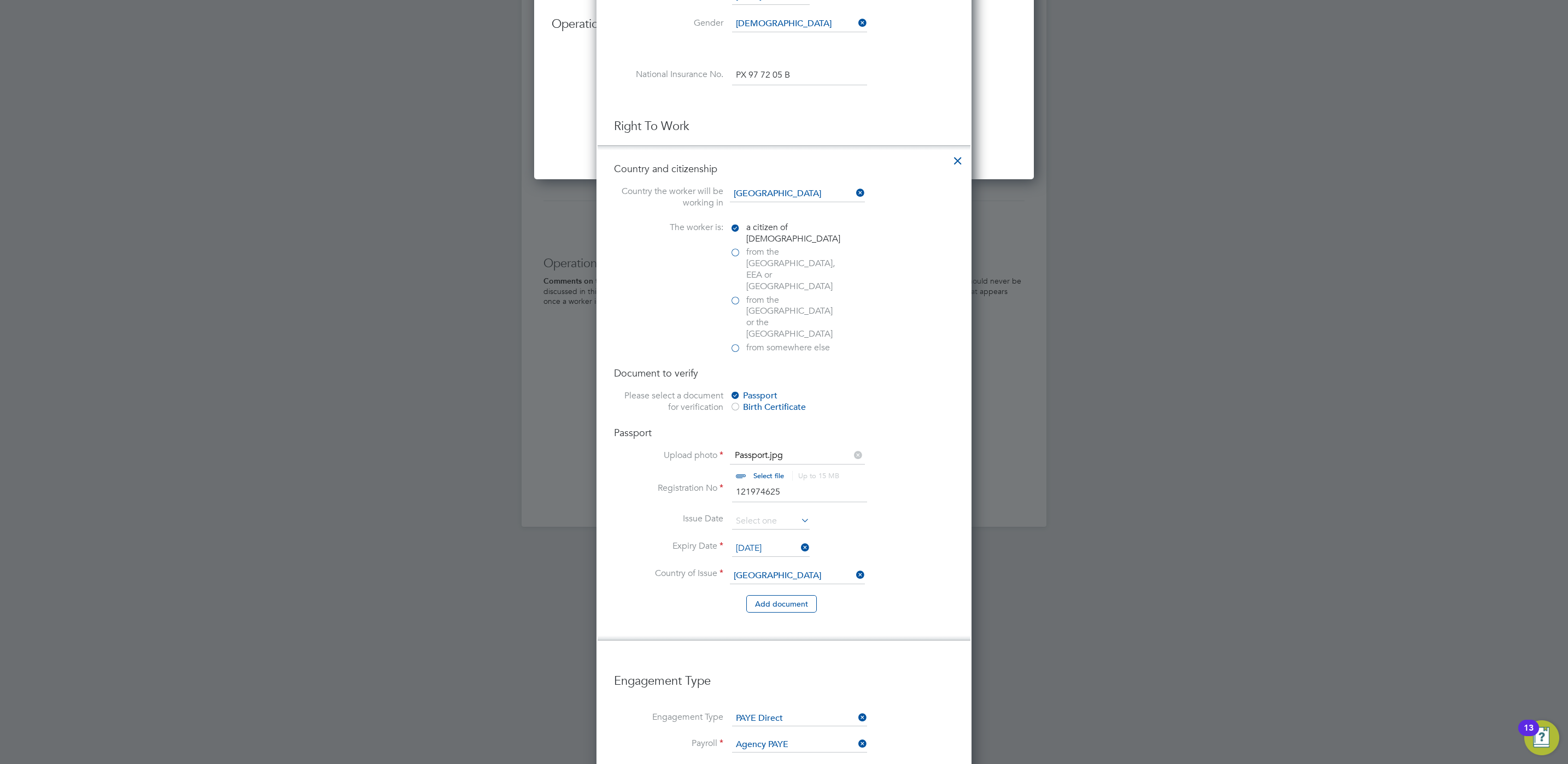
scroll to position [1039, 0]
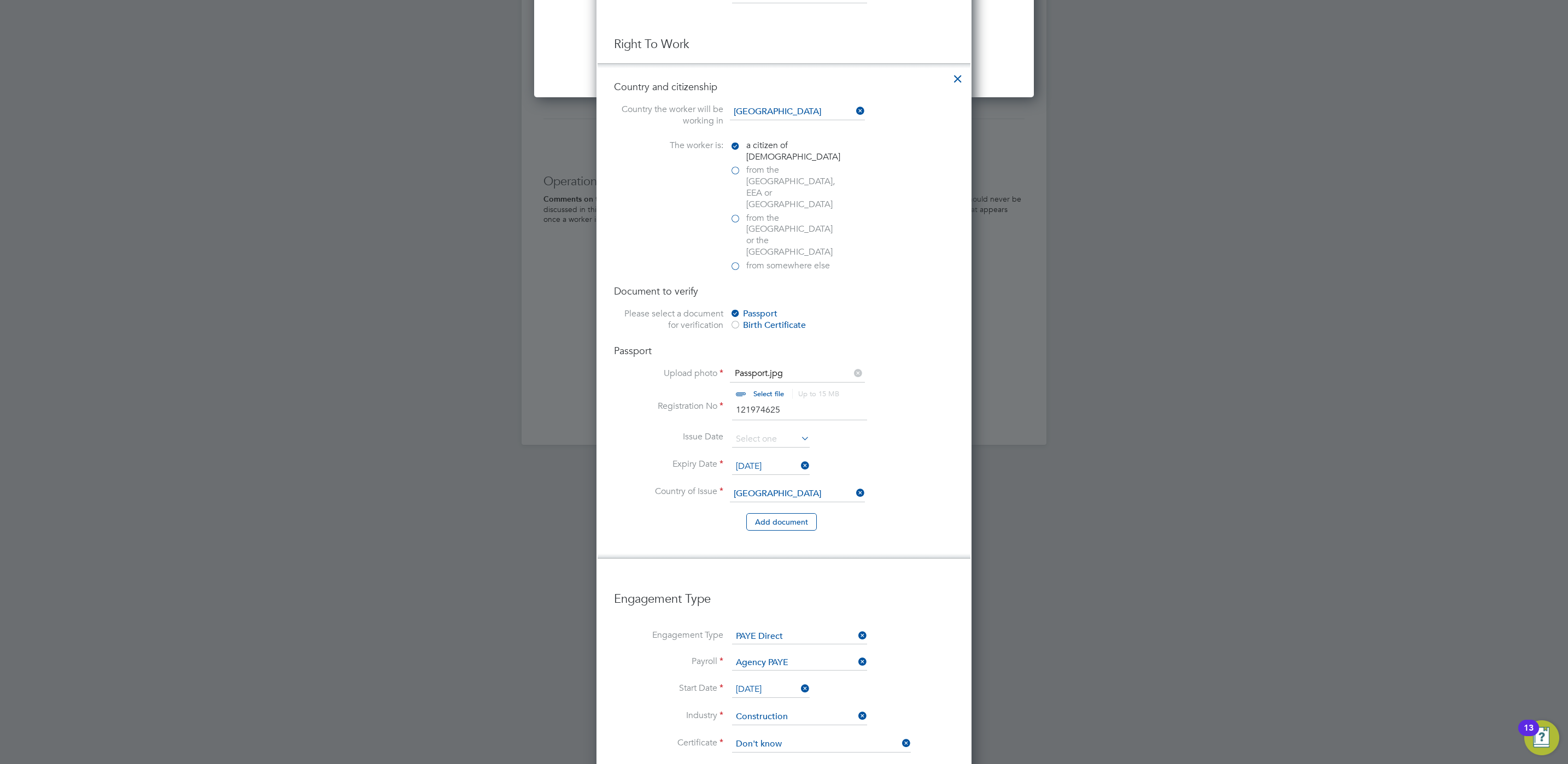
click at [869, 543] on ul "New Worker Mandatory Fields Email Mobile No Personal Details Title Mr First Nam…" at bounding box center [783, 322] width 340 height 1766
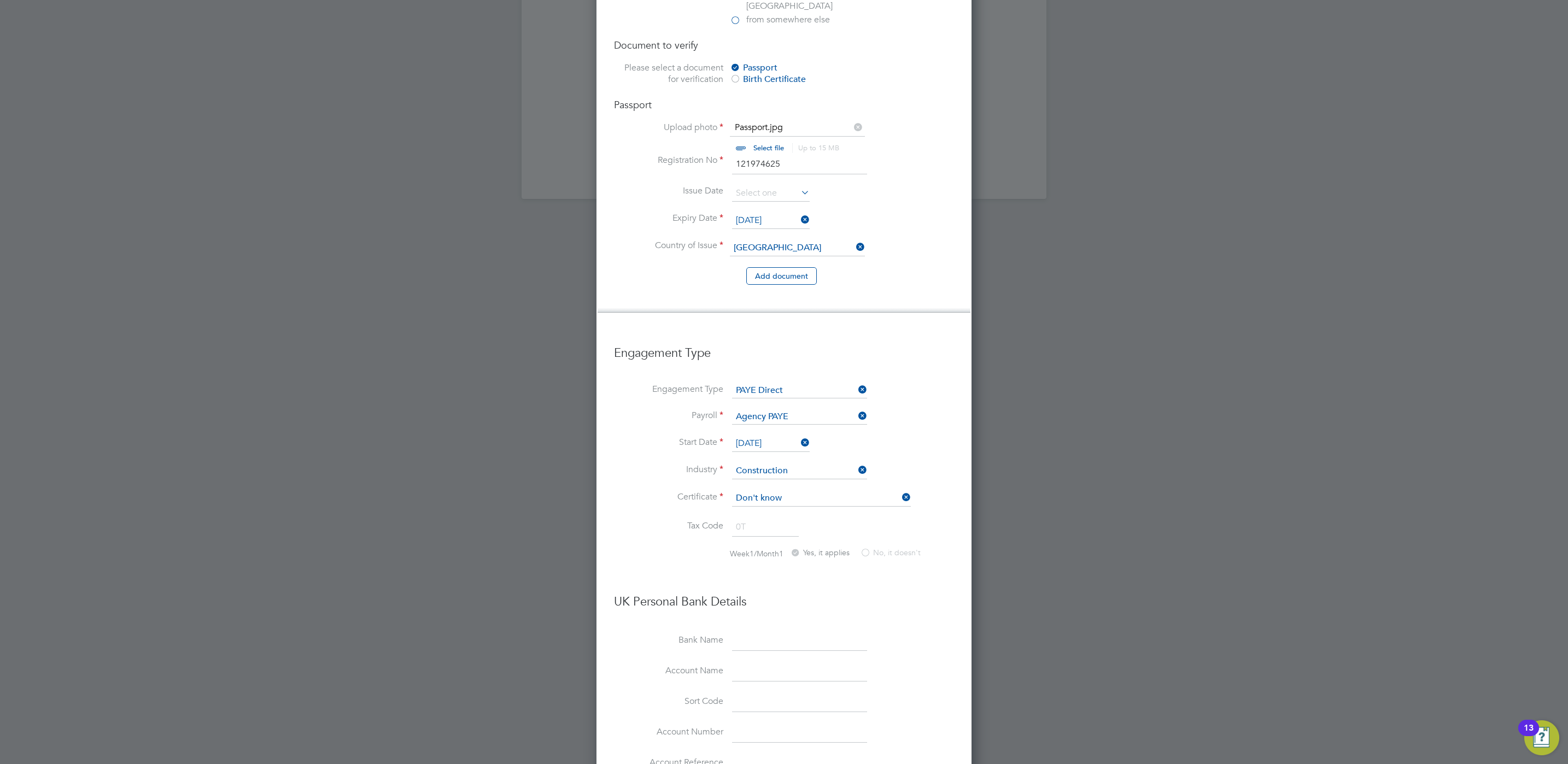
scroll to position [1473, 0]
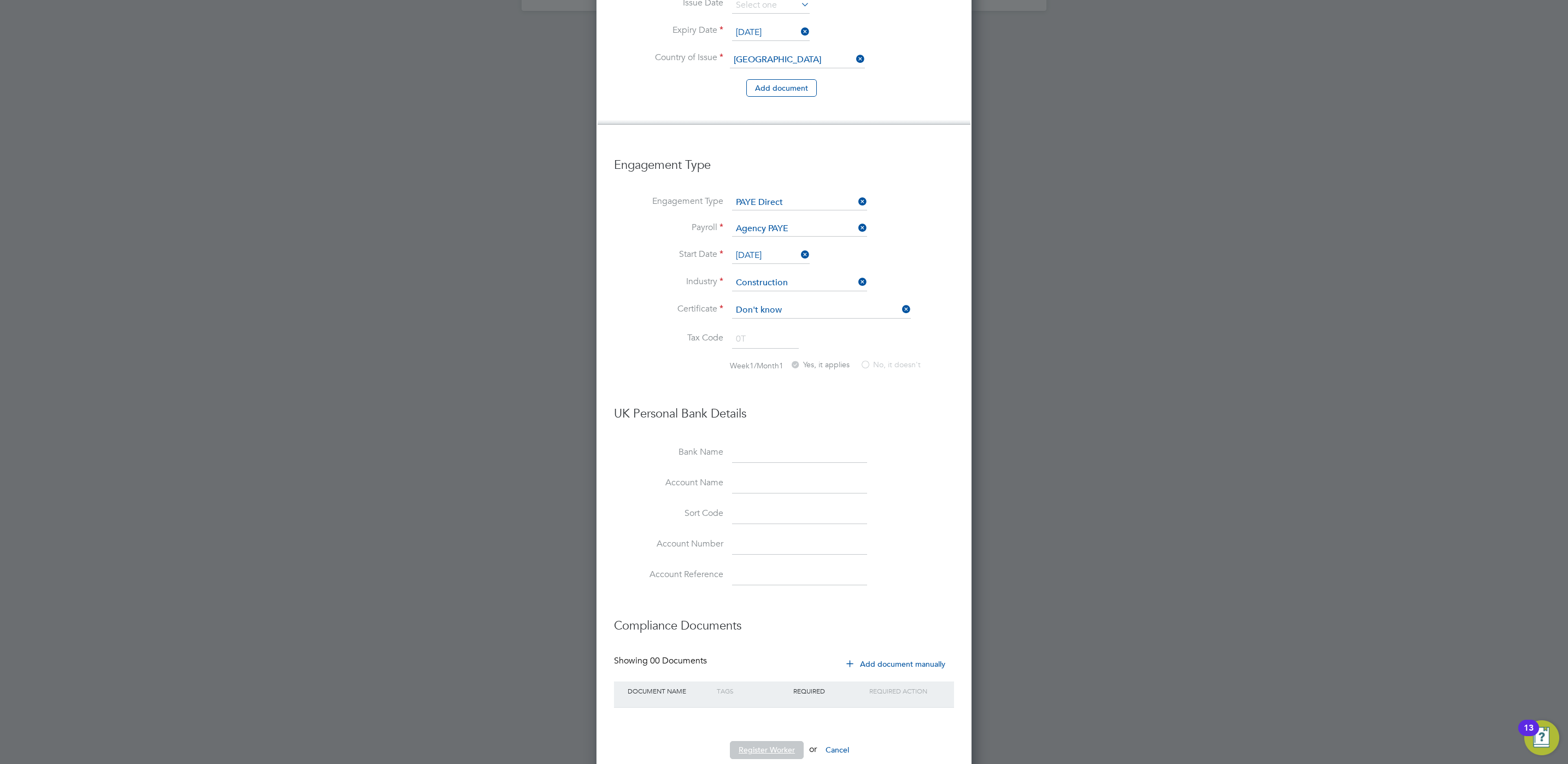
click at [775, 741] on button "Register Worker" at bounding box center [766, 750] width 74 height 17
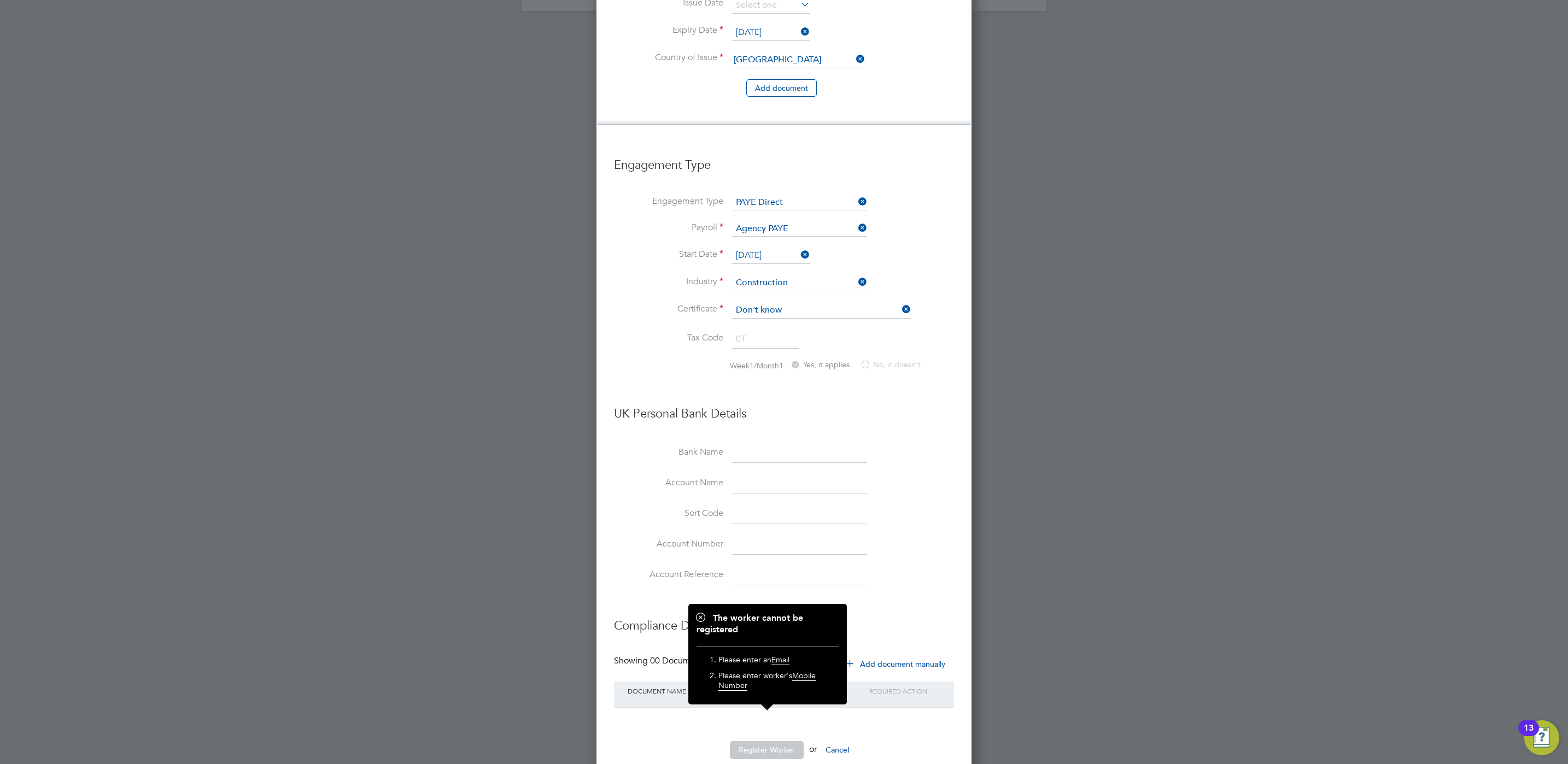
click at [922, 612] on li "Compliance Documents" at bounding box center [783, 632] width 340 height 49
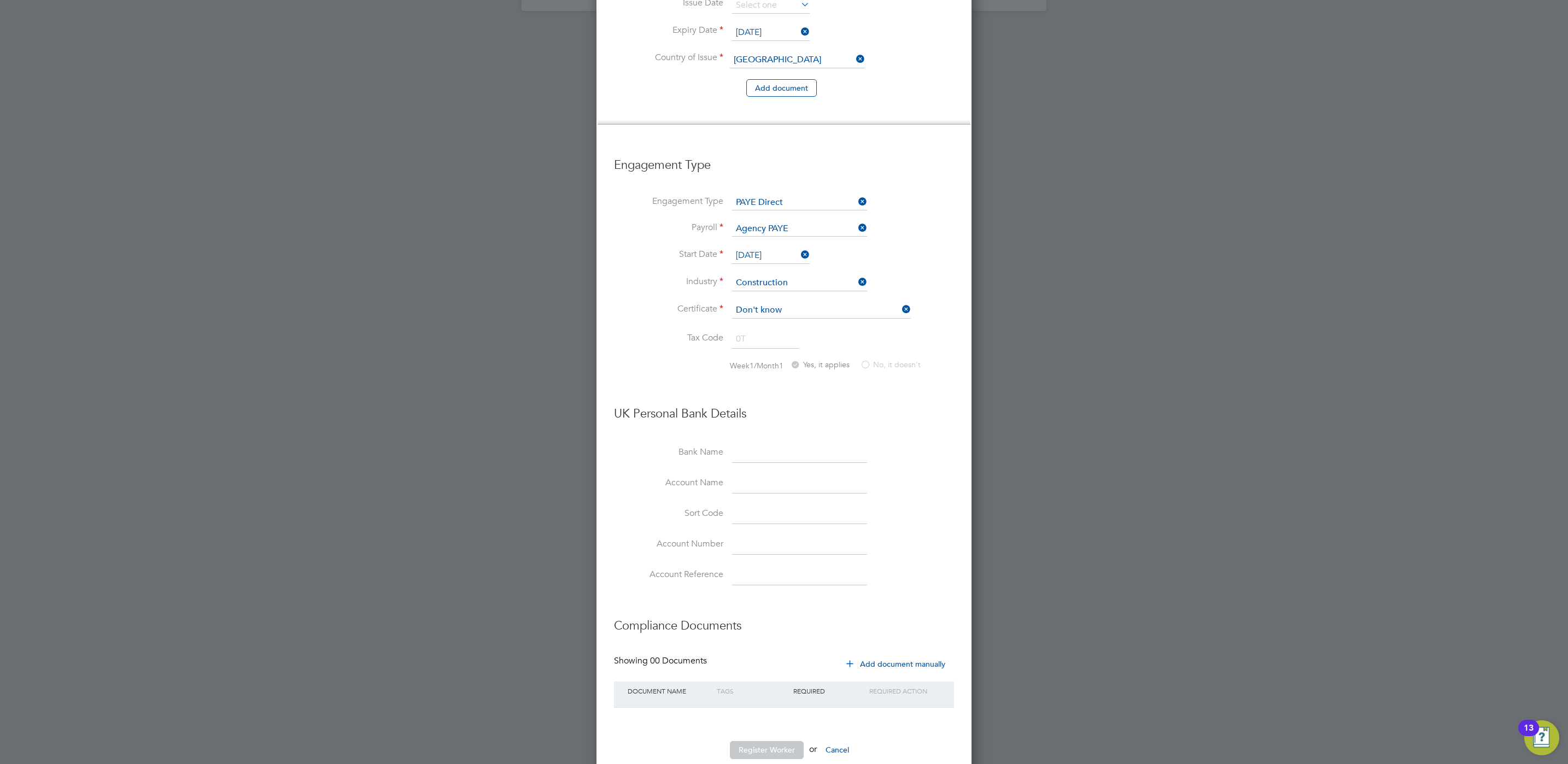
drag, startPoint x: 906, startPoint y: 621, endPoint x: 907, endPoint y: 627, distance: 6.1
click at [907, 627] on div "Compliance Documents Showing 00 Documents Add document manually Document Name T…" at bounding box center [783, 663] width 340 height 112
drag, startPoint x: 907, startPoint y: 627, endPoint x: 912, endPoint y: 635, distance: 9.4
click at [912, 656] on button "Add document manually" at bounding box center [896, 664] width 115 height 17
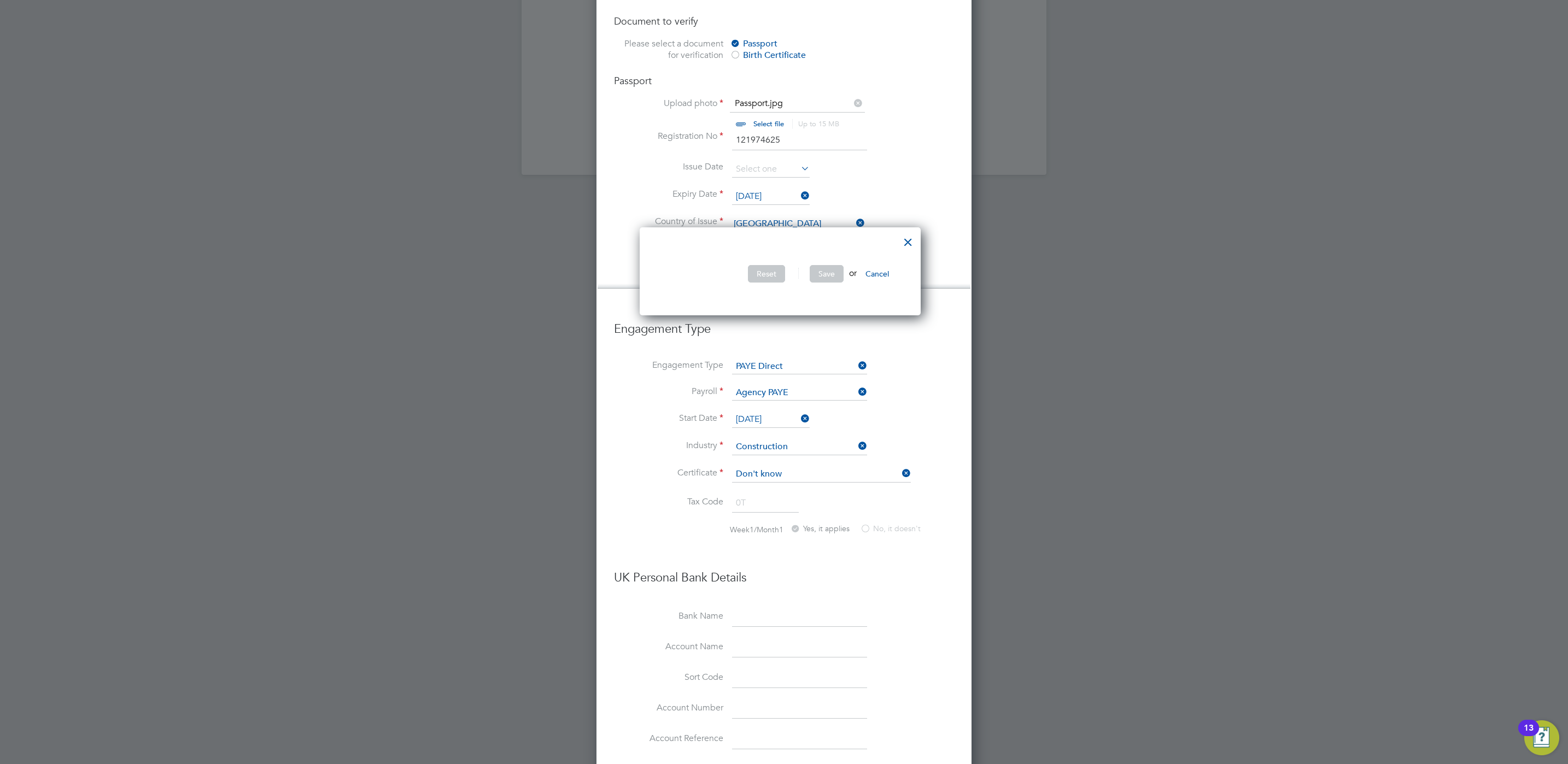
click at [875, 277] on button "Cancel" at bounding box center [877, 274] width 41 height 17
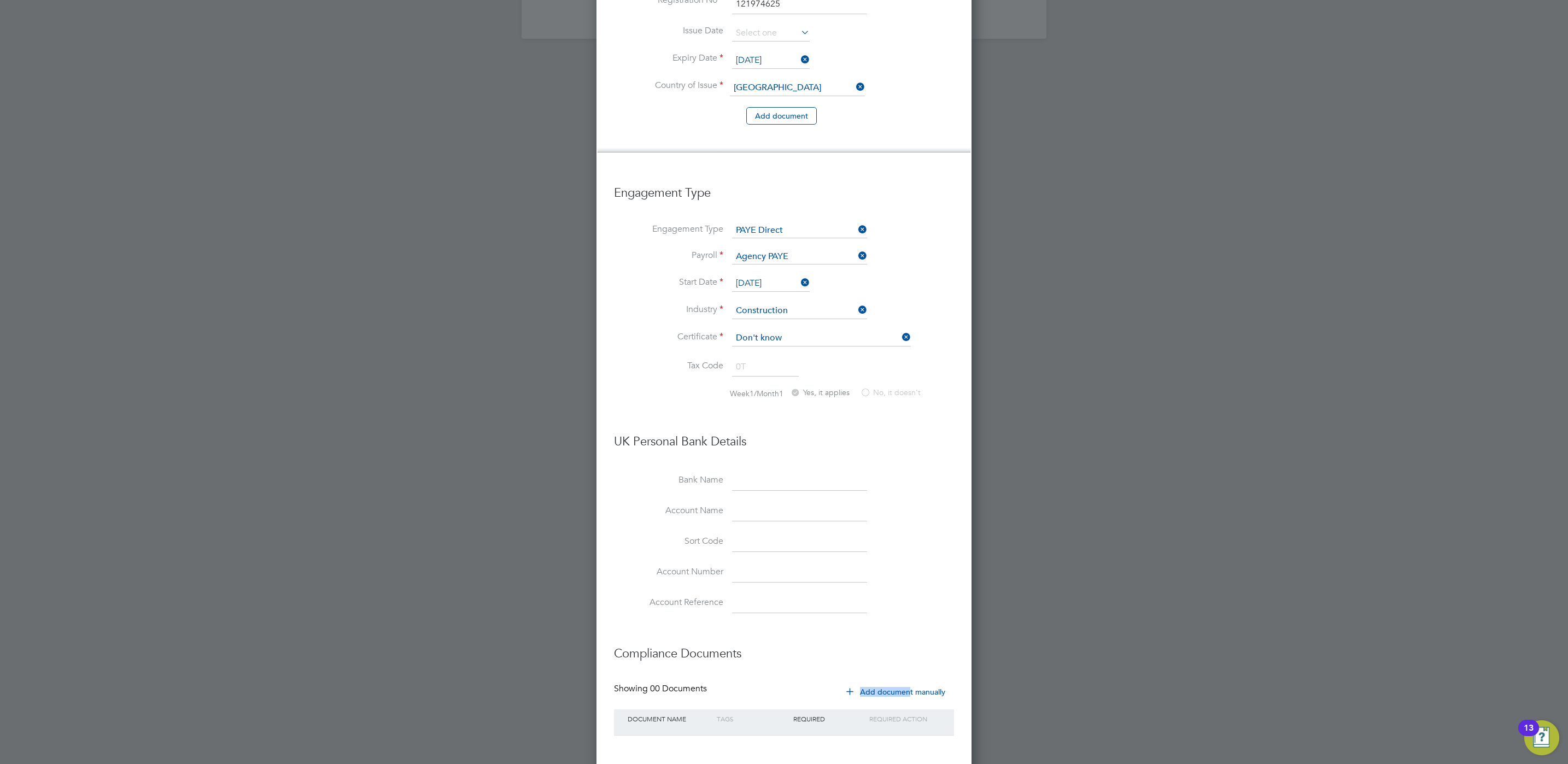
scroll to position [1473, 0]
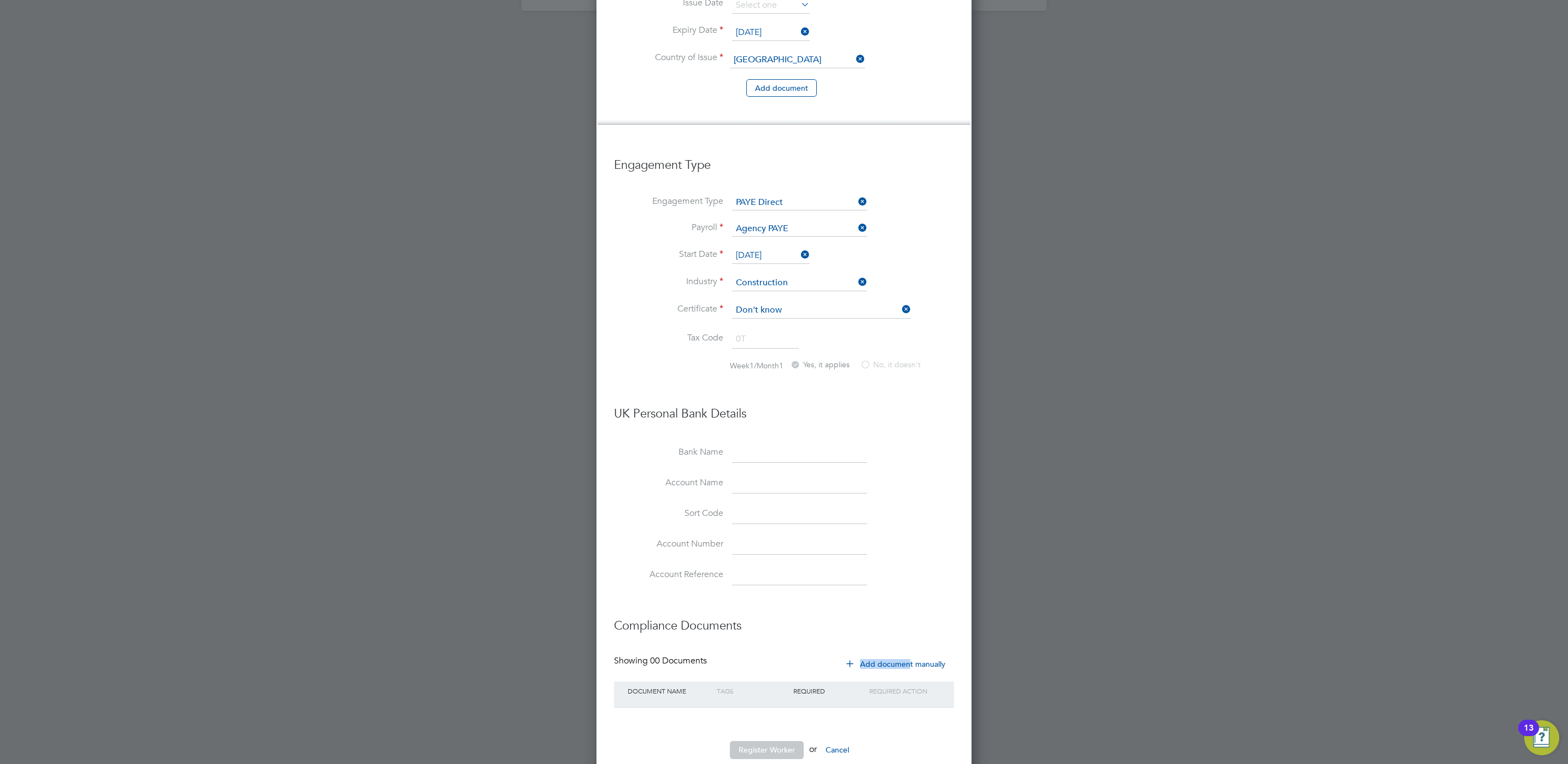
click at [935, 656] on button "Add document manually" at bounding box center [896, 664] width 115 height 17
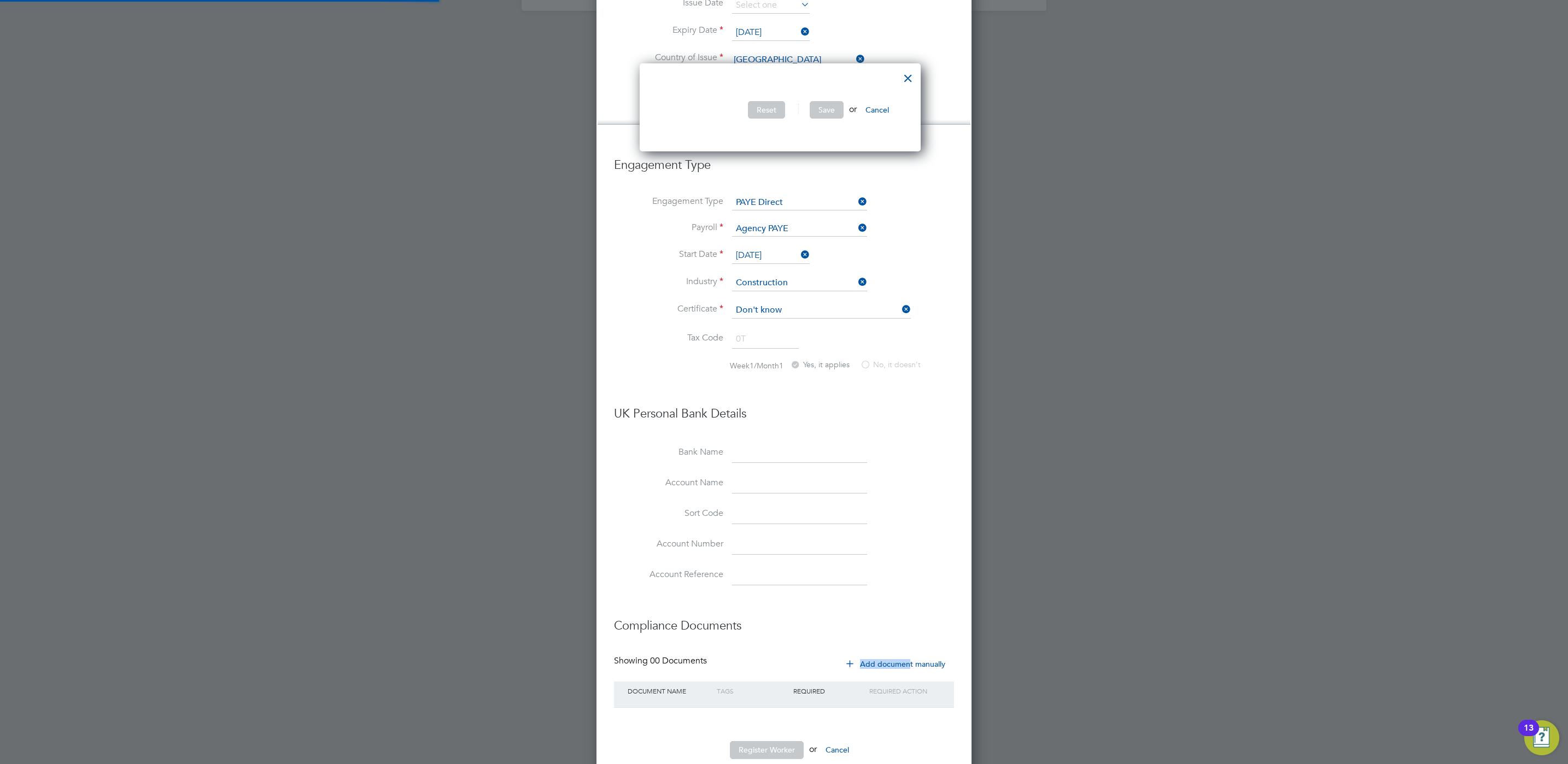
scroll to position [89, 289]
click at [881, 109] on button "Cancel" at bounding box center [877, 110] width 41 height 17
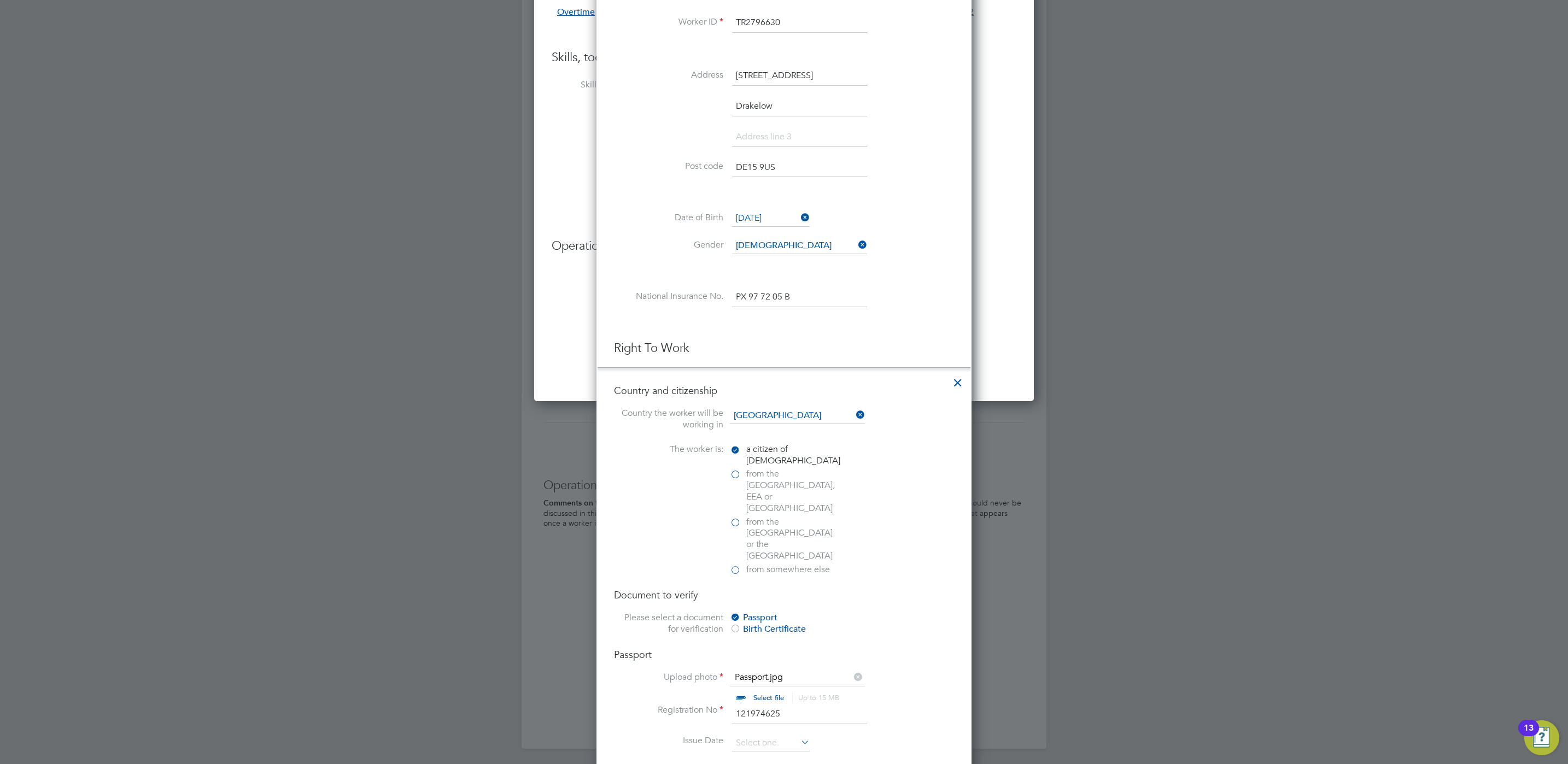
scroll to position [407, 0]
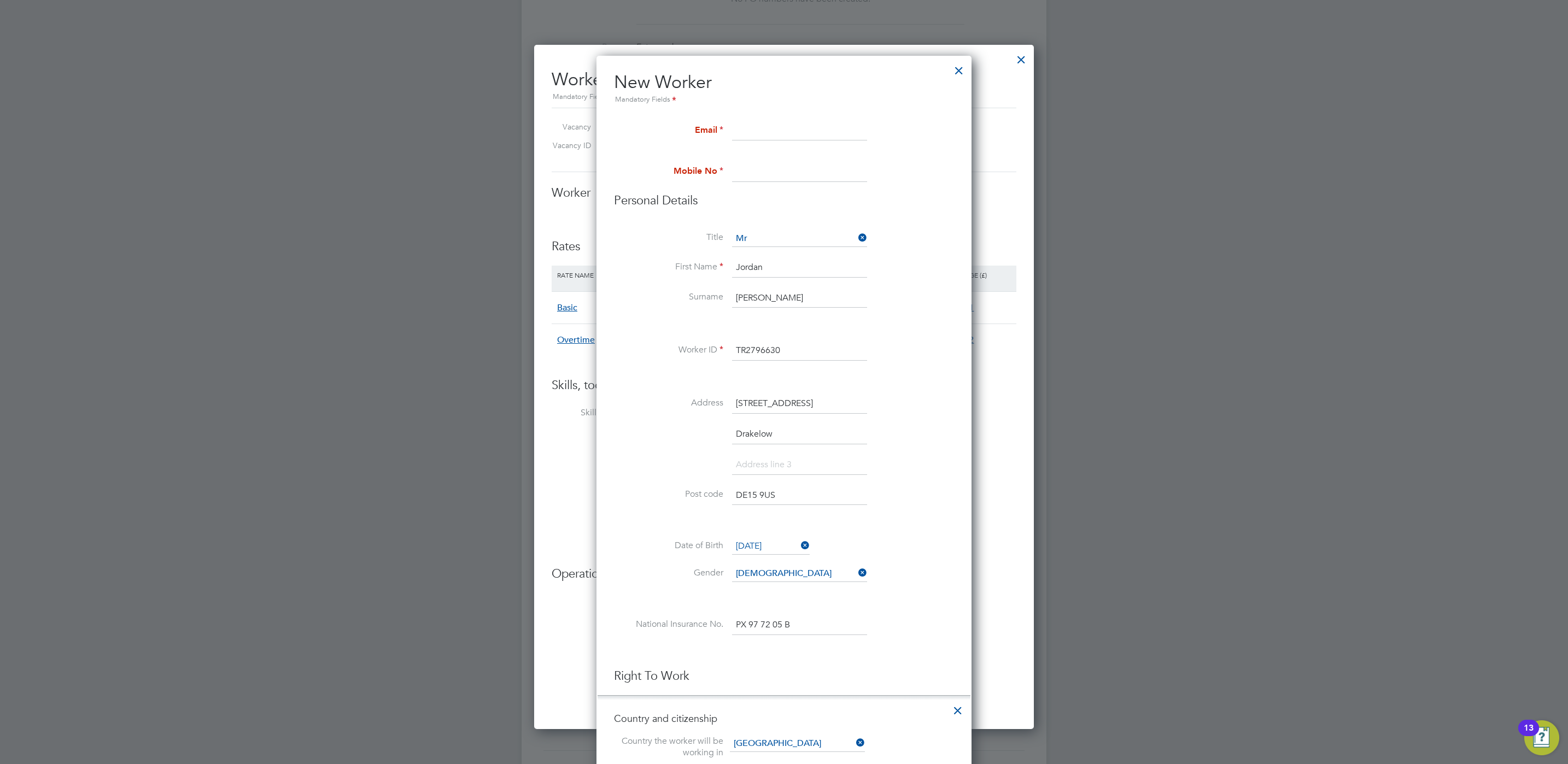
click at [771, 147] on li "Email" at bounding box center [783, 137] width 340 height 31
click at [769, 122] on input at bounding box center [799, 131] width 135 height 19
click at [785, 137] on input at bounding box center [799, 131] width 135 height 19
paste input "[EMAIL_ADDRESS][DOMAIN_NAME]"
type input "[EMAIL_ADDRESS][DOMAIN_NAME]"
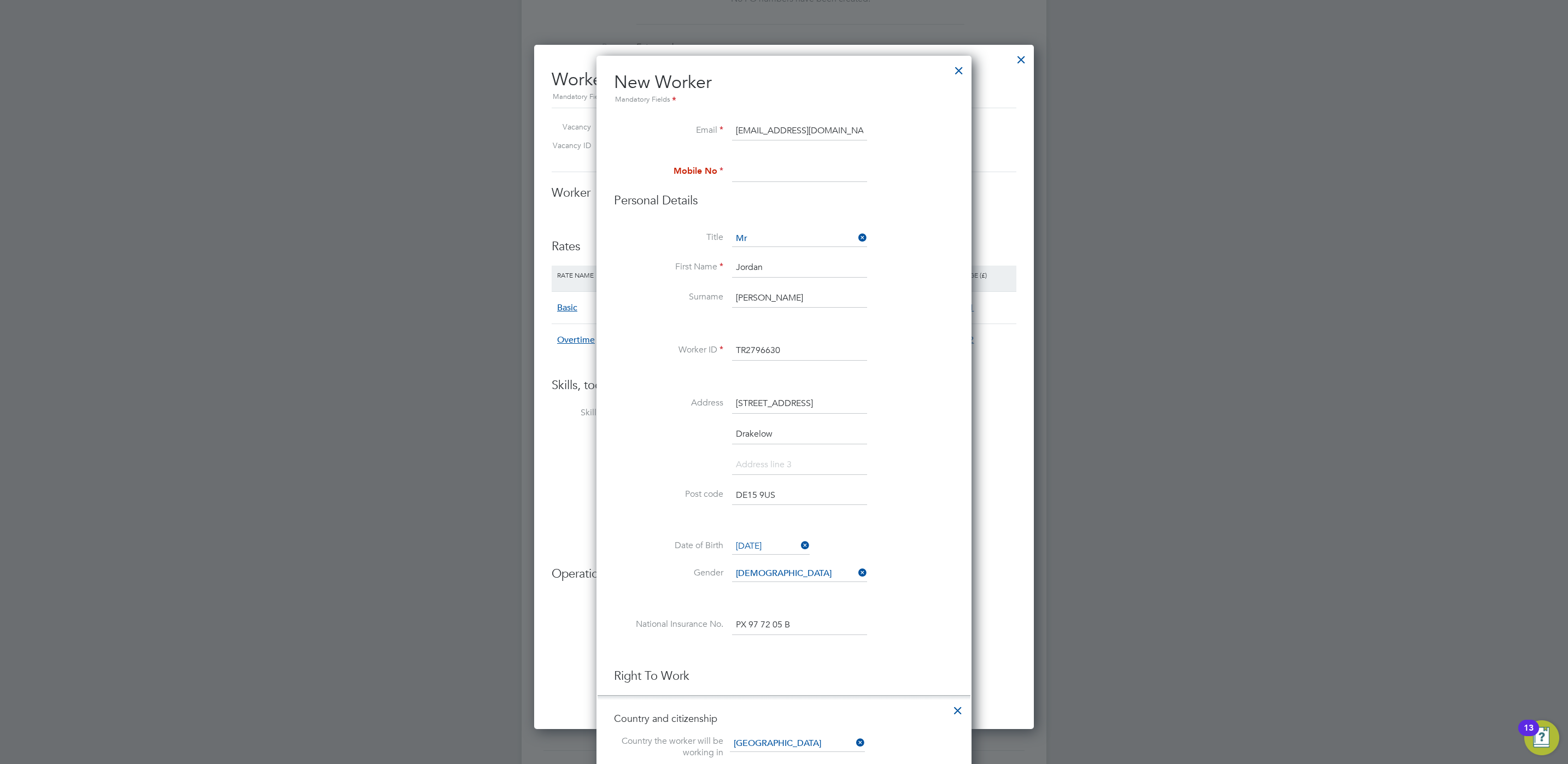
click at [783, 173] on input at bounding box center [799, 172] width 135 height 19
click at [790, 181] on input at bounding box center [799, 172] width 135 height 19
paste input "07355 205736"
type input "07355 205736"
click at [894, 173] on li "Mobile No [PHONE_NUMBER]" at bounding box center [783, 178] width 340 height 31
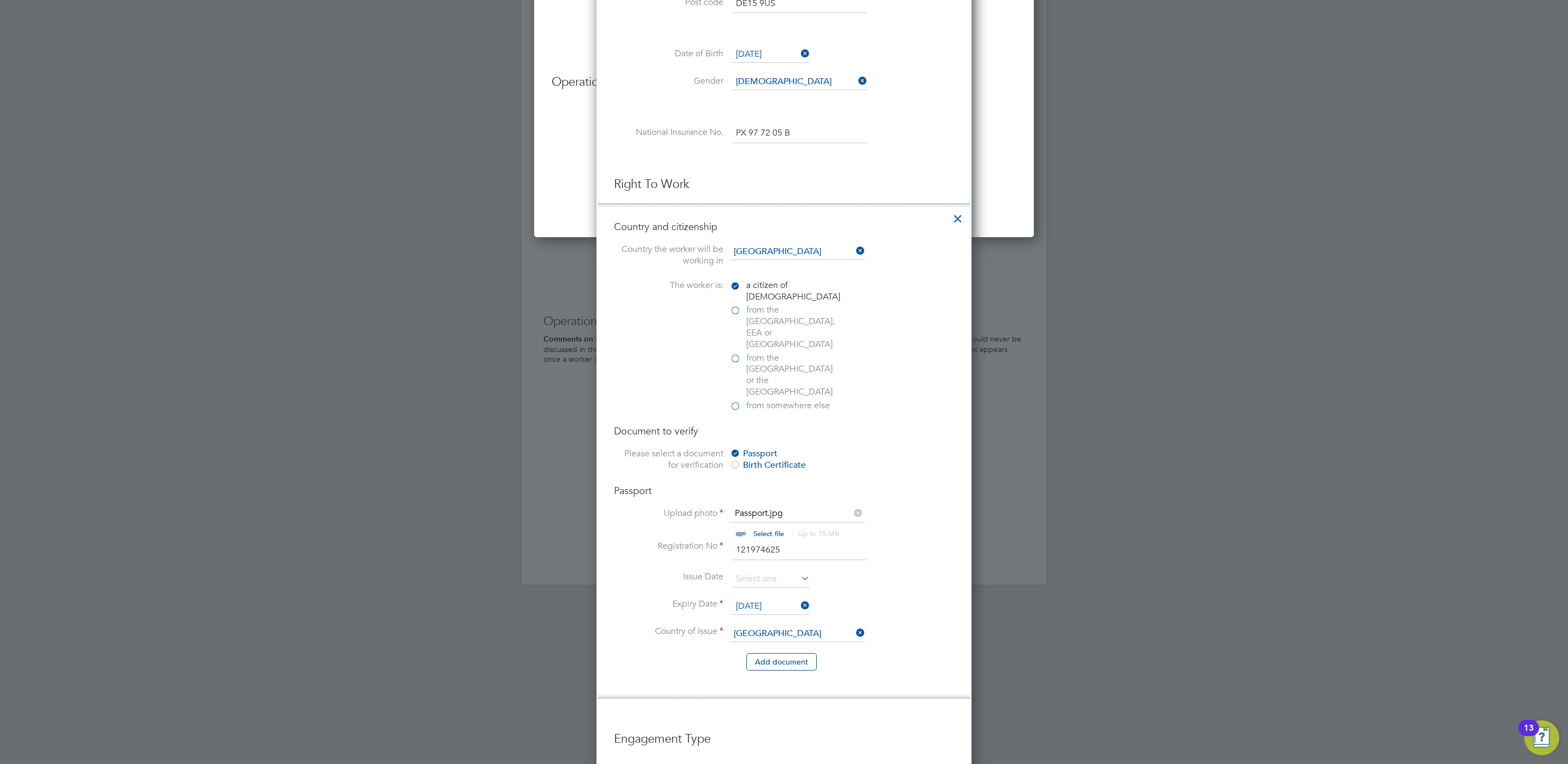
scroll to position [1473, 0]
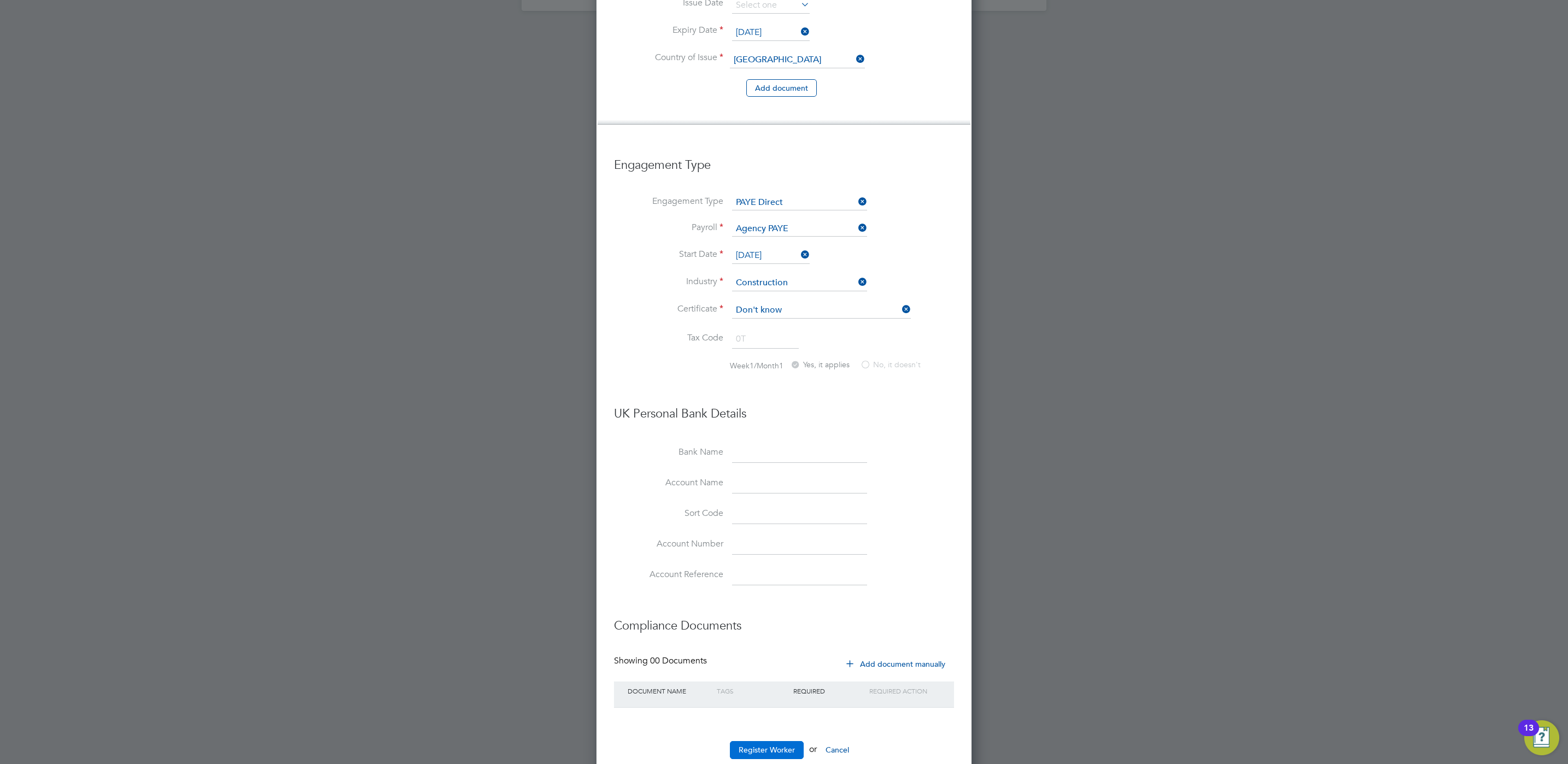
click at [774, 741] on button "Register Worker" at bounding box center [766, 750] width 74 height 17
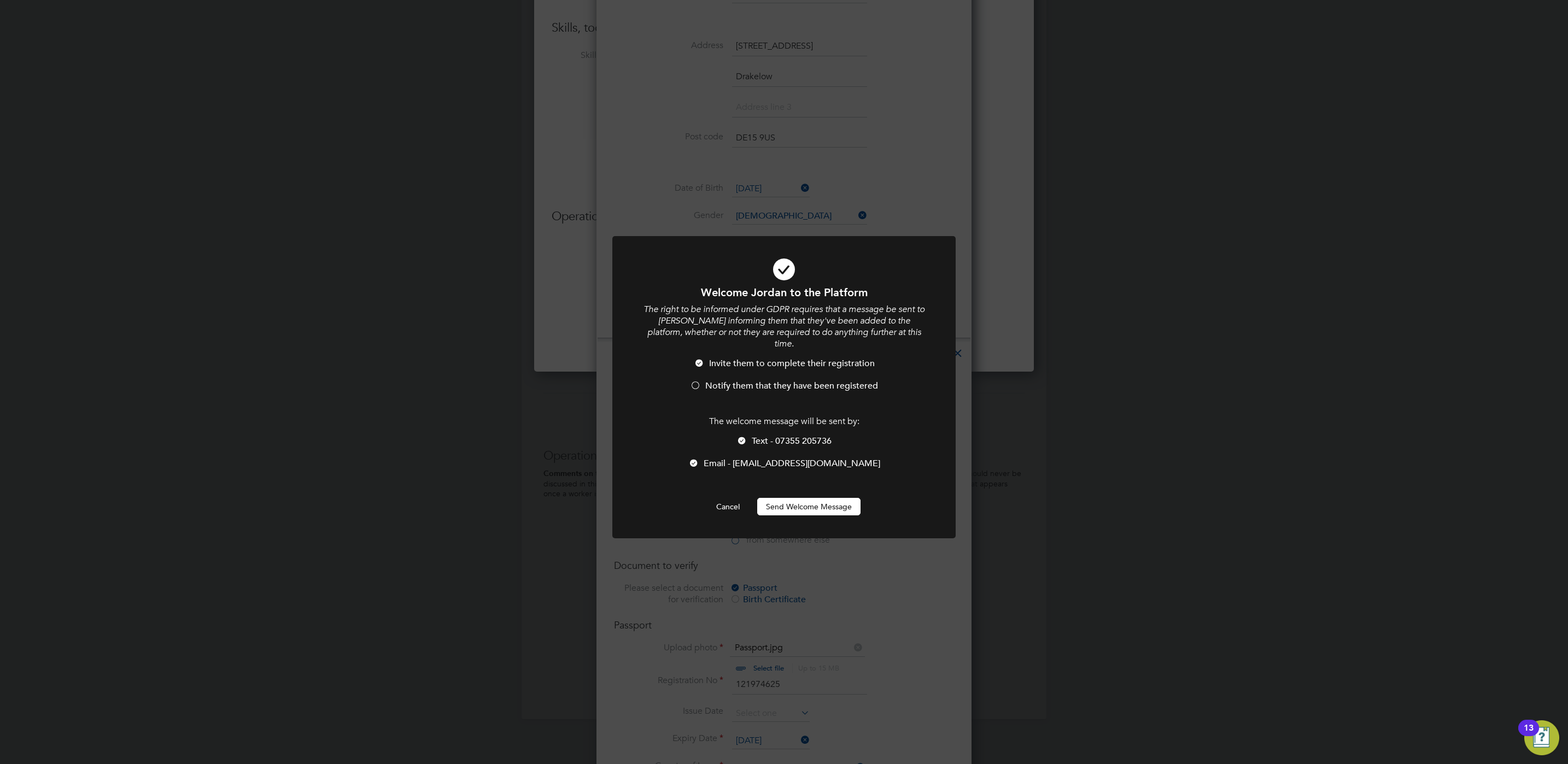
click at [813, 380] on span "Notify them that they have been registered" at bounding box center [791, 385] width 173 height 11
click at [830, 499] on button "Send Welcome Message" at bounding box center [809, 507] width 103 height 17
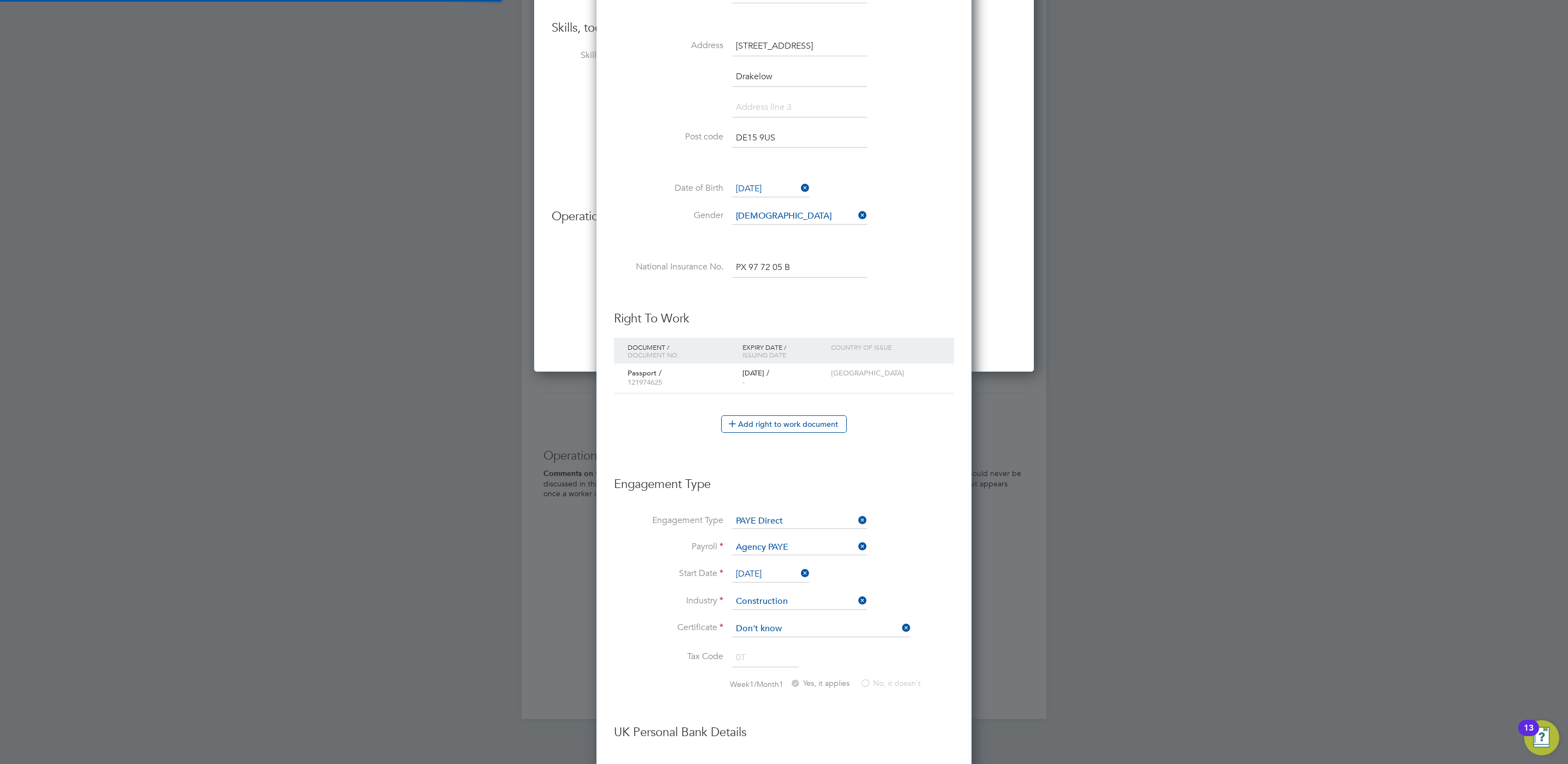
type input "[PERSON_NAME] (TR2796630)"
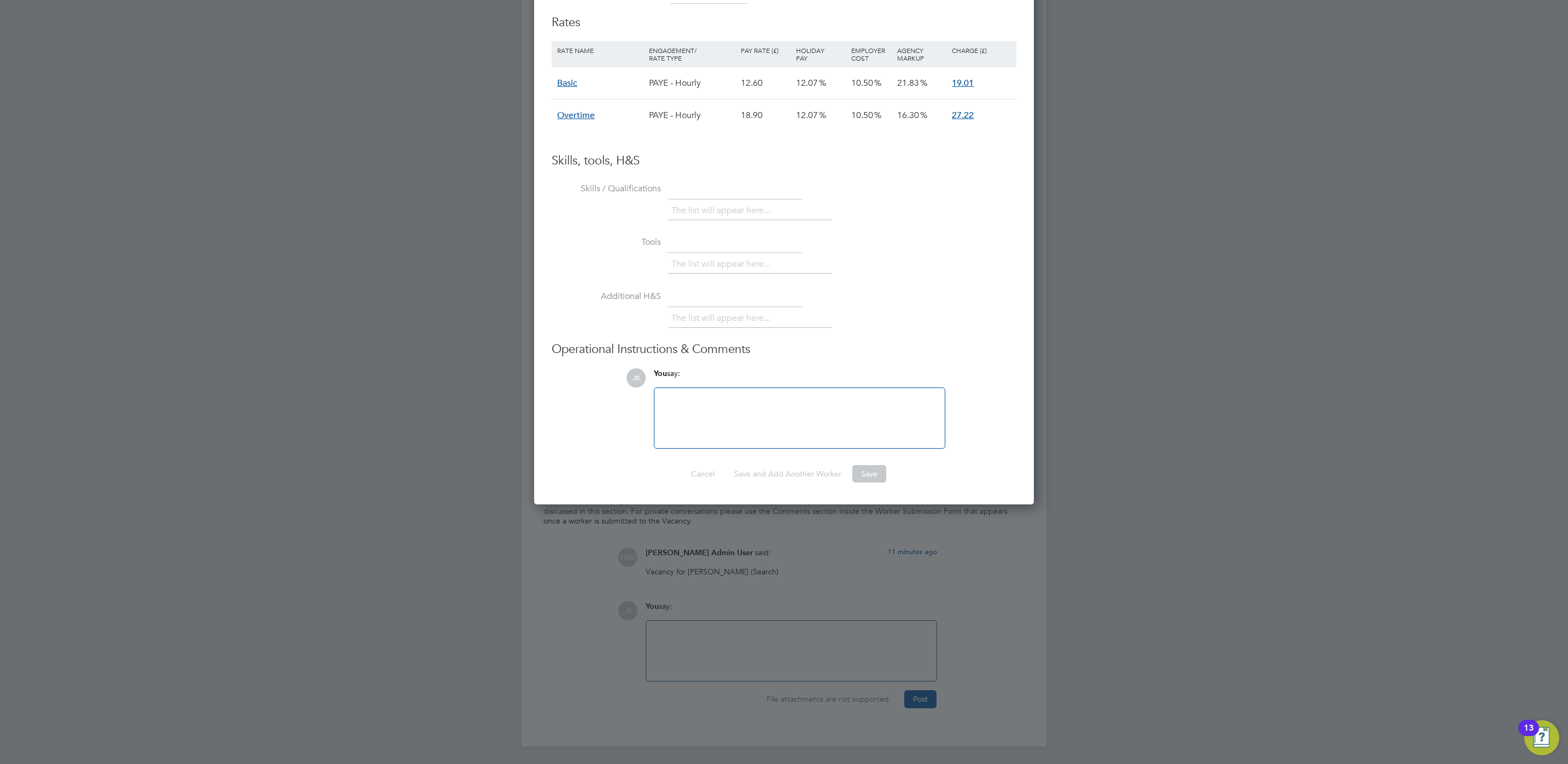
scroll to position [740, 0]
click at [717, 412] on div at bounding box center [799, 418] width 277 height 47
click at [1007, 277] on li "Tools The list will appear here..." at bounding box center [783, 261] width 465 height 54
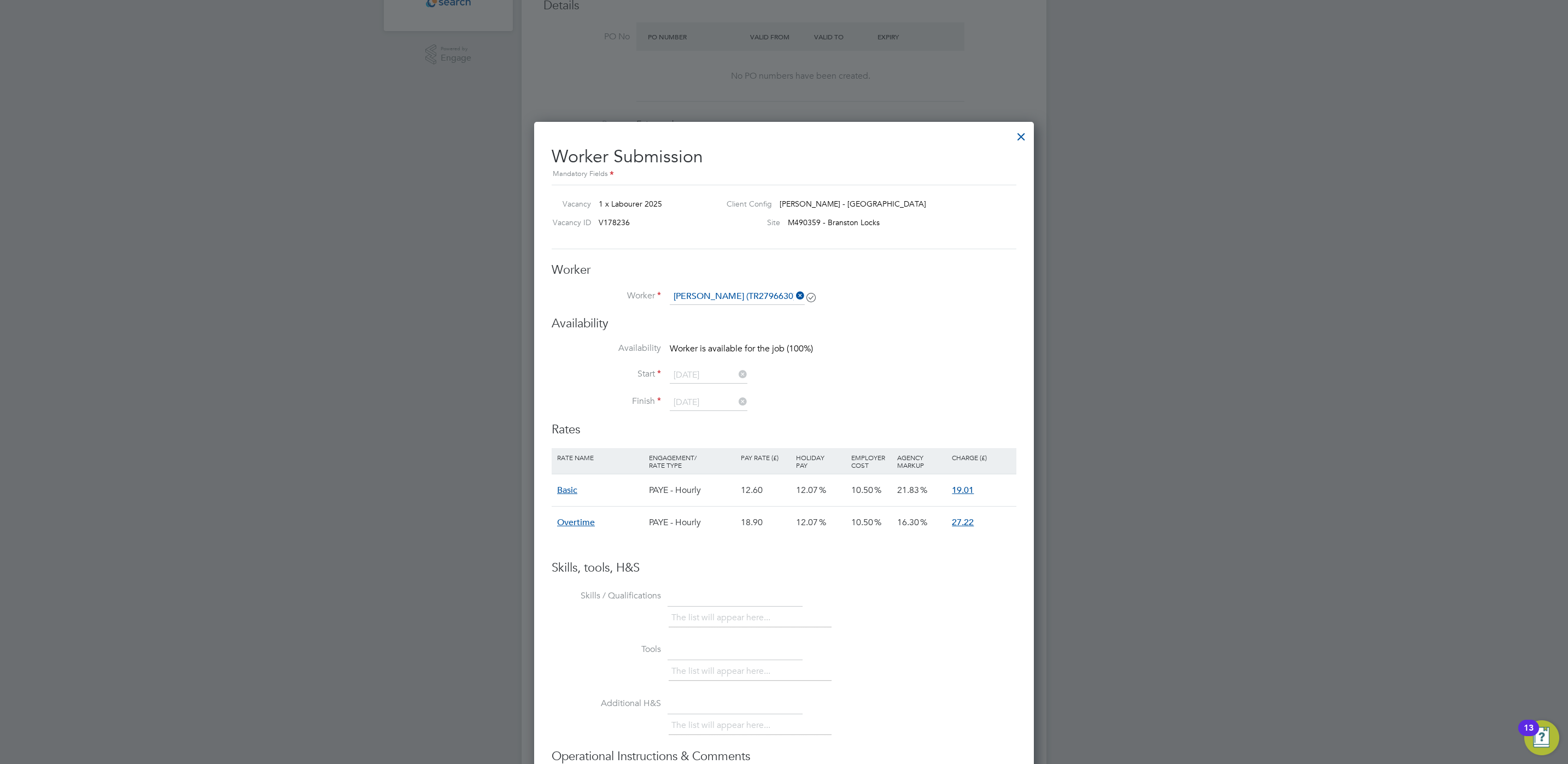
scroll to position [494, 0]
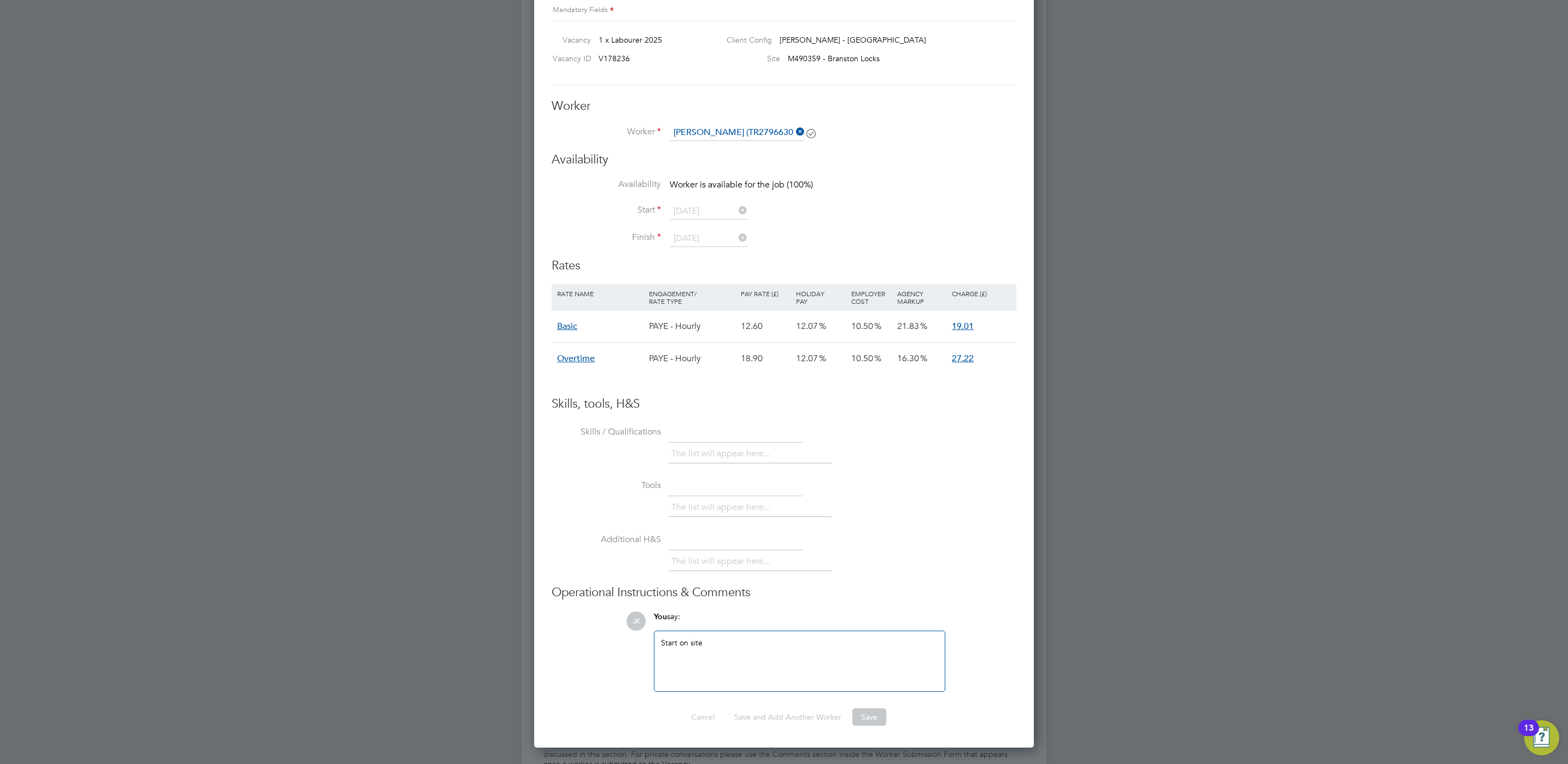
click at [792, 676] on div "Start on site" at bounding box center [799, 662] width 277 height 47
click at [571, 332] on div "Basic" at bounding box center [600, 327] width 92 height 32
click at [952, 333] on div "19.01" at bounding box center [982, 327] width 64 height 32
click at [954, 332] on span "19.01" at bounding box center [962, 326] width 22 height 11
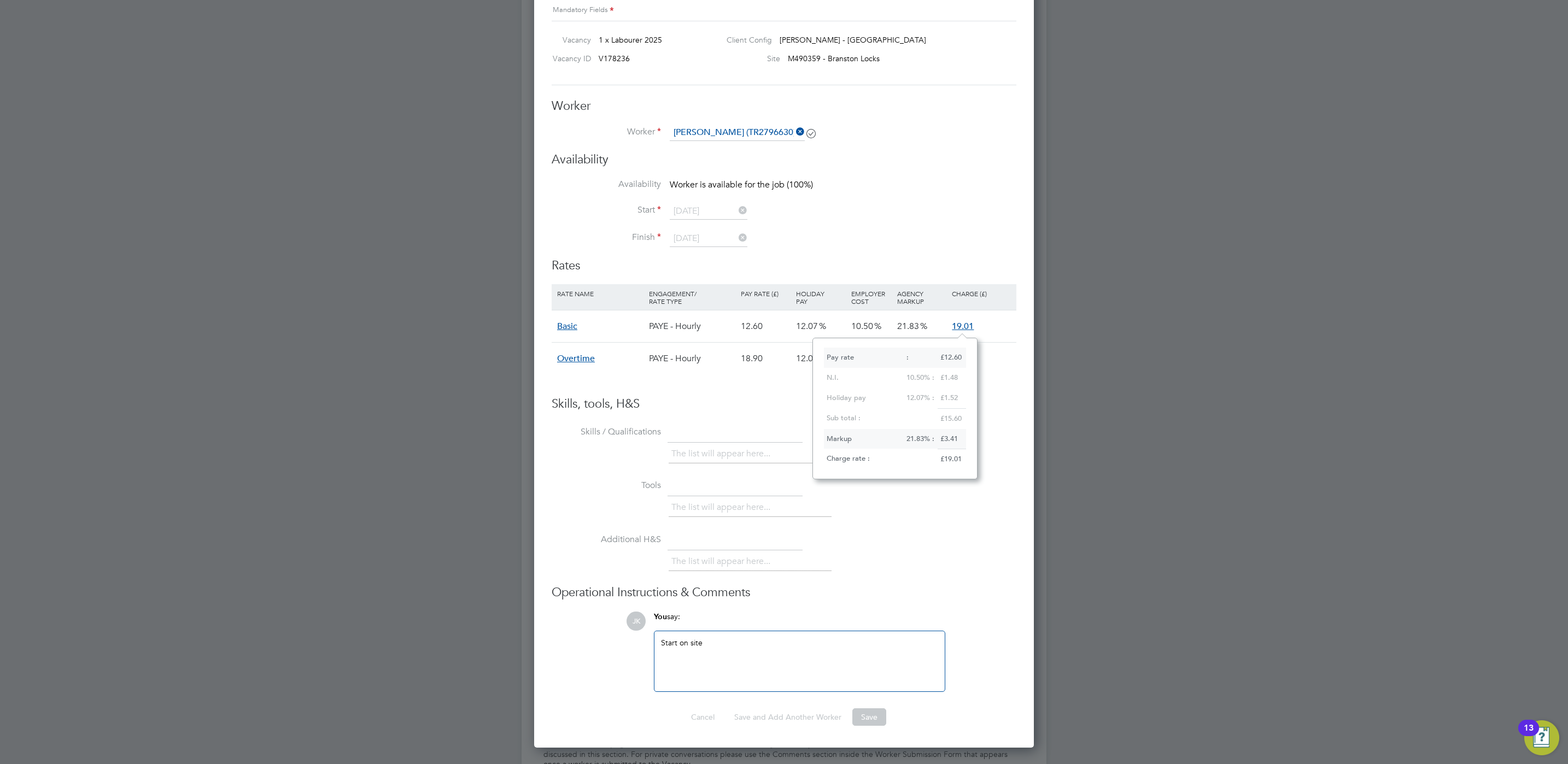
click at [906, 329] on span "21.83" at bounding box center [908, 326] width 22 height 11
click at [863, 327] on span "10.50" at bounding box center [862, 326] width 22 height 11
drag, startPoint x: 798, startPoint y: 322, endPoint x: 753, endPoint y: 320, distance: 45.0
click at [797, 322] on span "12.07" at bounding box center [807, 326] width 22 height 11
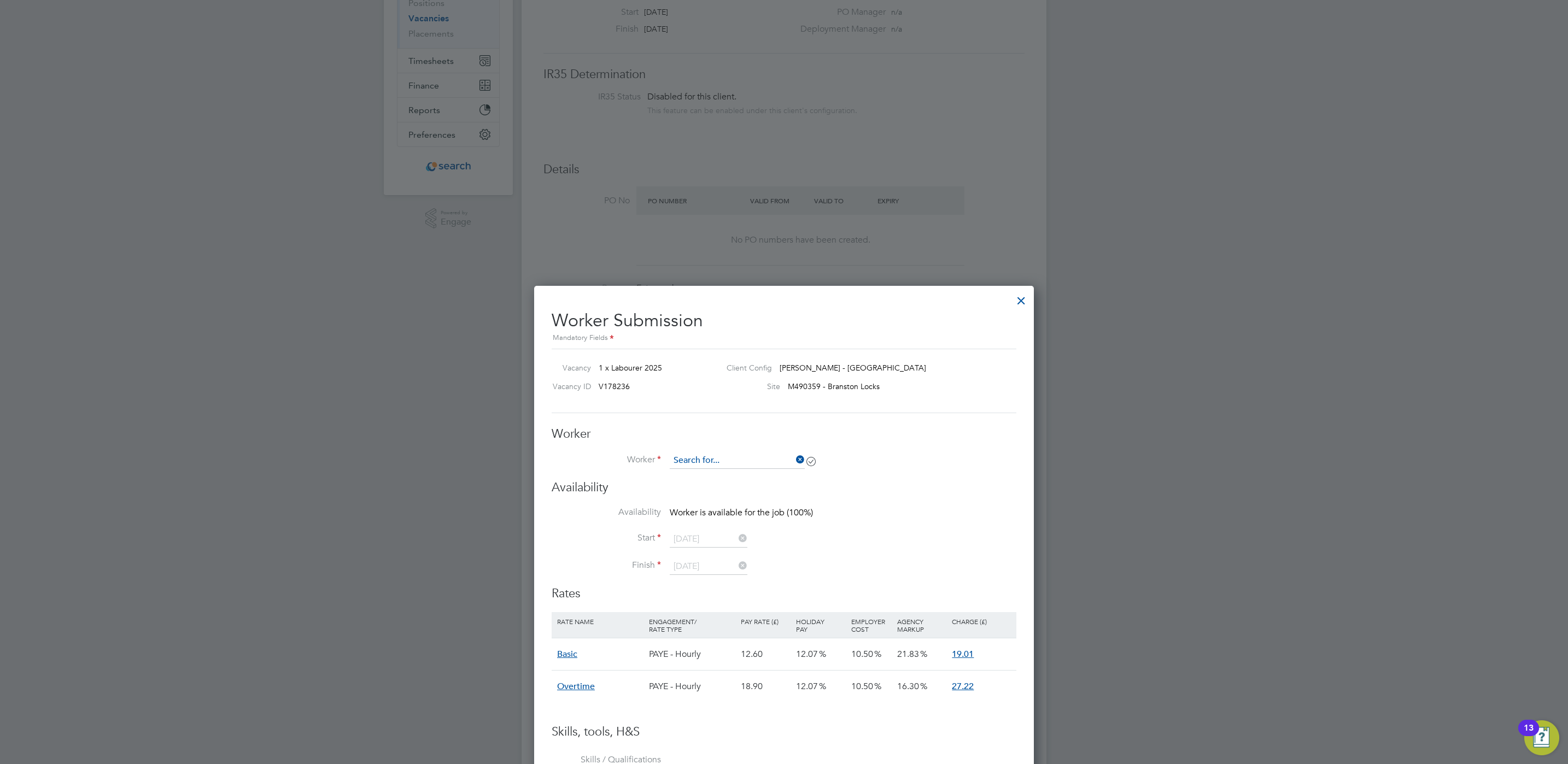
click at [697, 455] on input at bounding box center [737, 460] width 135 height 16
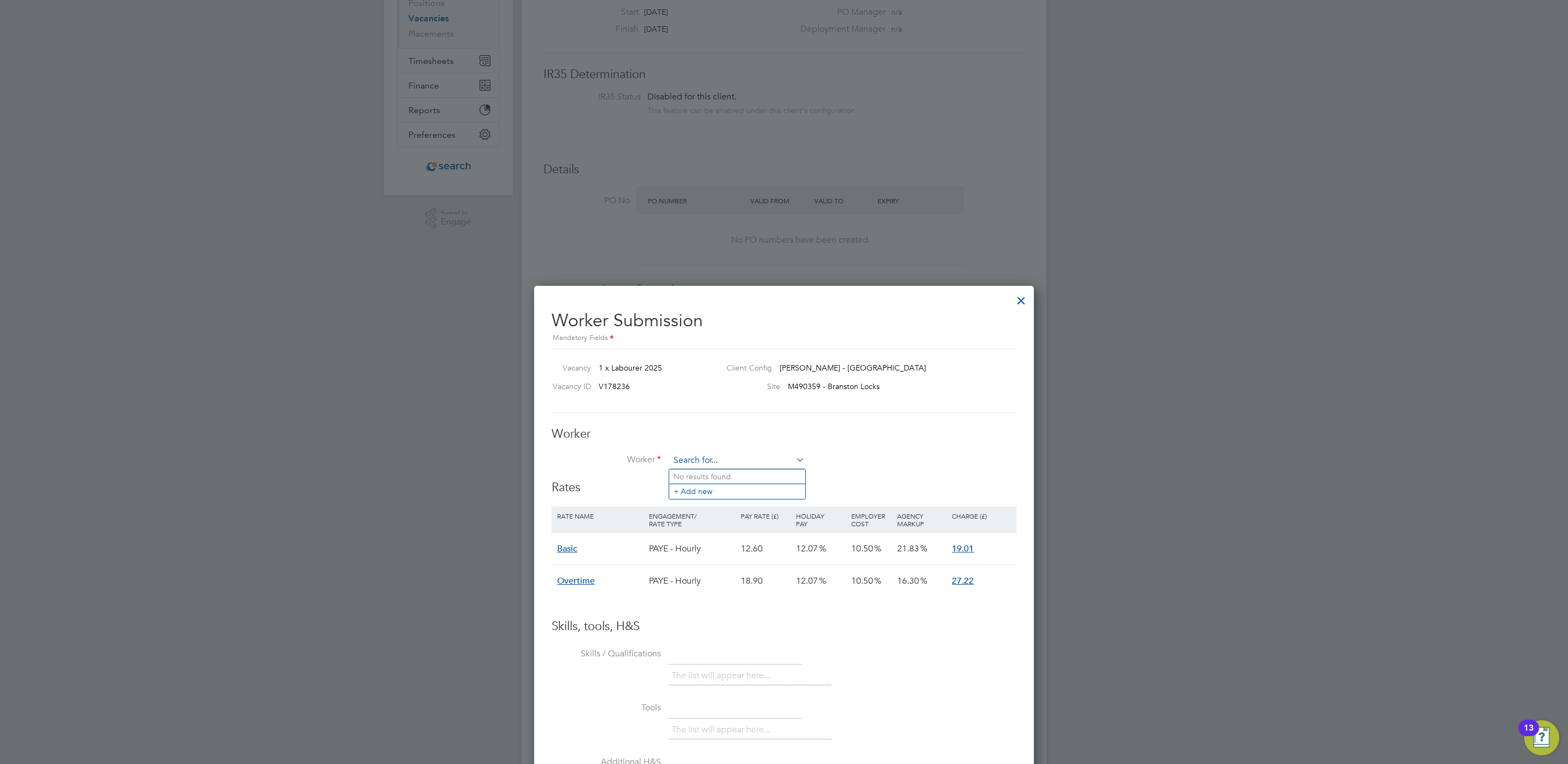
scroll to position [688, 500]
click at [767, 492] on li "[PERSON_NAME] (TR2796630)" at bounding box center [742, 492] width 145 height 15
type input "[PERSON_NAME] (TR2796630)"
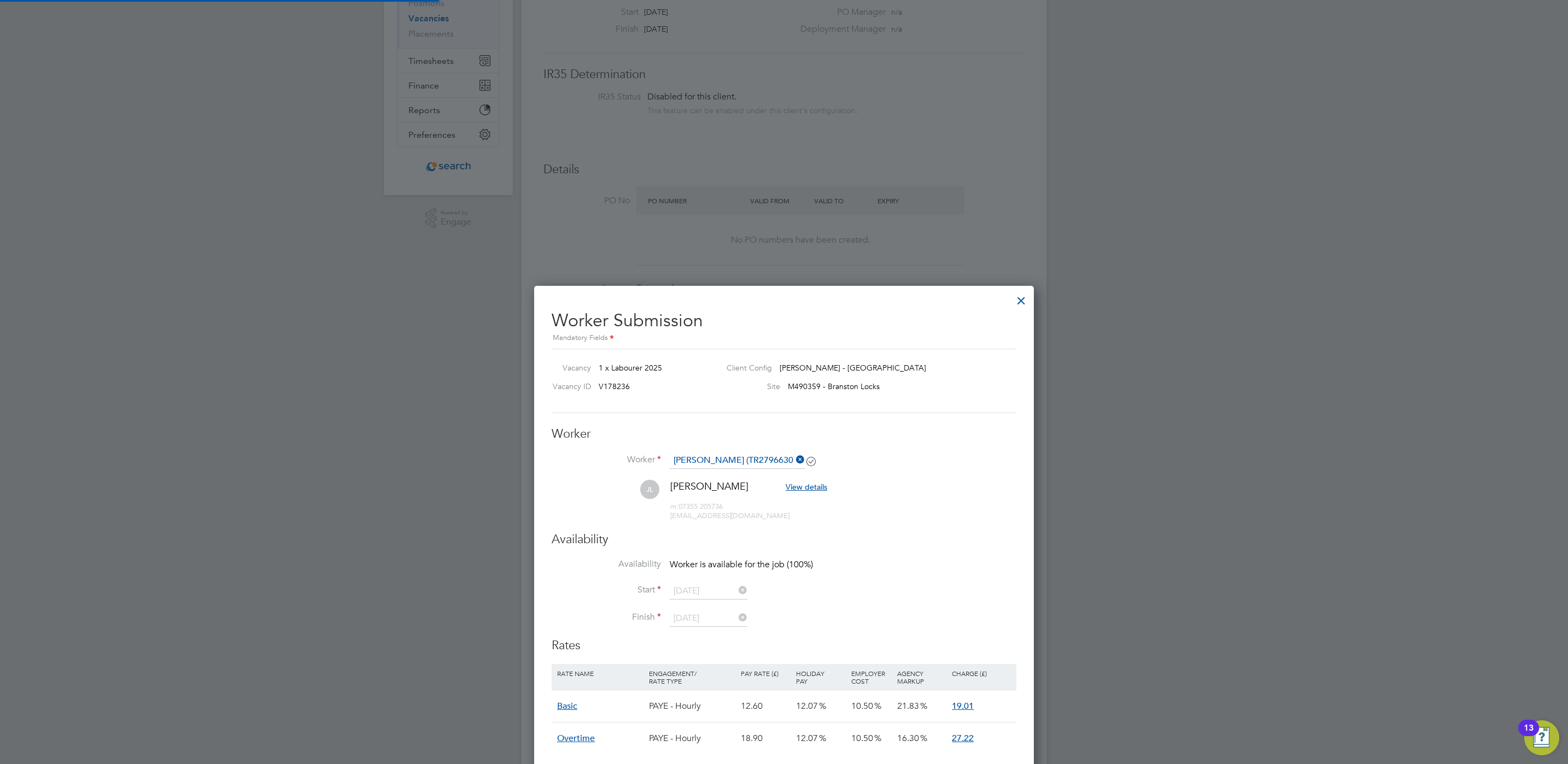
click at [905, 485] on ng-form "Worker Worker [PERSON_NAME] (TR2796630) [PERSON_NAME] [PERSON_NAME] View detail…" at bounding box center [783, 766] width 465 height 680
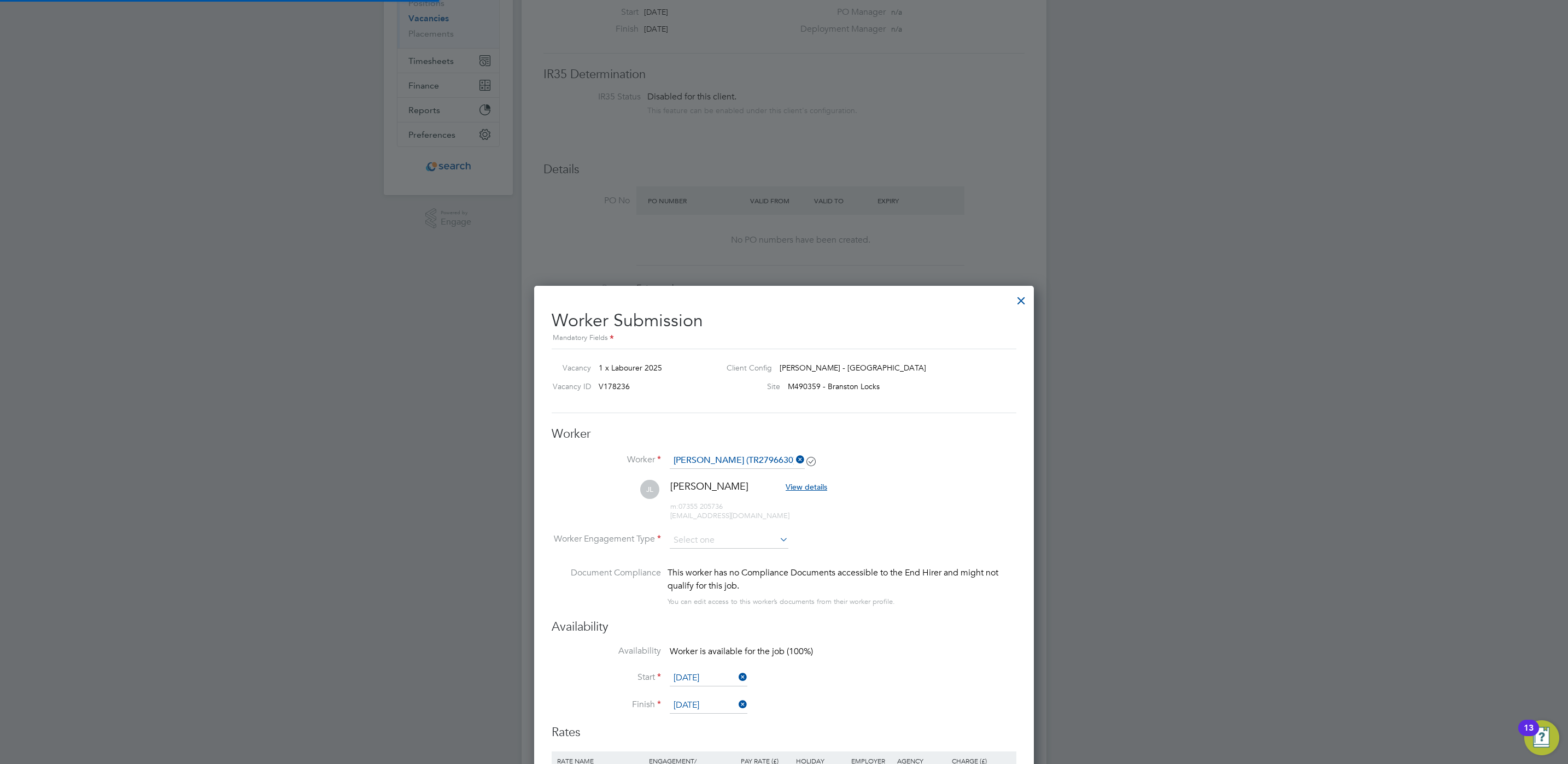
scroll to position [6, 6]
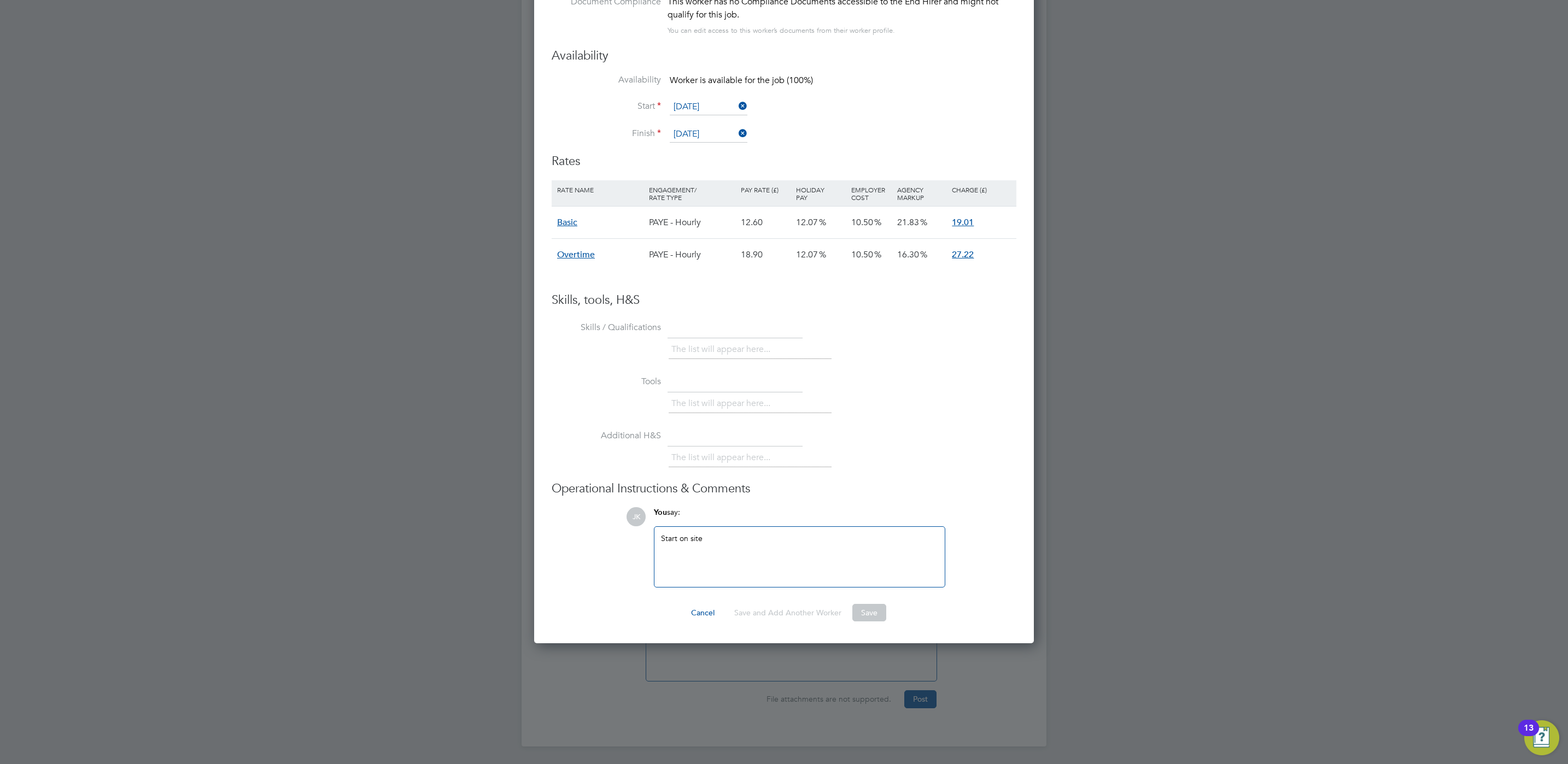
click at [863, 611] on button "Save" at bounding box center [868, 613] width 34 height 17
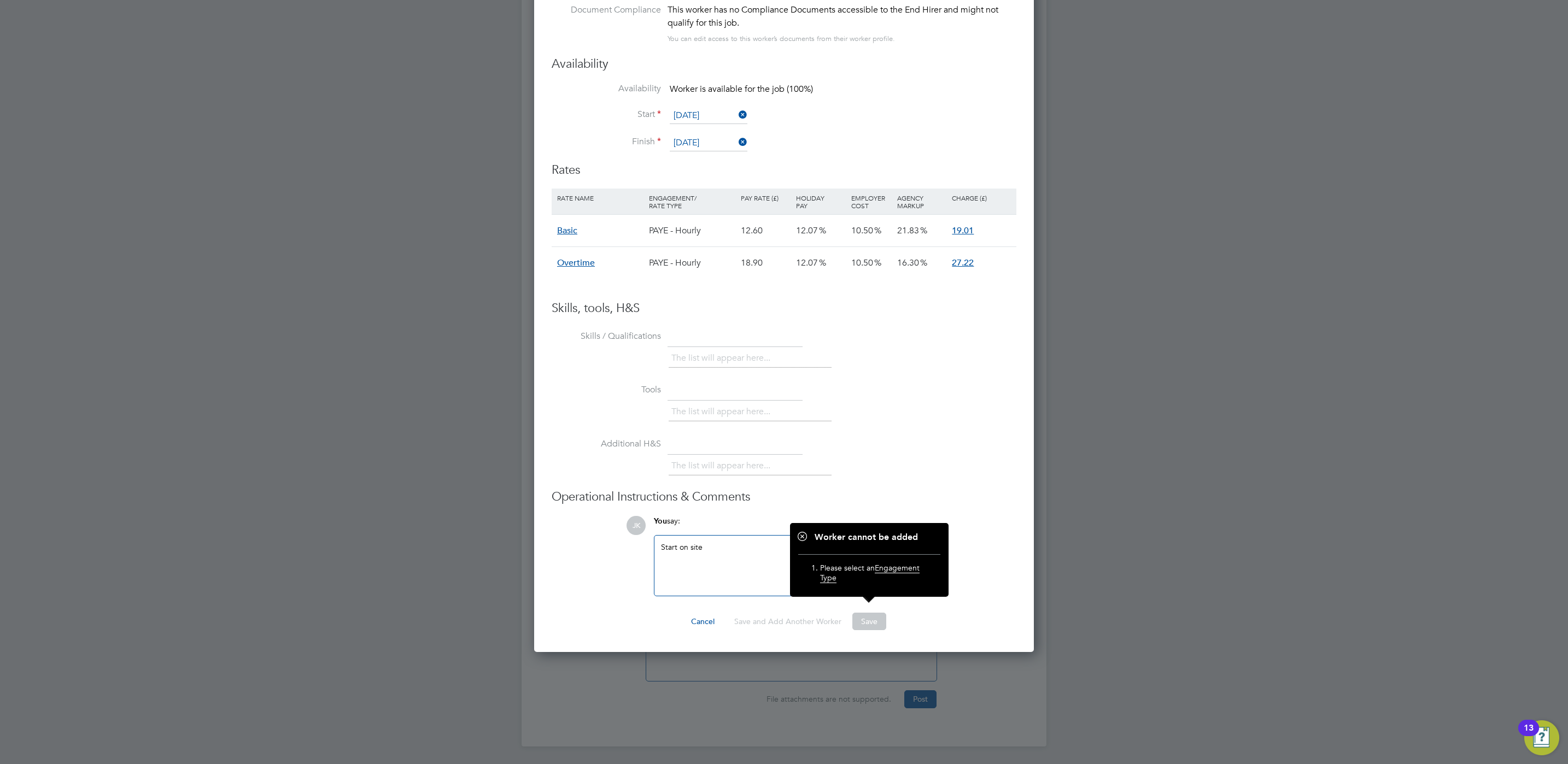
scroll to position [940, 500]
click at [892, 563] on span "Engagement Type" at bounding box center [869, 573] width 100 height 20
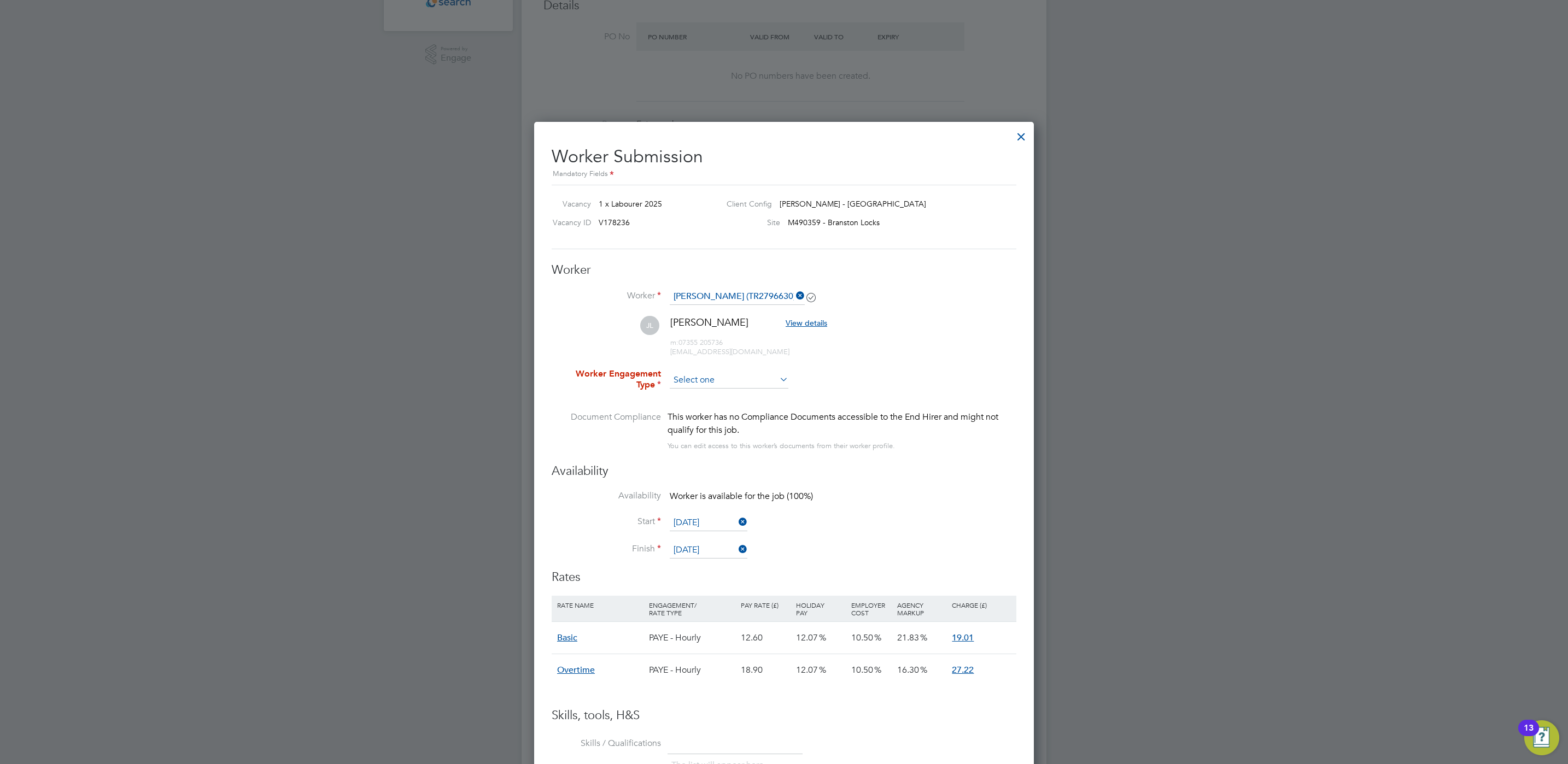
click at [710, 373] on input at bounding box center [729, 380] width 119 height 16
click at [705, 405] on li "PAYE" at bounding box center [729, 411] width 120 height 14
type input "PAYE"
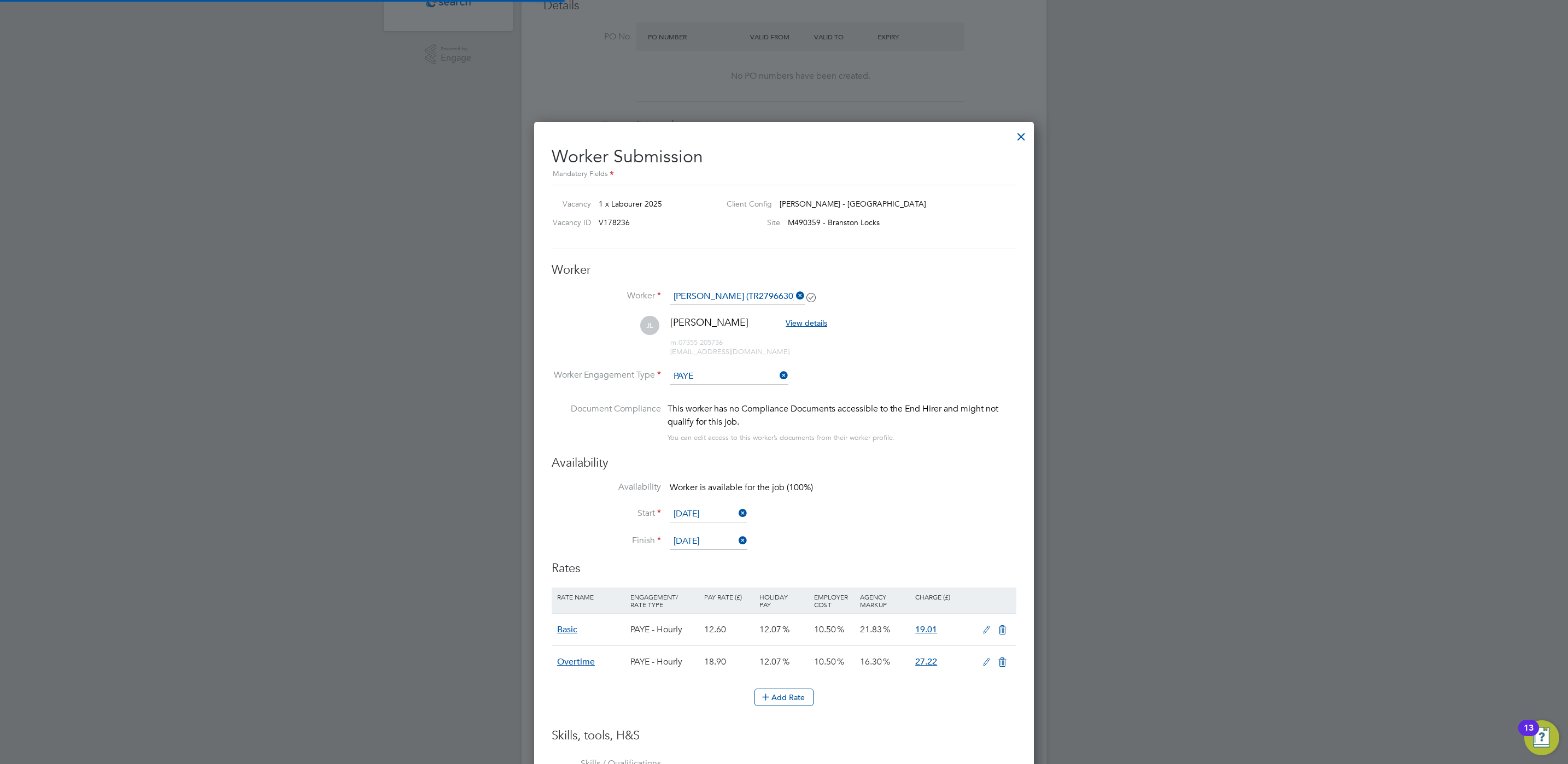
scroll to position [6, 6]
click at [917, 359] on li "[PERSON_NAME] [PERSON_NAME] View details m: 07355 205736 [EMAIL_ADDRESS][DOMAIN…" at bounding box center [783, 342] width 465 height 52
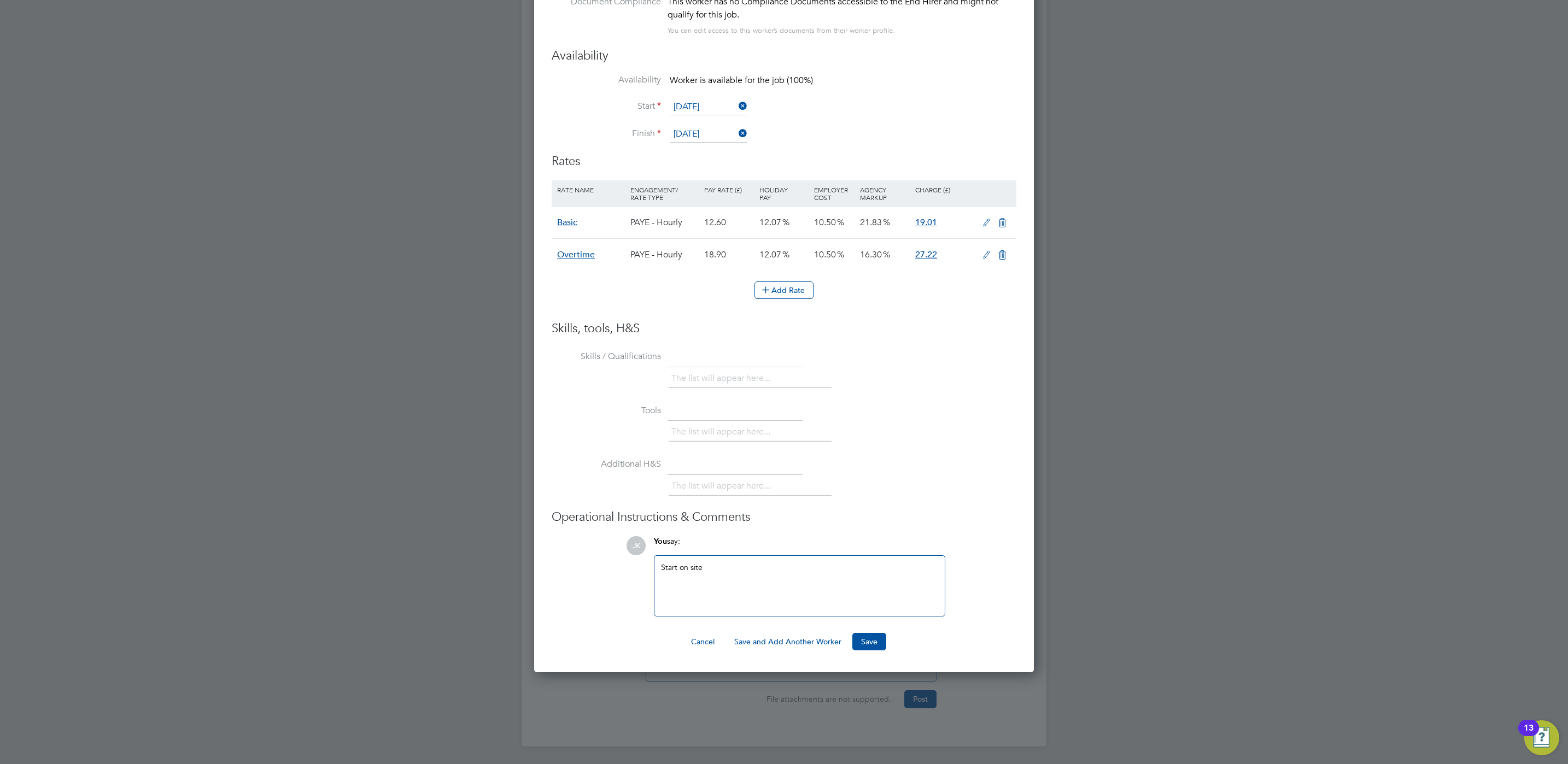
click at [881, 652] on div "Worker Submission Mandatory Fields Vacancy 1 x Labourer 2025 Client Config [PER…" at bounding box center [784, 193] width 500 height 958
click at [878, 647] on button "Save" at bounding box center [868, 642] width 34 height 17
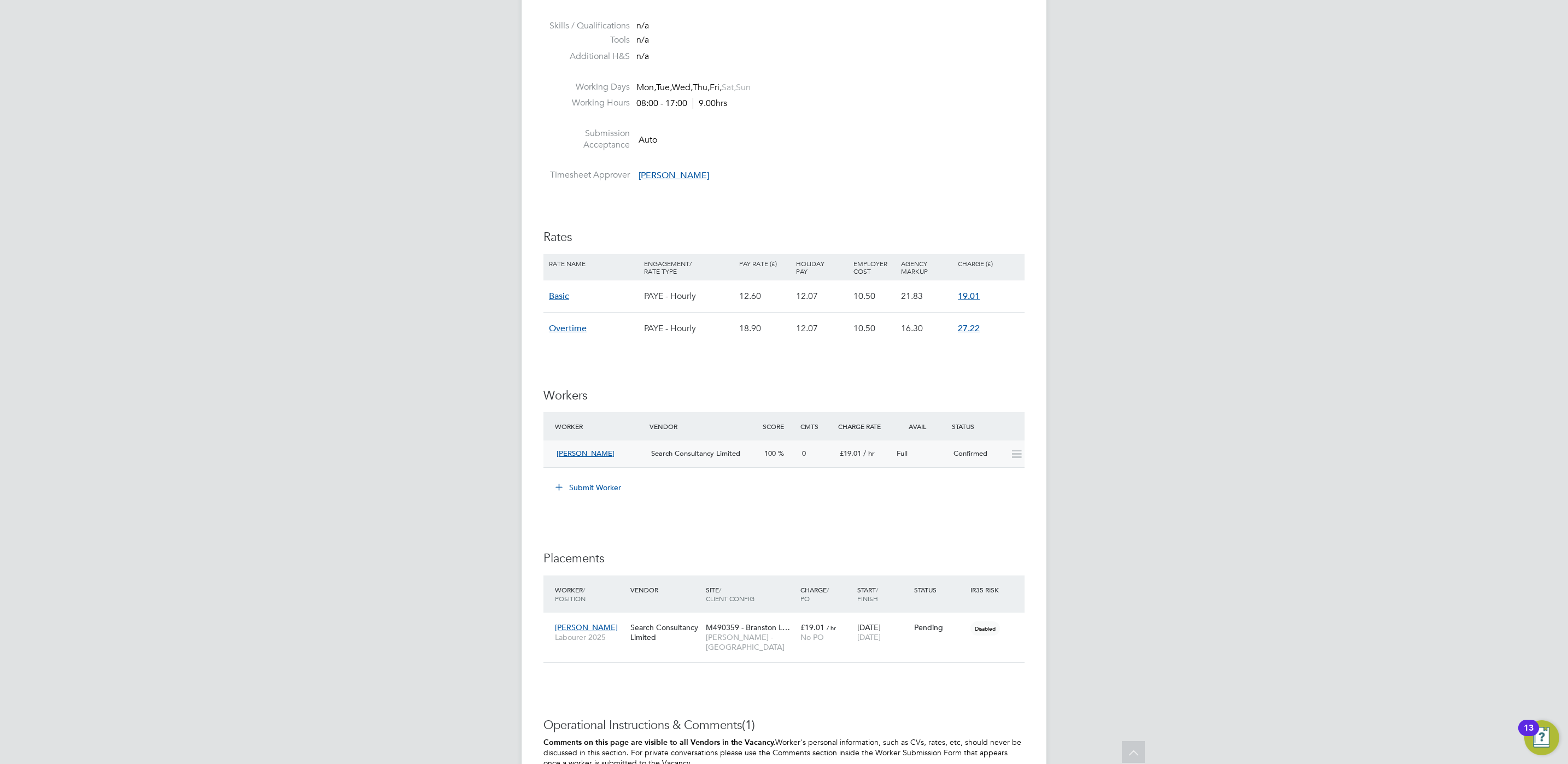
click at [1014, 453] on icon at bounding box center [1016, 454] width 14 height 9
click at [1006, 629] on icon at bounding box center [1010, 627] width 11 height 13
click at [968, 694] on li "Start" at bounding box center [977, 697] width 77 height 15
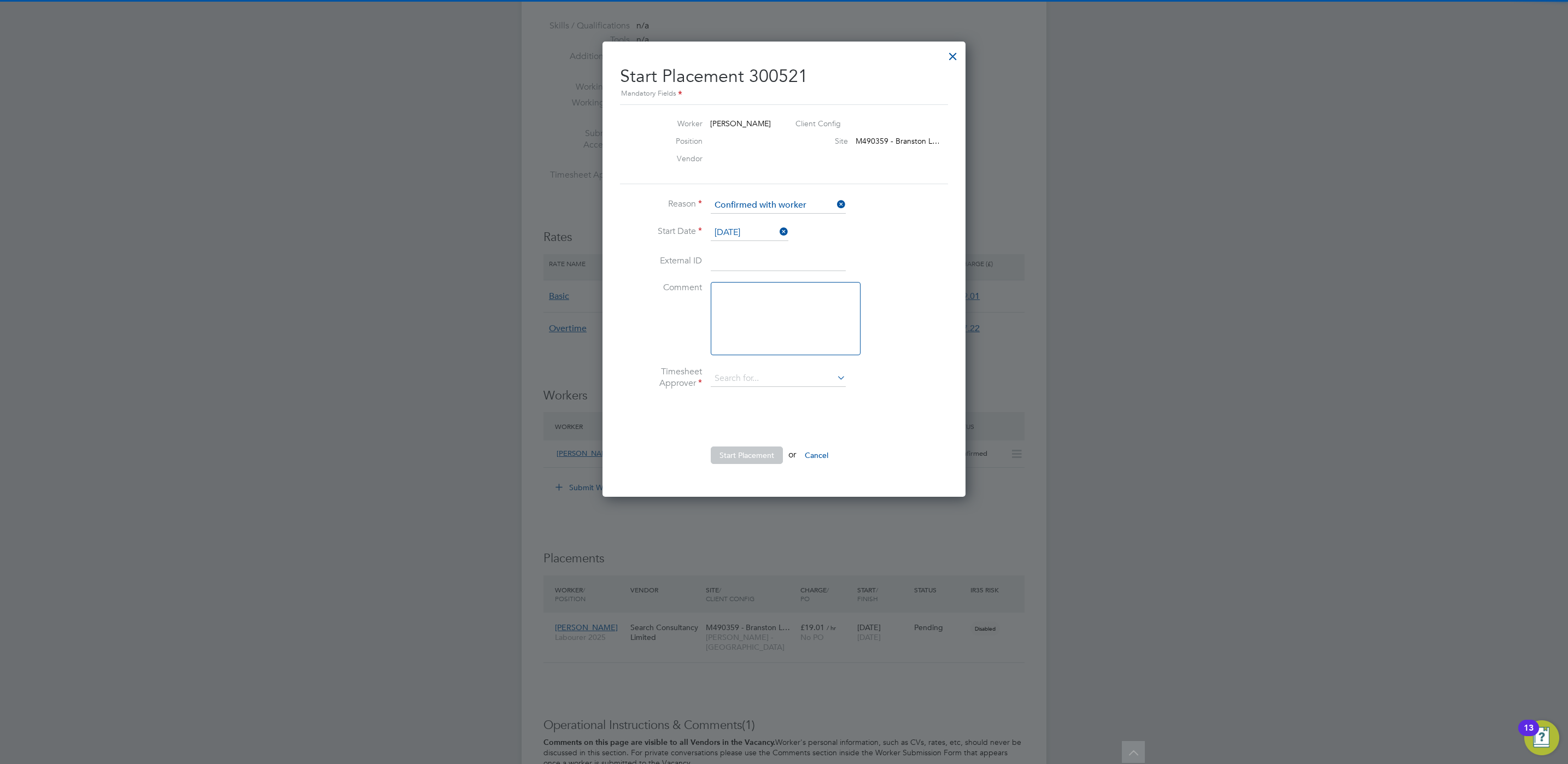
type input "[PERSON_NAME]"
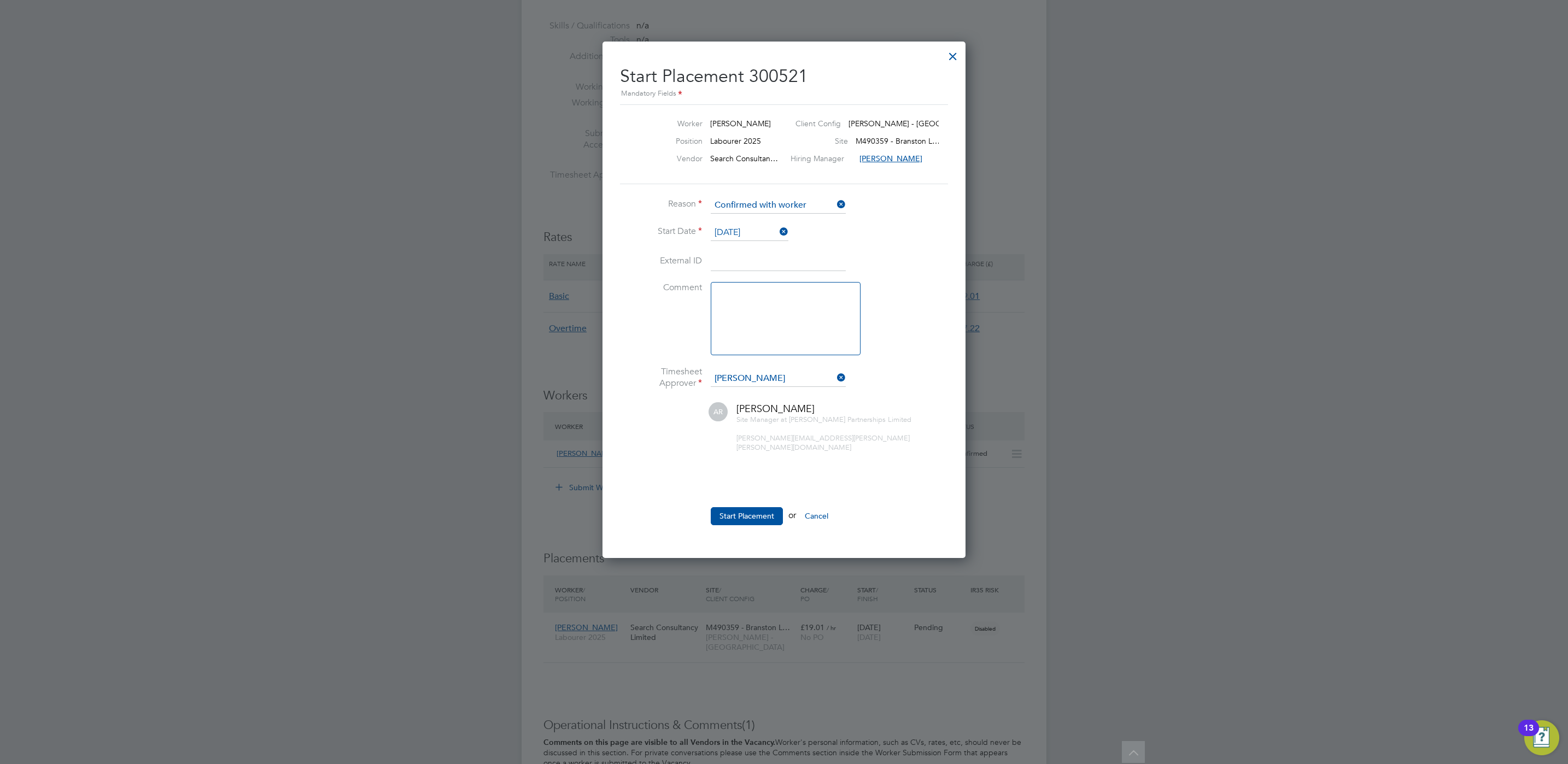
click at [742, 299] on textarea at bounding box center [785, 319] width 150 height 73
type textarea "s"
click at [739, 508] on button "Start Placement" at bounding box center [747, 516] width 72 height 17
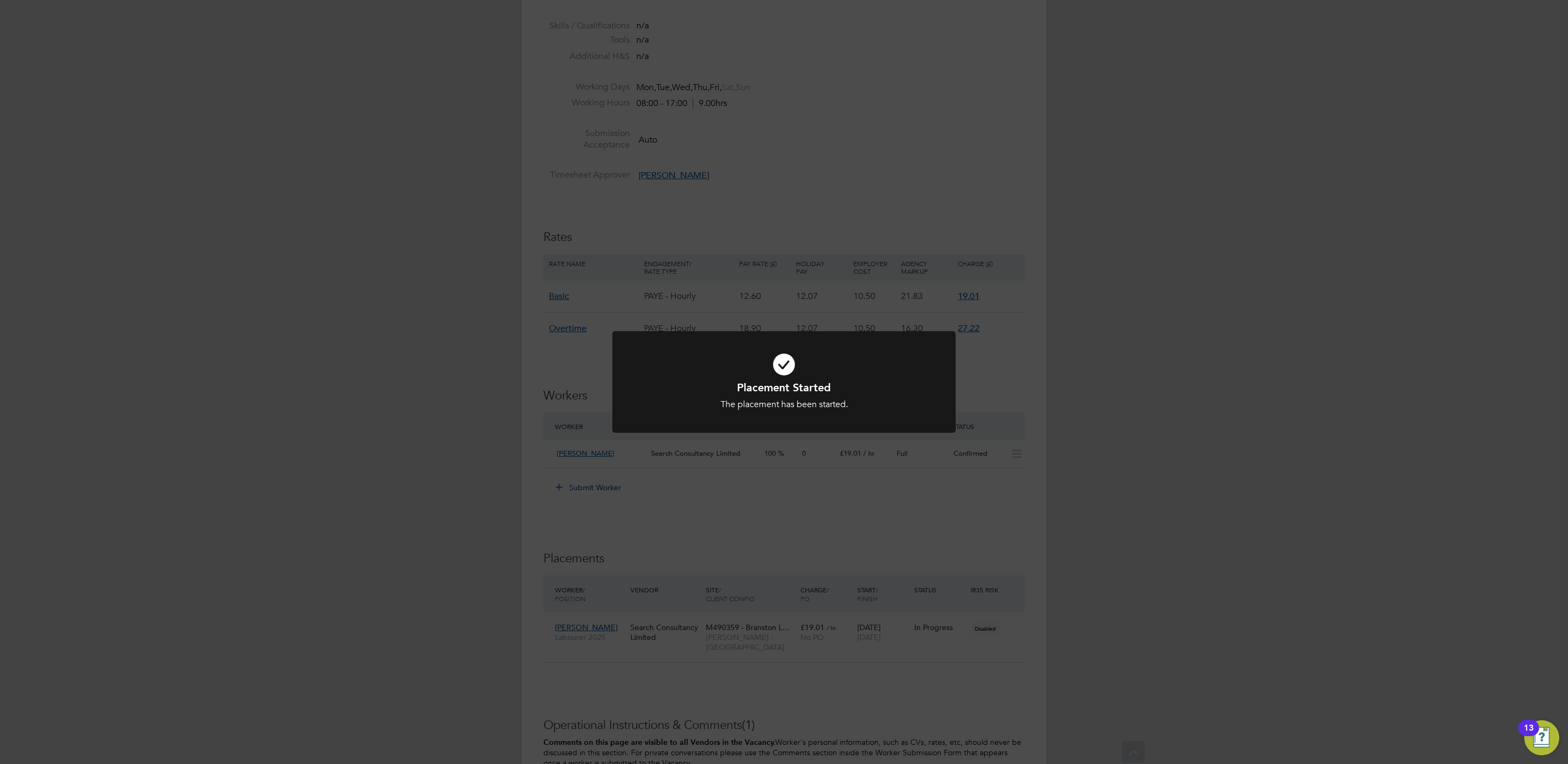
click at [766, 361] on icon at bounding box center [783, 365] width 284 height 43
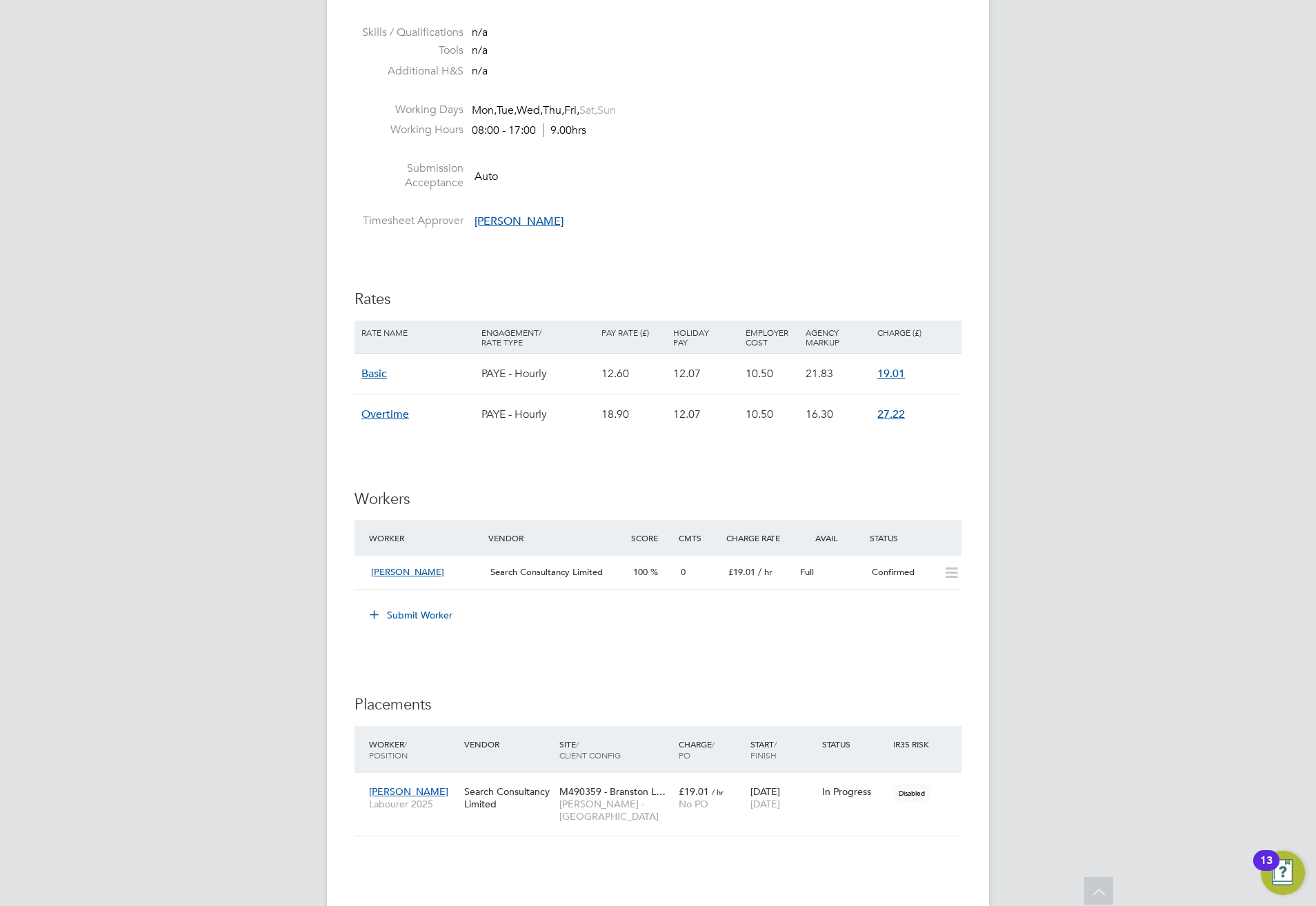
click at [1097, 453] on div "[PERSON_NAME] [PERSON_NAME] Notifications 1 Applications: Network Team Members …" at bounding box center [658, 324] width 1316 height 1890
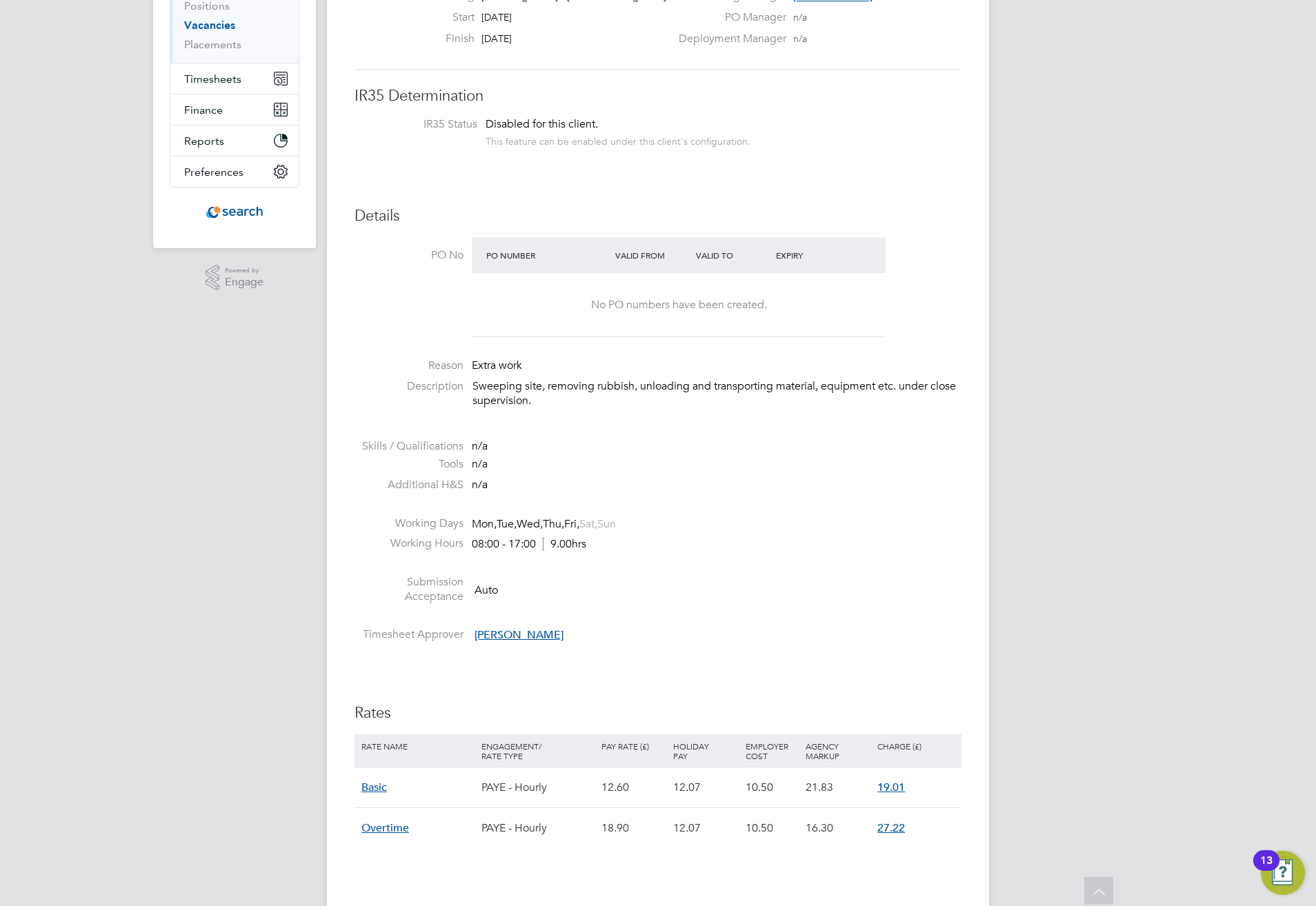
scroll to position [0, 0]
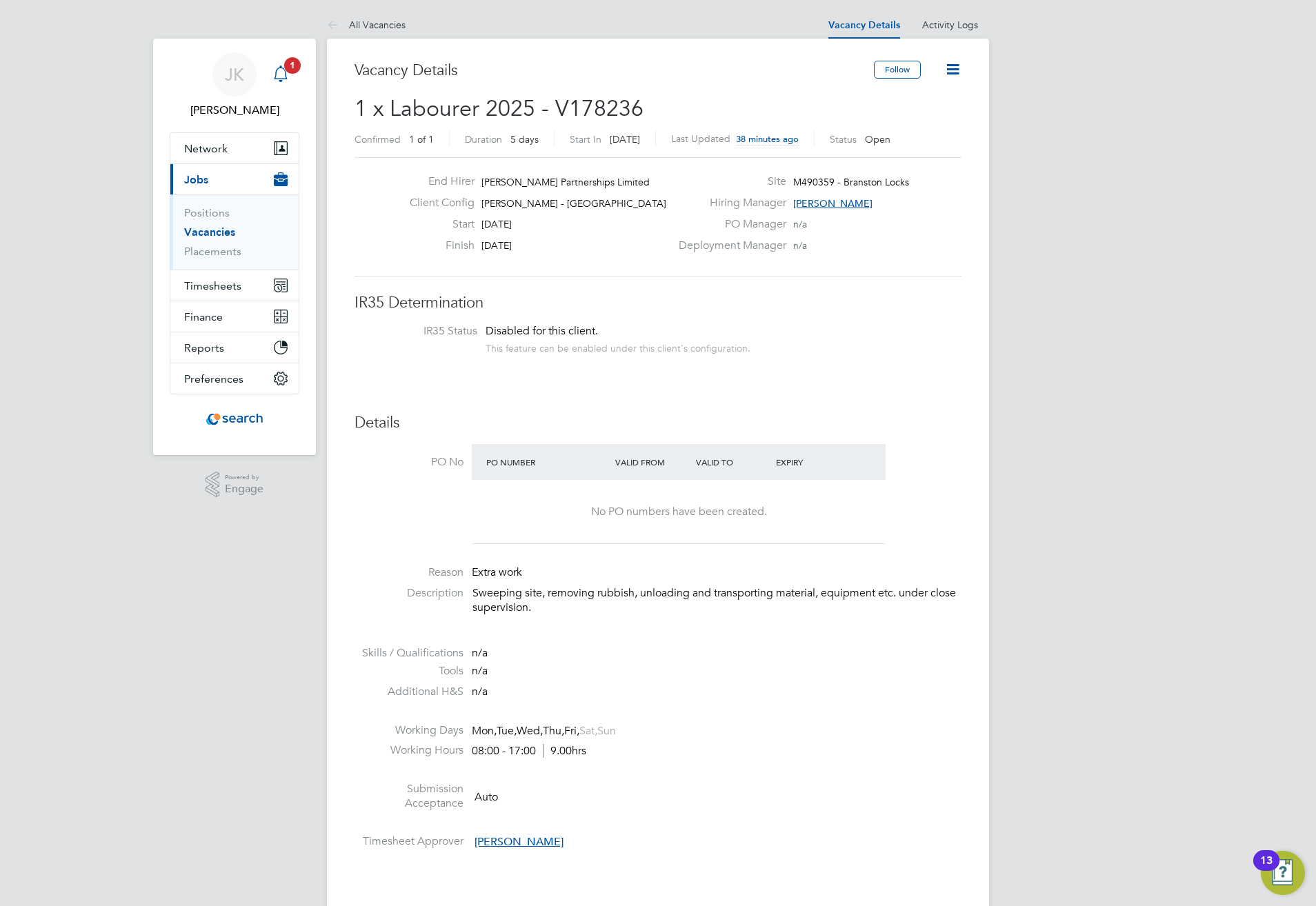
click at [290, 75] on div "Main navigation" at bounding box center [281, 74] width 28 height 28
